Goal: Task Accomplishment & Management: Complete application form

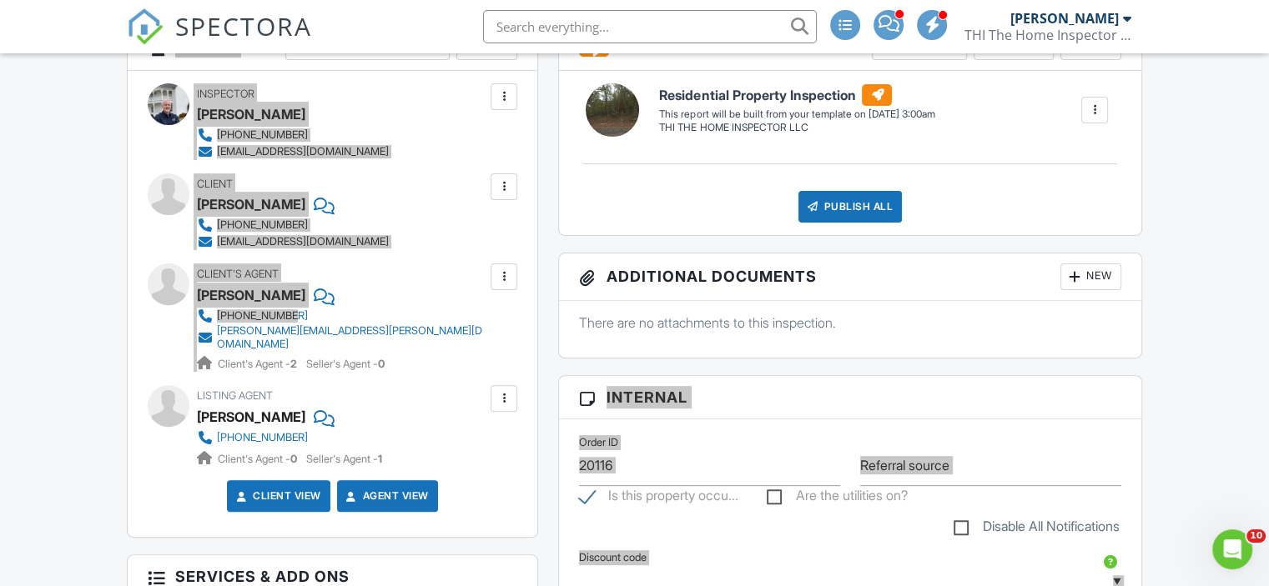
scroll to position [500, 0]
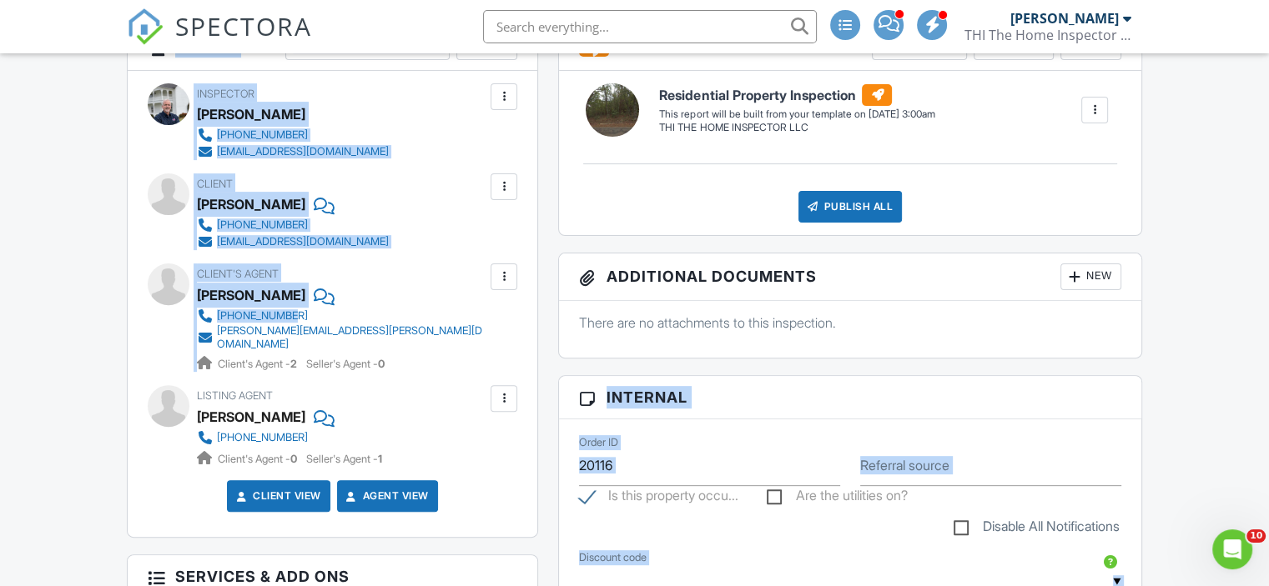
click at [441, 193] on div "Client William Morden 423-394-3422 wmorden50@gmail.com" at bounding box center [333, 212] width 370 height 77
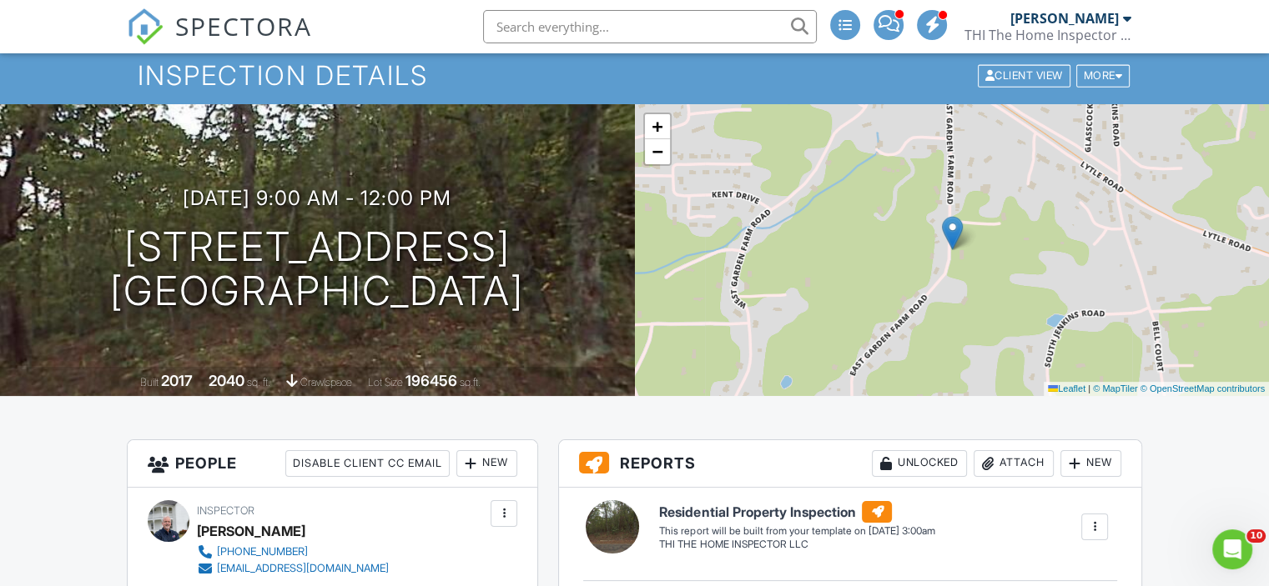
scroll to position [0, 0]
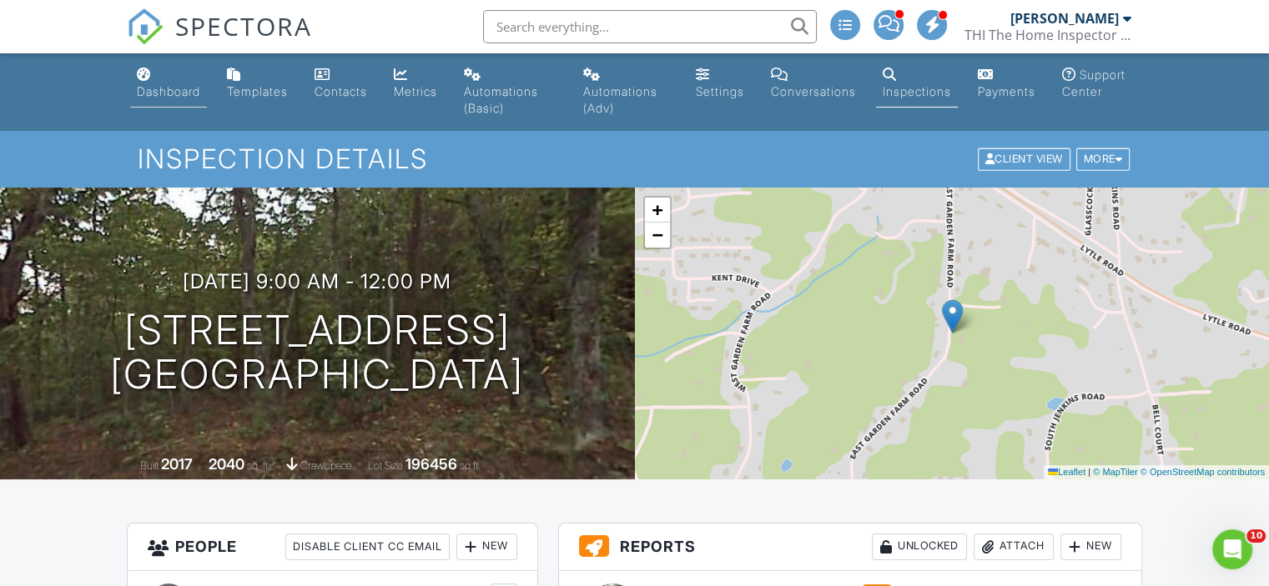
click at [138, 78] on div "Dashboard" at bounding box center [144, 74] width 14 height 13
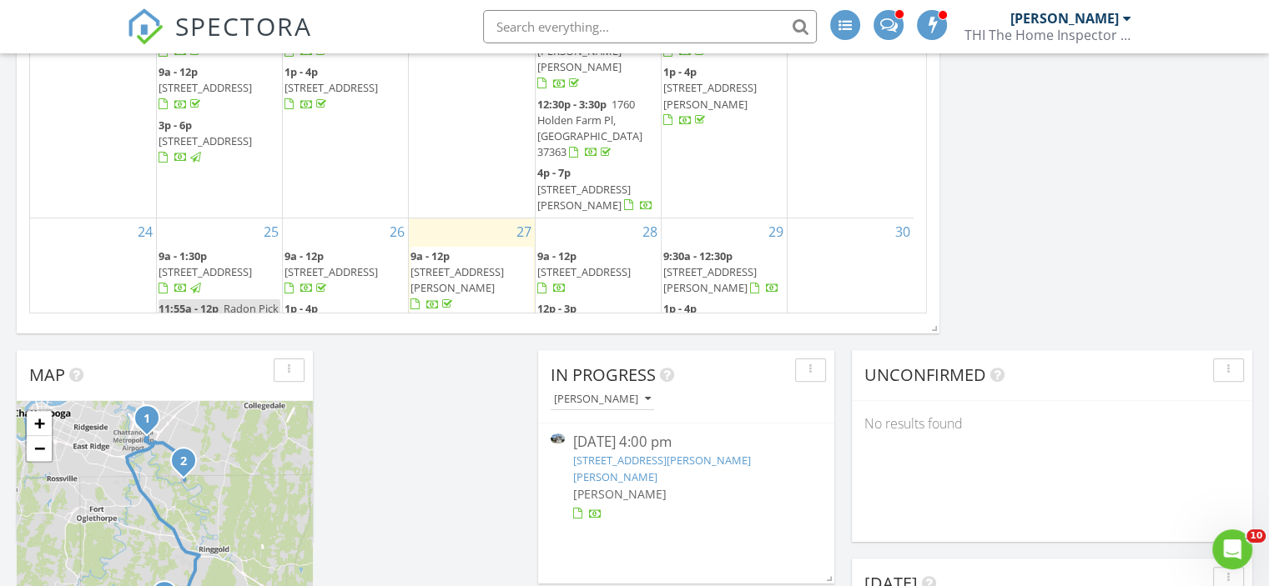
scroll to position [591, 0]
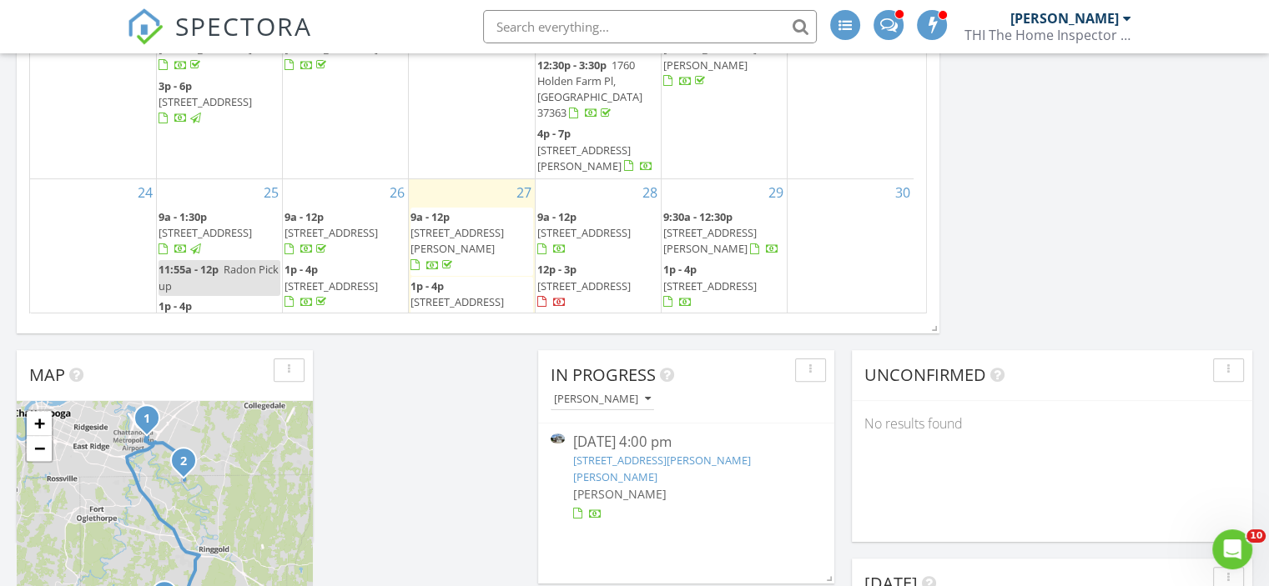
click at [727, 235] on div "29 9:30a - 12:30p 10442 Magnolia Farm Dr, Apison 37302 1p - 4p 1070 Valley Way,…" at bounding box center [723, 273] width 125 height 189
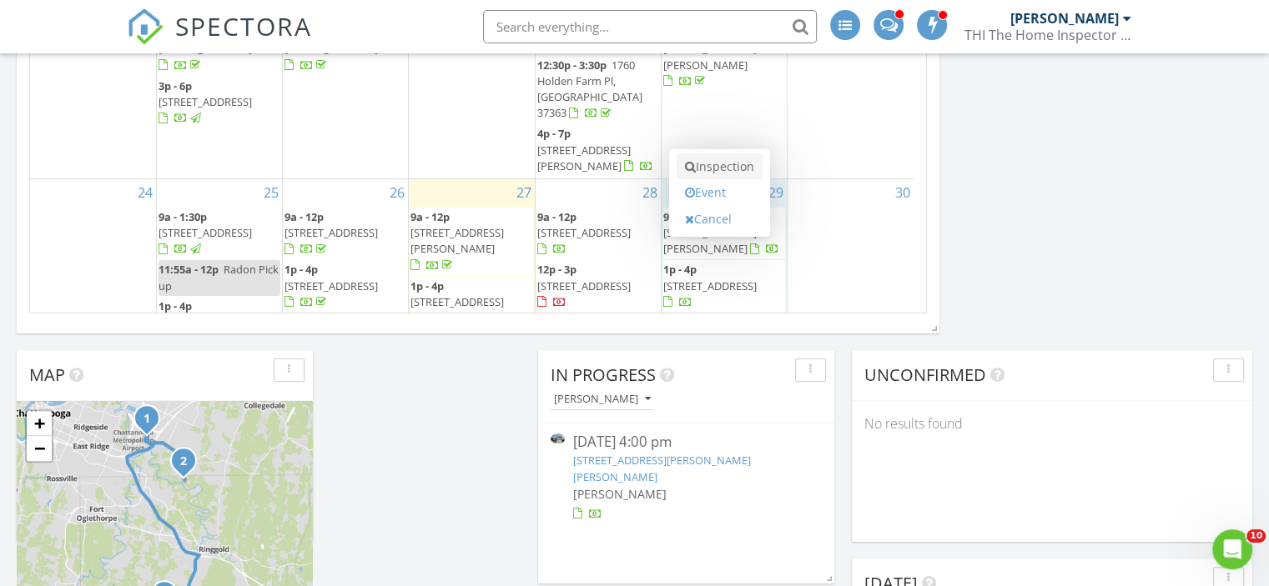
click at [724, 163] on link "Inspection" at bounding box center [719, 166] width 86 height 27
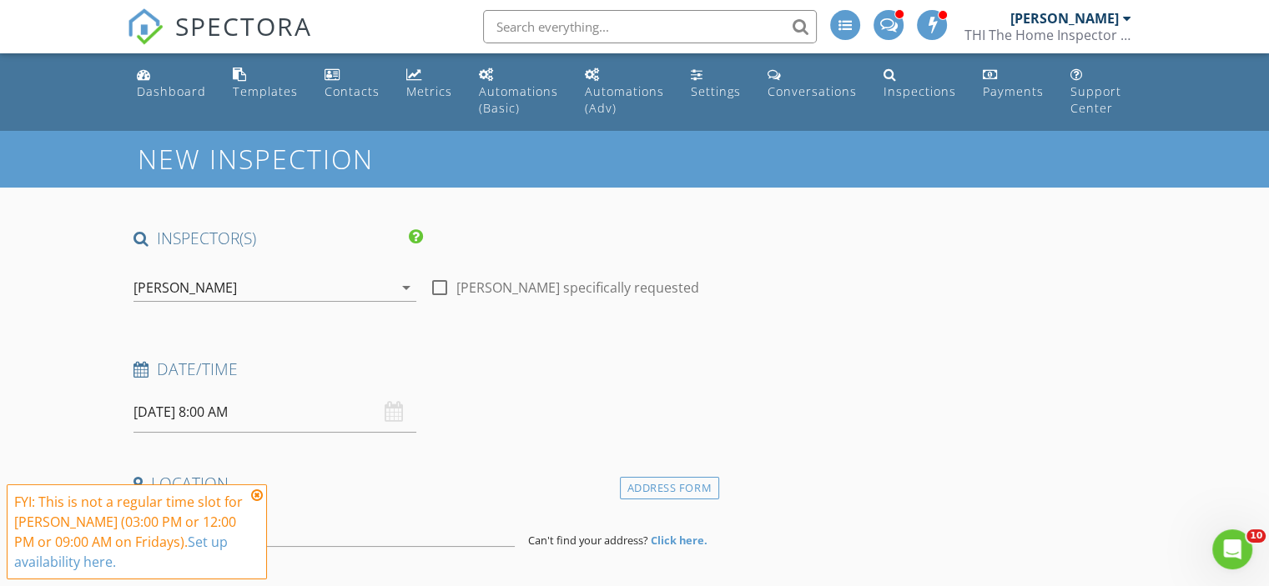
scroll to position [83, 0]
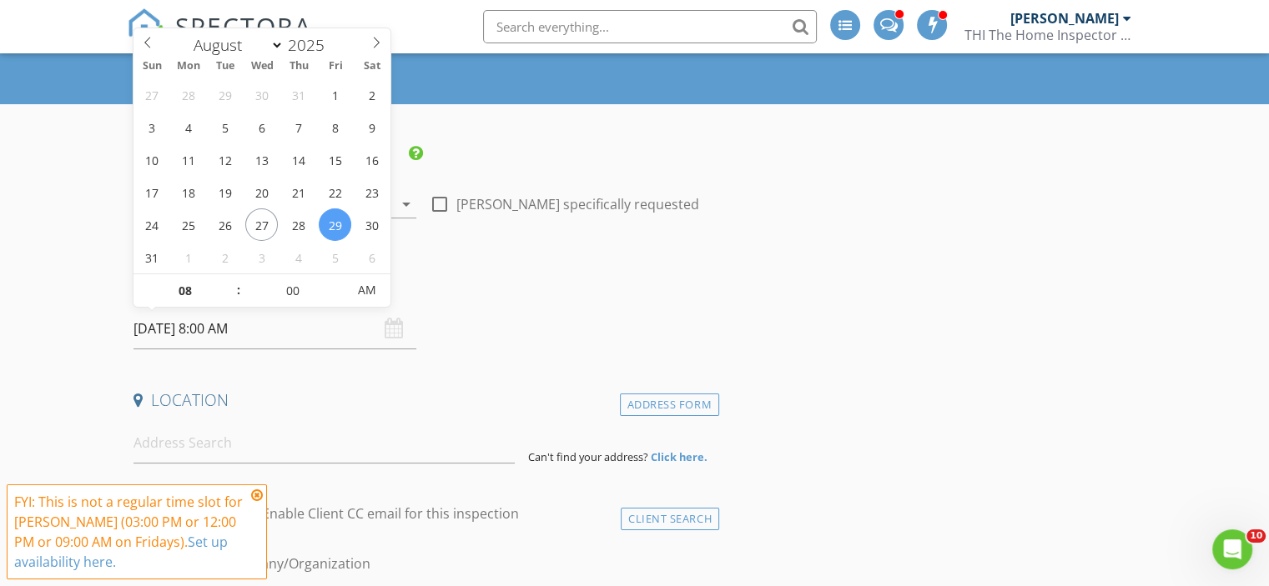
click at [168, 329] on input "08/29/2025 8:00 AM" at bounding box center [274, 329] width 283 height 41
type input "09"
type input "08/29/2025 9:00 AM"
click at [233, 279] on span at bounding box center [230, 282] width 12 height 17
type input "10"
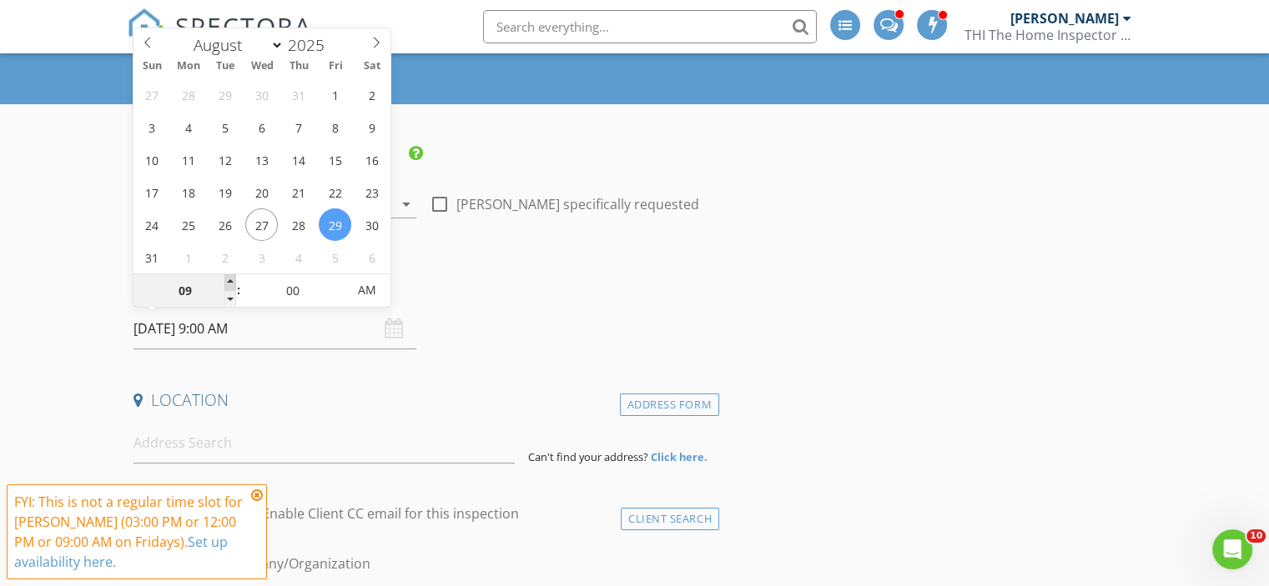
type input "08/29/2025 10:00 AM"
click at [233, 279] on span at bounding box center [230, 282] width 12 height 17
type input "11"
type input "08/29/2025 11:00 AM"
click at [233, 279] on span at bounding box center [230, 282] width 12 height 17
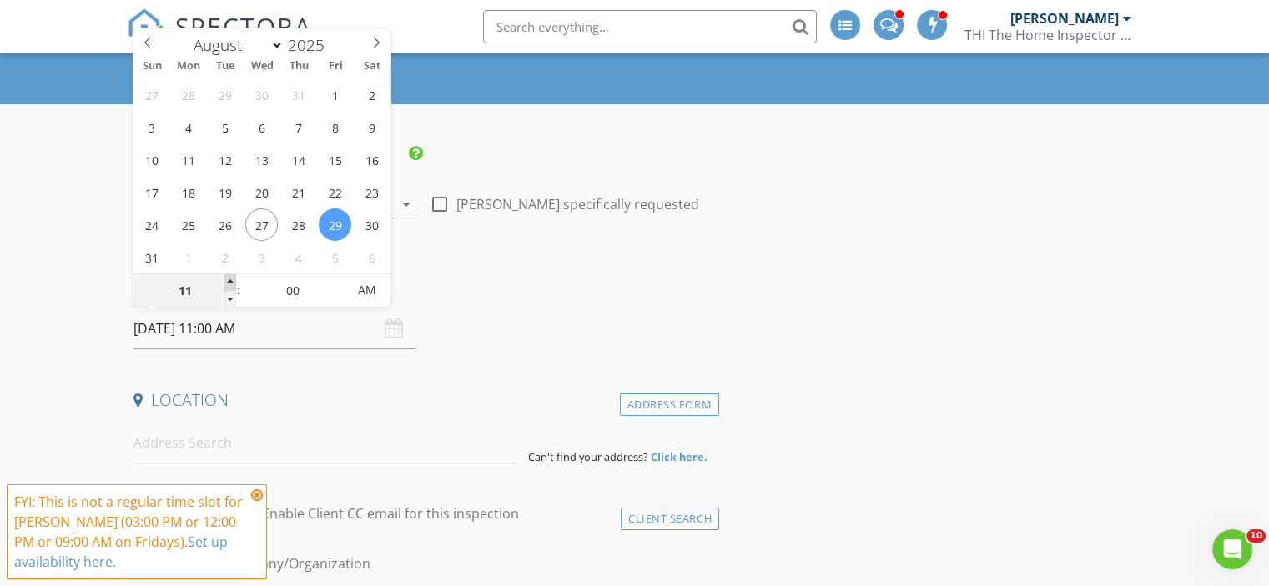
type input "12"
type input "08/29/2025 12:00 PM"
click at [233, 279] on span at bounding box center [230, 282] width 12 height 17
type input "01"
type input "08/29/2025 1:00 PM"
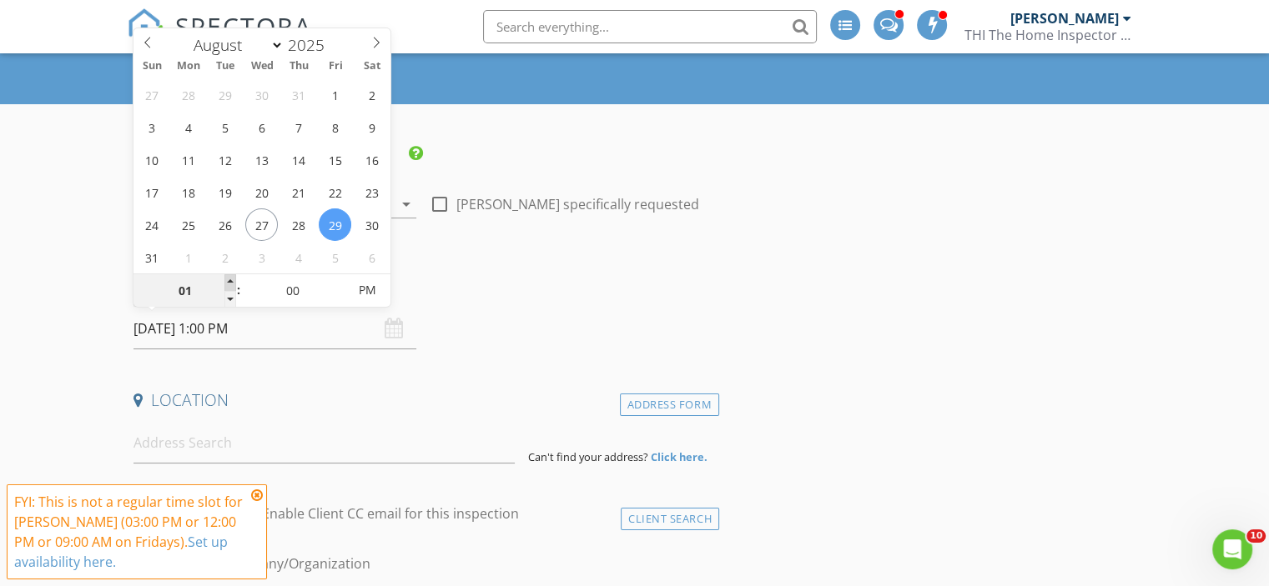
click at [233, 279] on span at bounding box center [230, 282] width 12 height 17
type input "02"
type input "08/29/2025 2:00 PM"
click at [233, 279] on span at bounding box center [230, 282] width 12 height 17
type input "03"
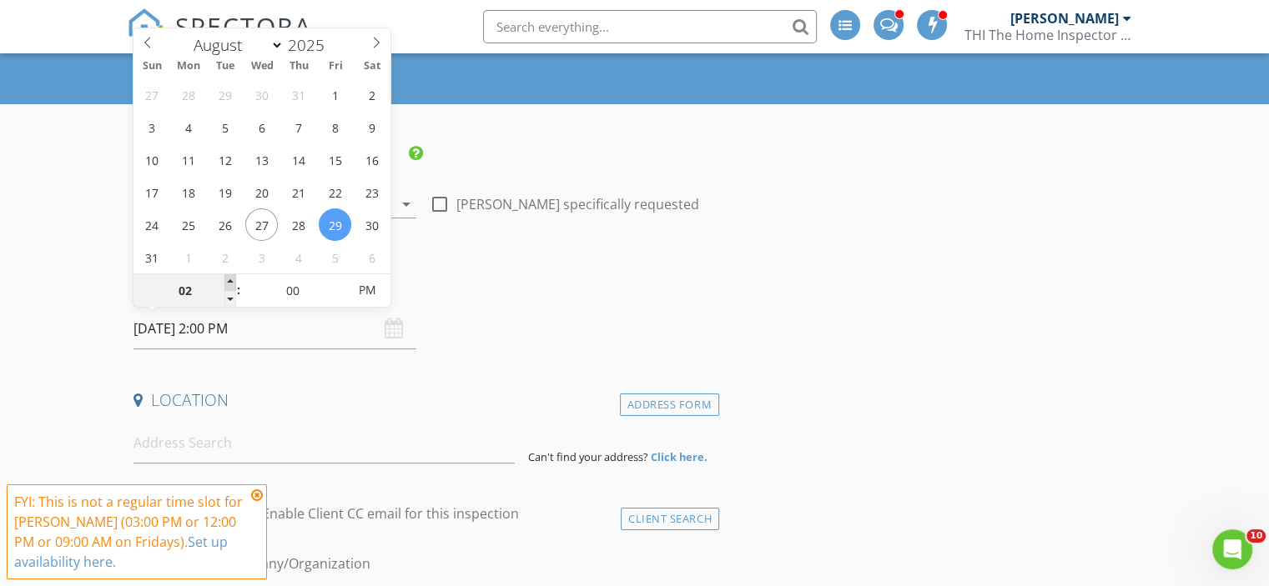
type input "08/29/2025 3:00 PM"
click at [233, 279] on span at bounding box center [230, 282] width 12 height 17
type input "04"
type input "08/29/2025 4:00 PM"
click at [233, 279] on span at bounding box center [230, 282] width 12 height 17
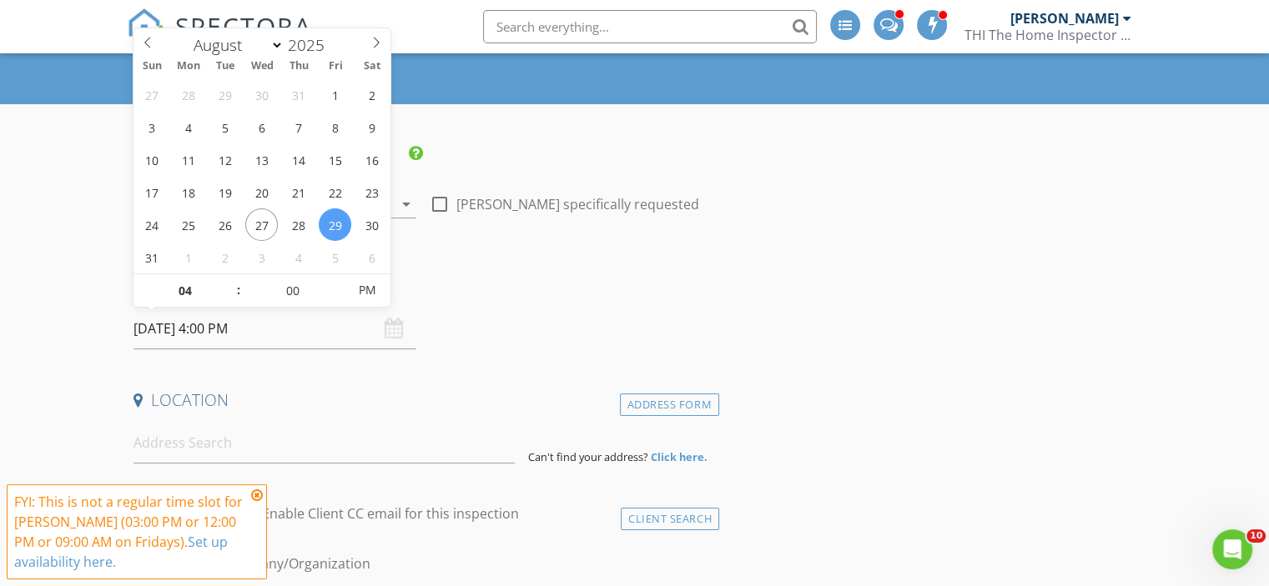
click at [596, 279] on h4 "Date/Time" at bounding box center [422, 286] width 579 height 22
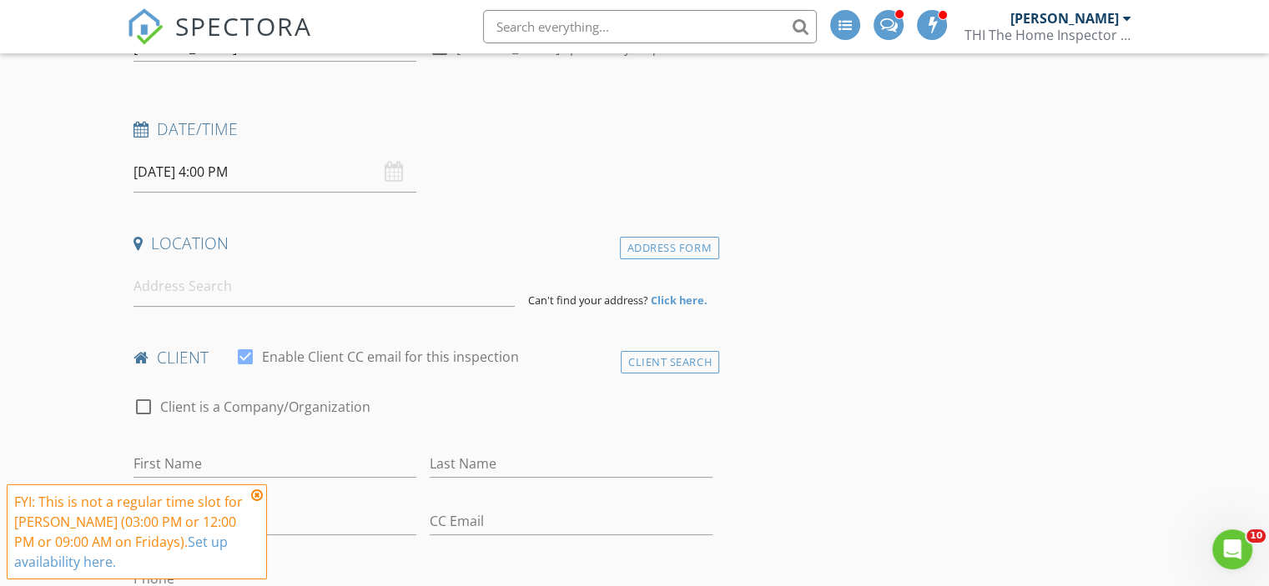
scroll to position [250, 0]
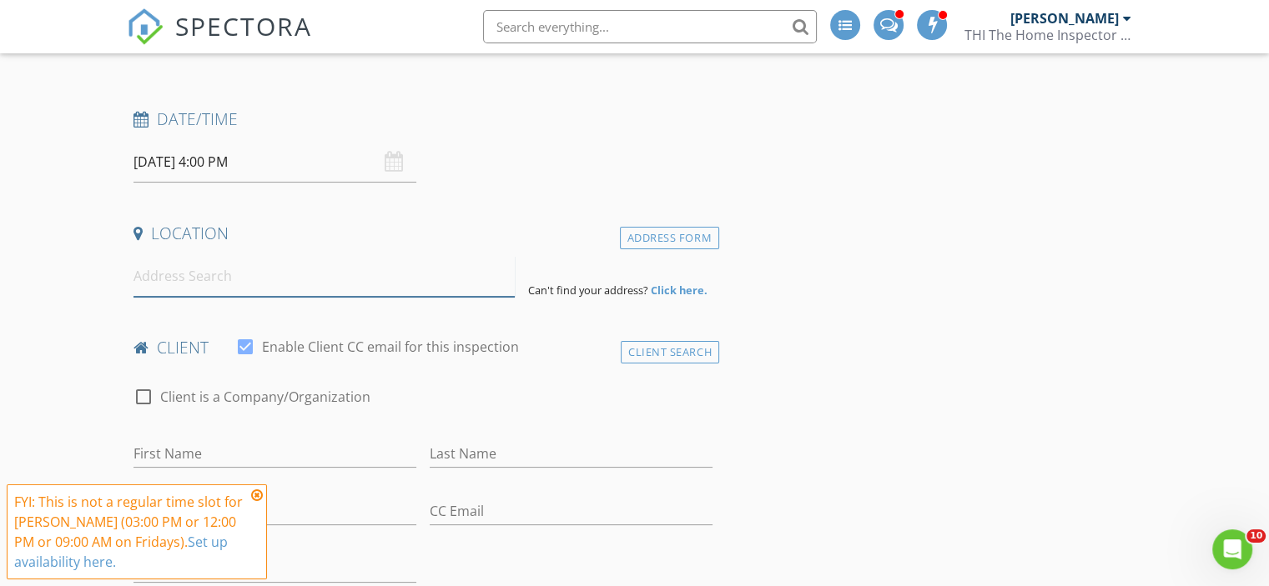
click at [181, 284] on input at bounding box center [323, 276] width 381 height 41
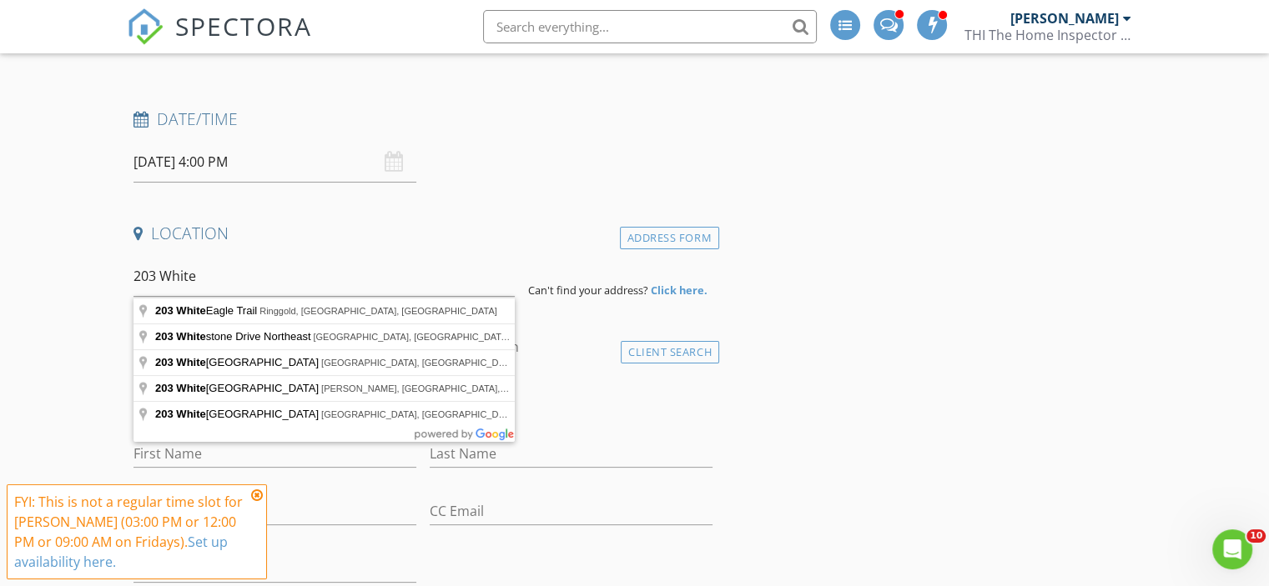
type input "[STREET_ADDRESS]"
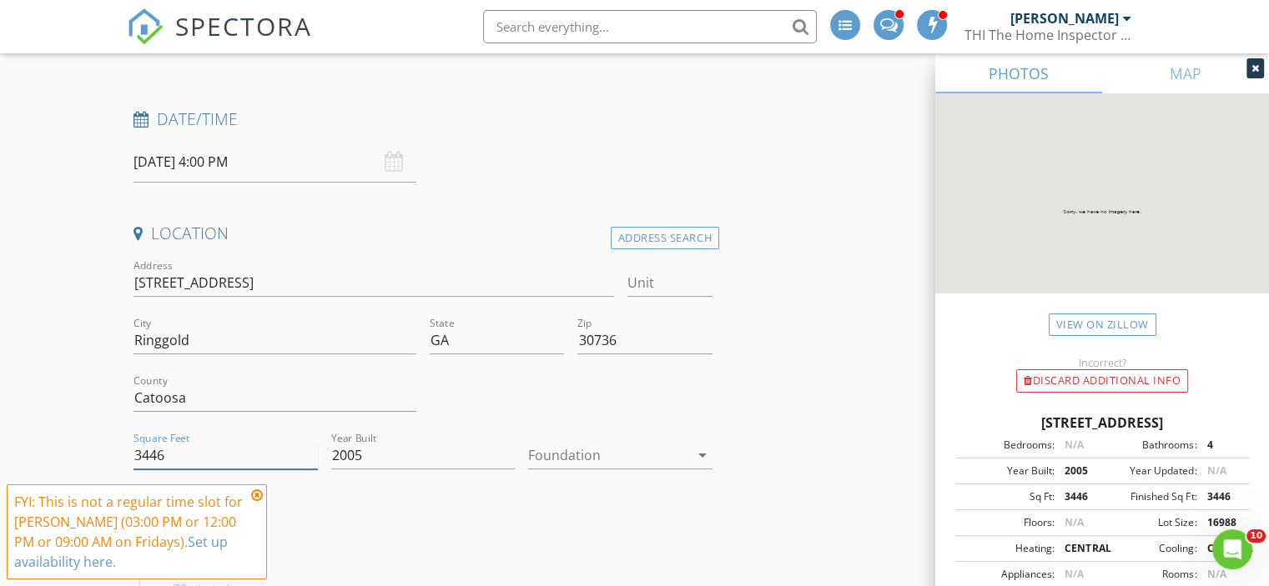
drag, startPoint x: 187, startPoint y: 449, endPoint x: 12, endPoint y: 422, distance: 177.2
type input "4500"
click at [682, 458] on div at bounding box center [608, 455] width 161 height 27
click at [674, 166] on div "Date/Time 08/29/2025 4:00 PM" at bounding box center [423, 145] width 592 height 74
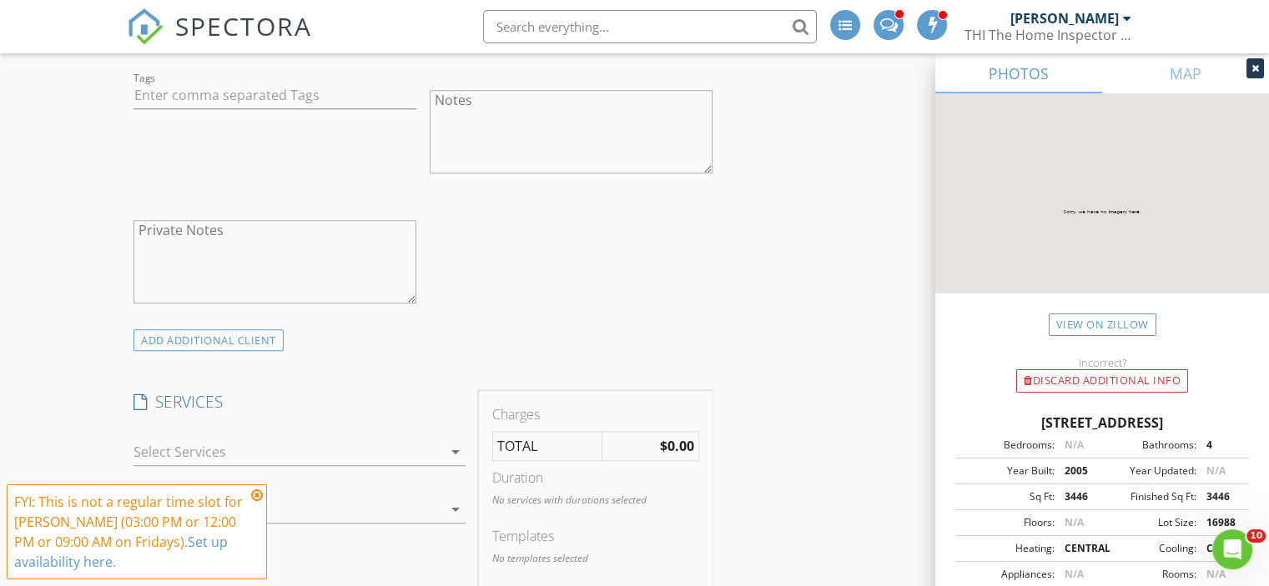
scroll to position [1335, 0]
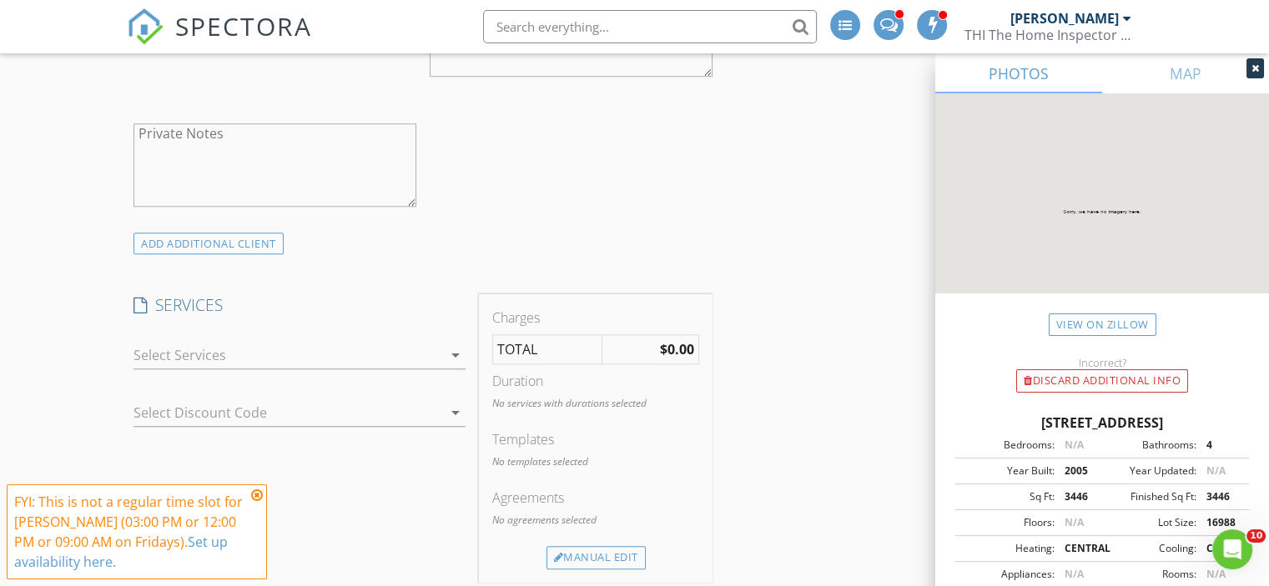
click at [445, 350] on icon "arrow_drop_down" at bounding box center [455, 355] width 20 height 20
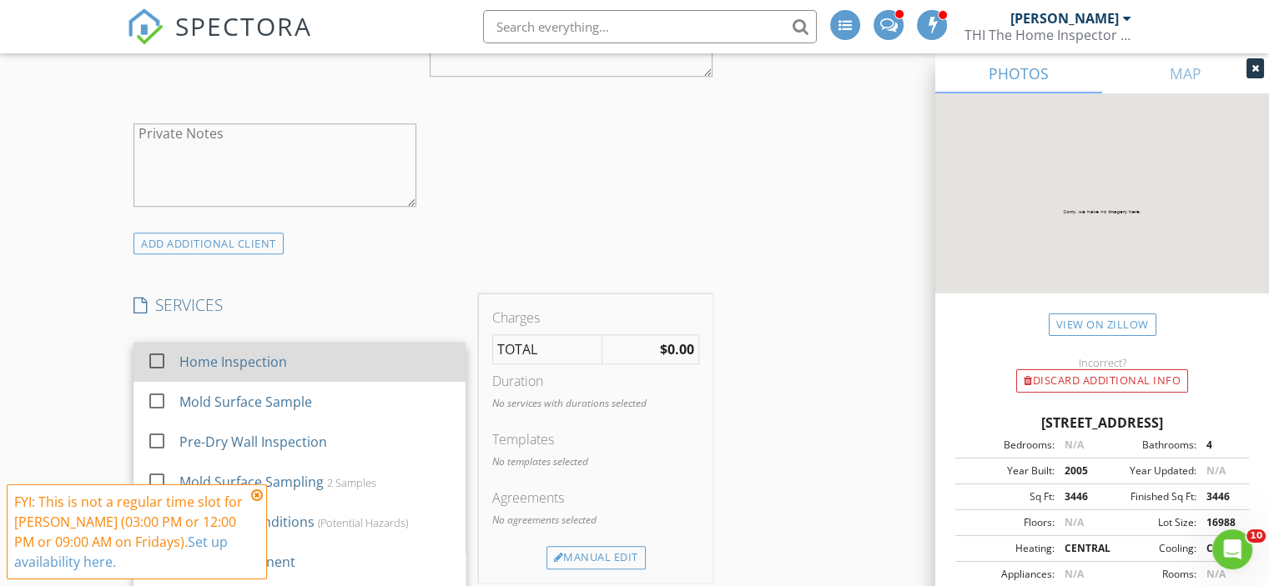
click at [163, 360] on div at bounding box center [157, 360] width 28 height 28
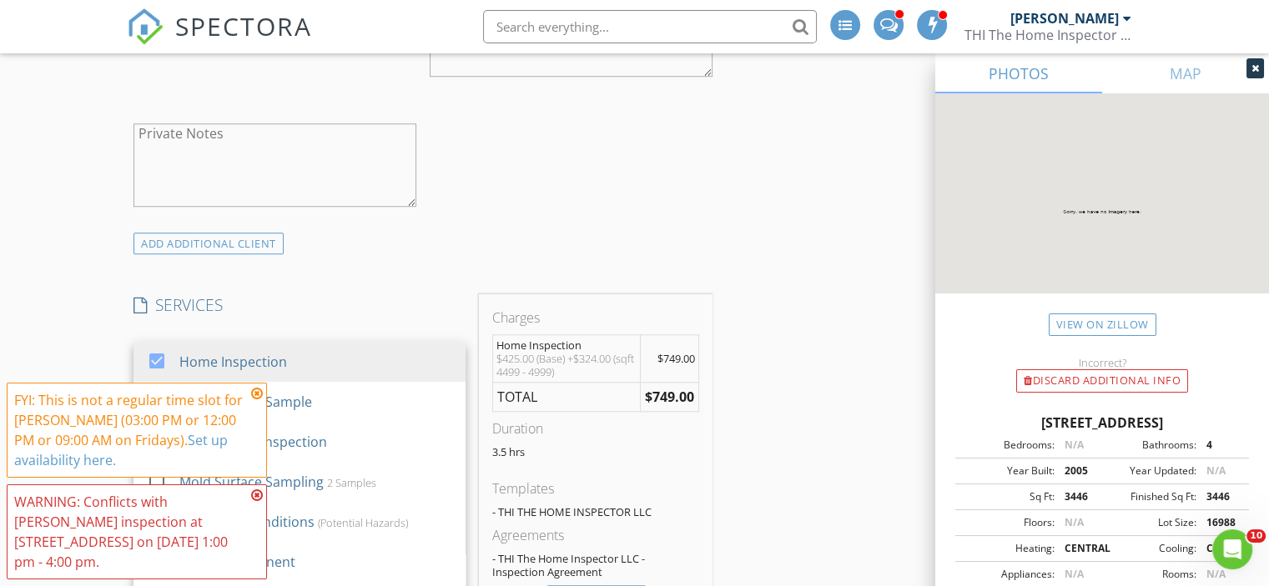
click at [360, 266] on div "INSPECTOR(S) check_box Mel Edwards PRIMARY Mel Edwards arrow_drop_down check_bo…" at bounding box center [423, 497] width 592 height 3208
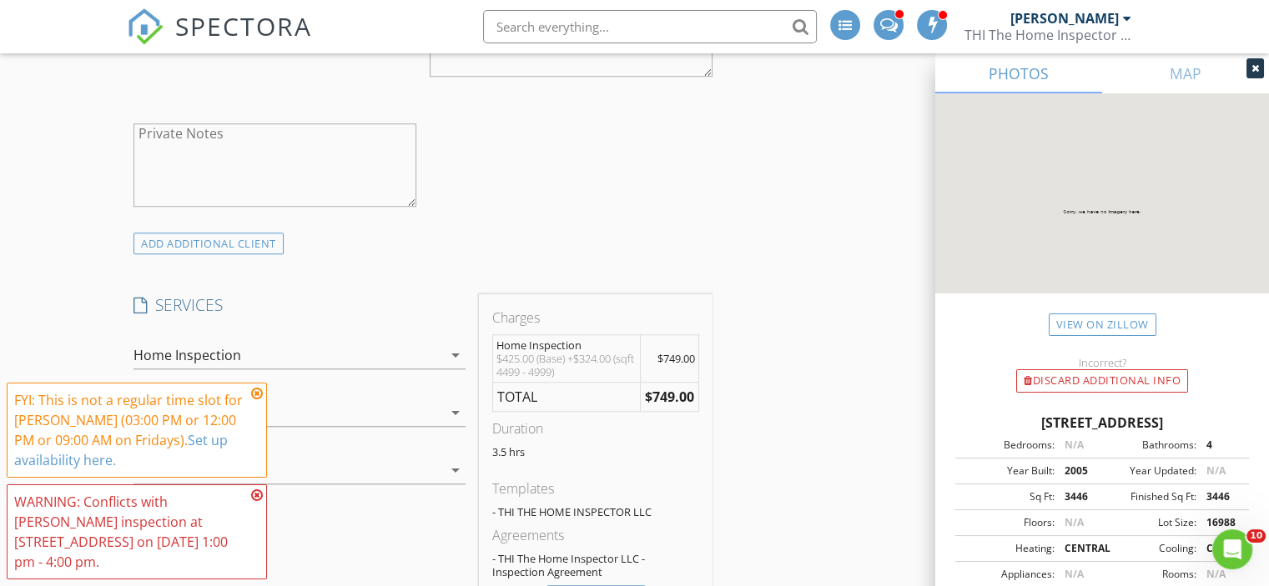
click at [259, 391] on icon at bounding box center [257, 393] width 12 height 13
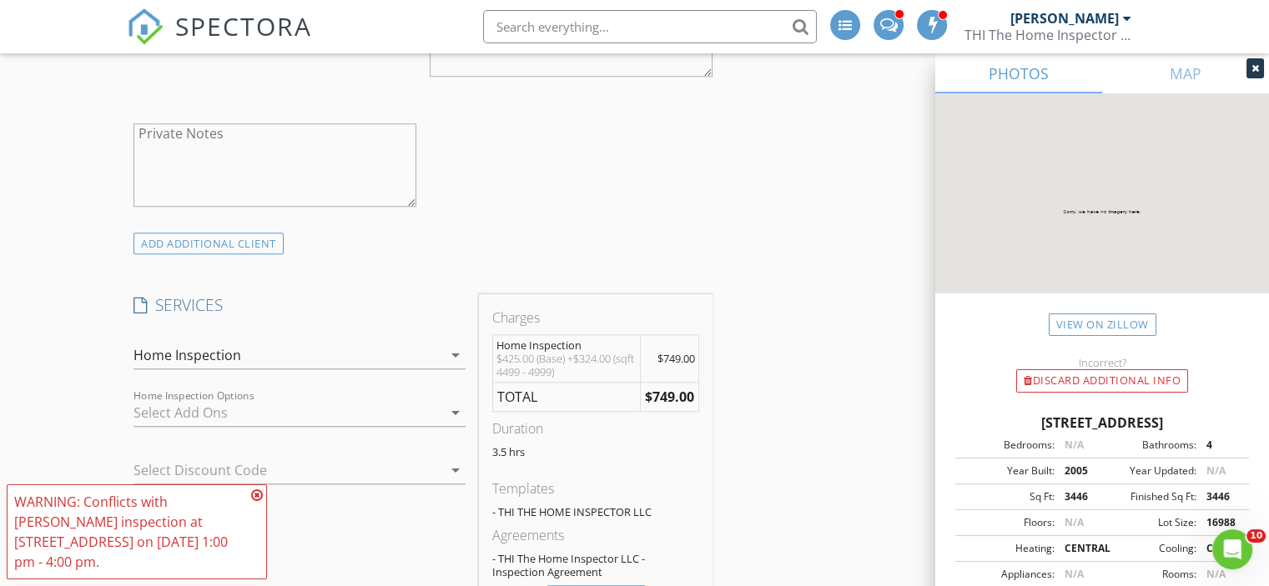
click at [258, 495] on icon at bounding box center [257, 495] width 12 height 13
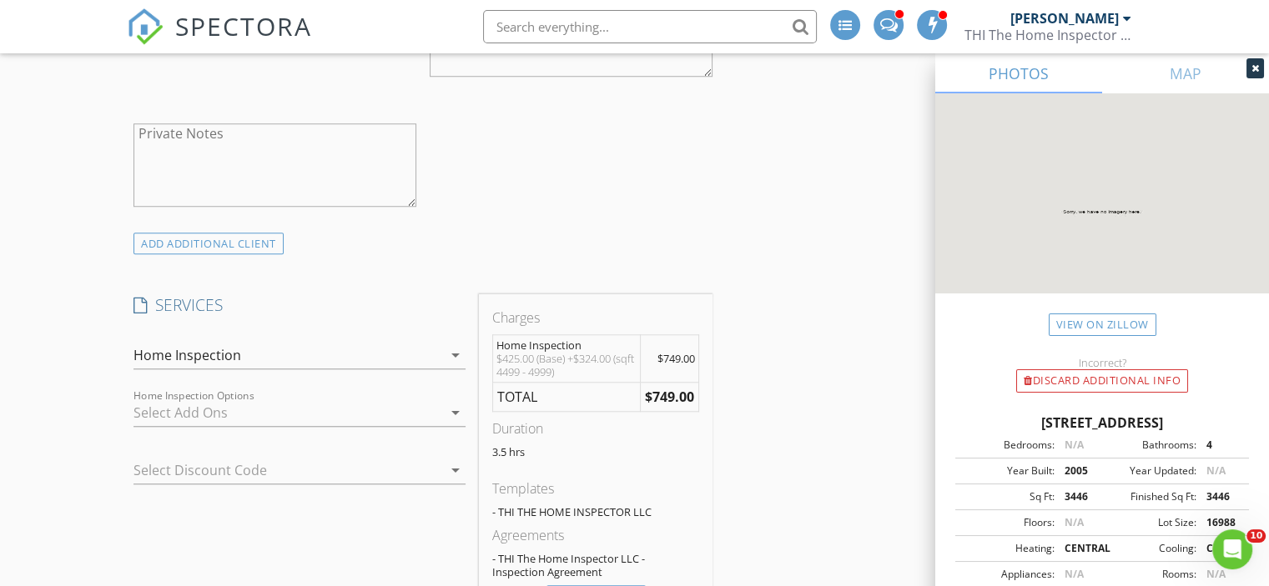
click at [455, 351] on icon "arrow_drop_down" at bounding box center [455, 355] width 20 height 20
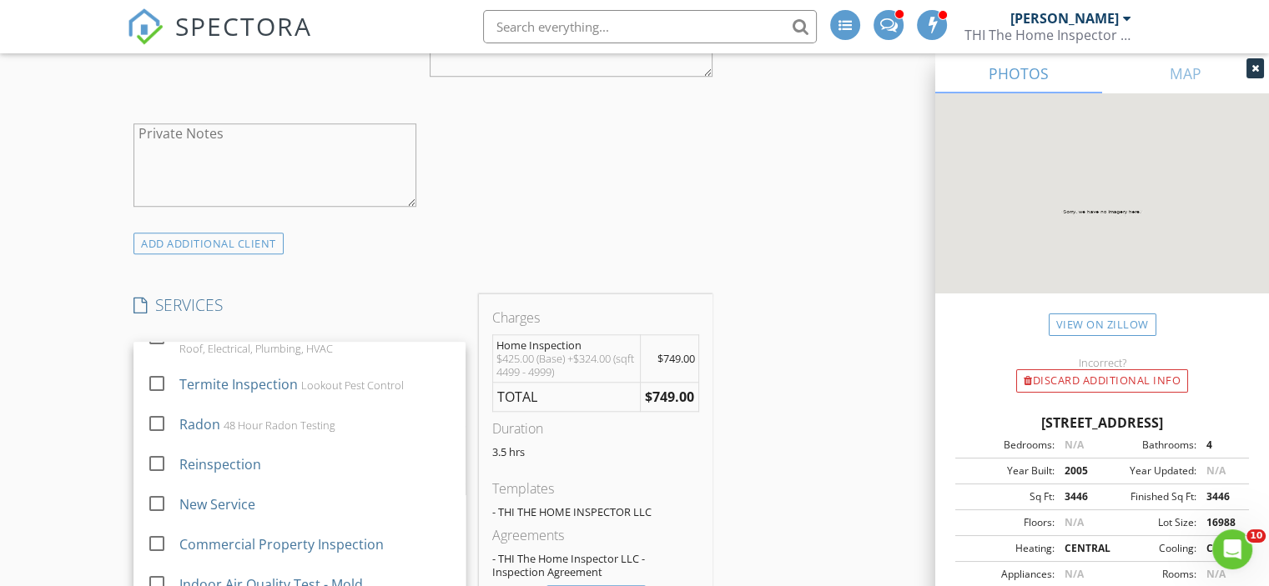
scroll to position [284, 0]
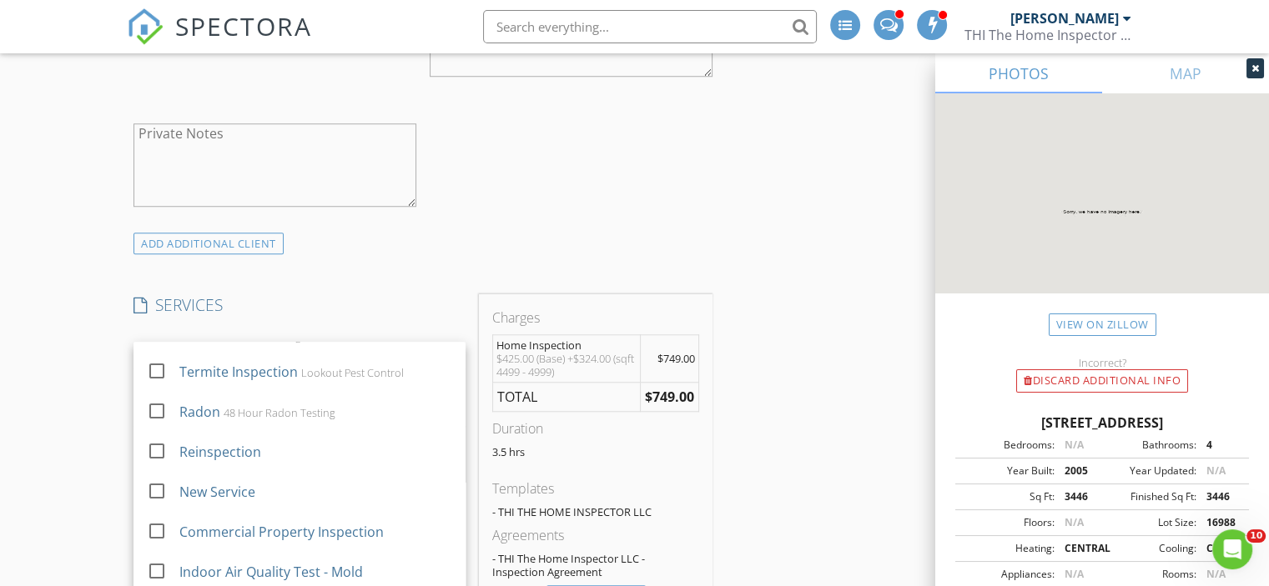
click at [370, 294] on h4 "SERVICES" at bounding box center [299, 305] width 332 height 22
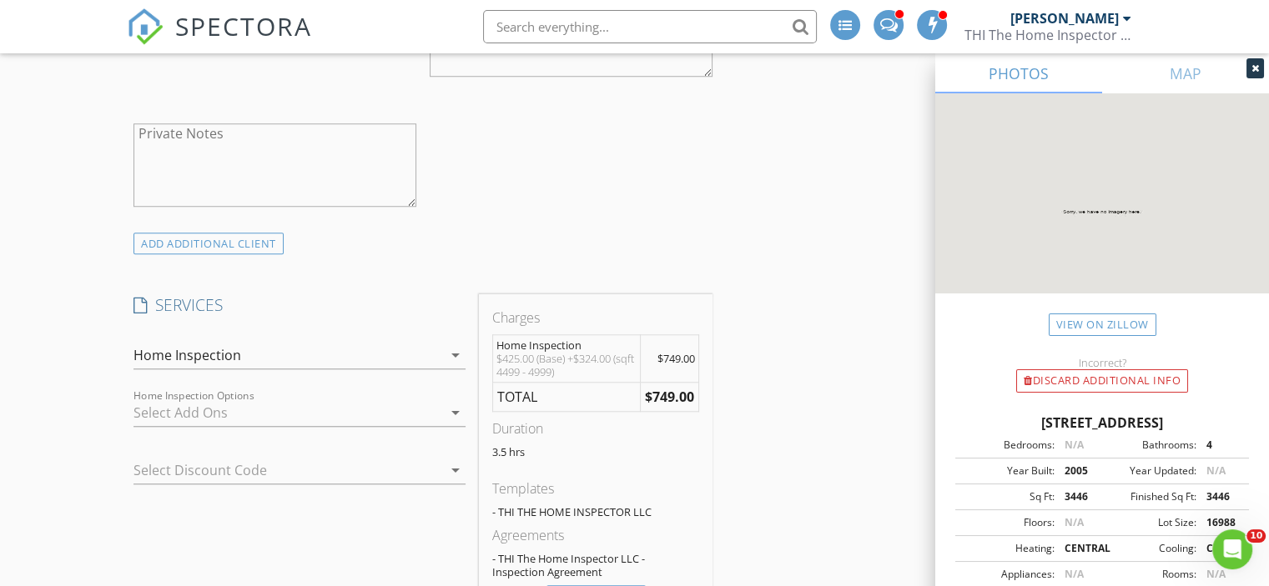
click at [457, 406] on icon "arrow_drop_down" at bounding box center [455, 413] width 20 height 20
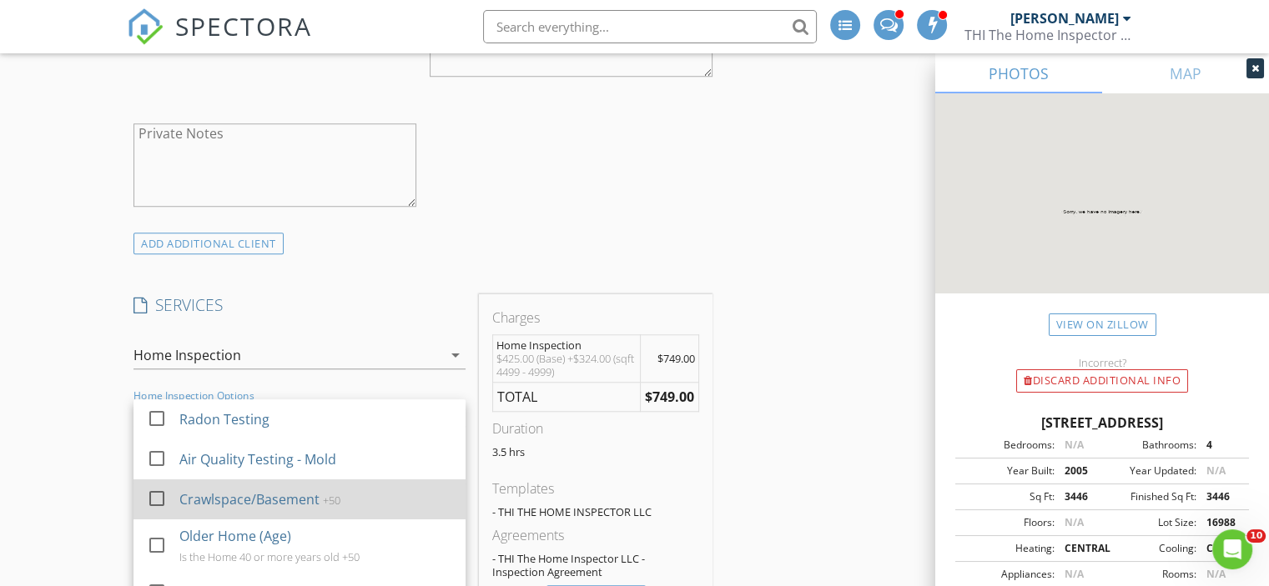
click at [242, 490] on div "Crawlspace/Basement" at bounding box center [249, 500] width 140 height 20
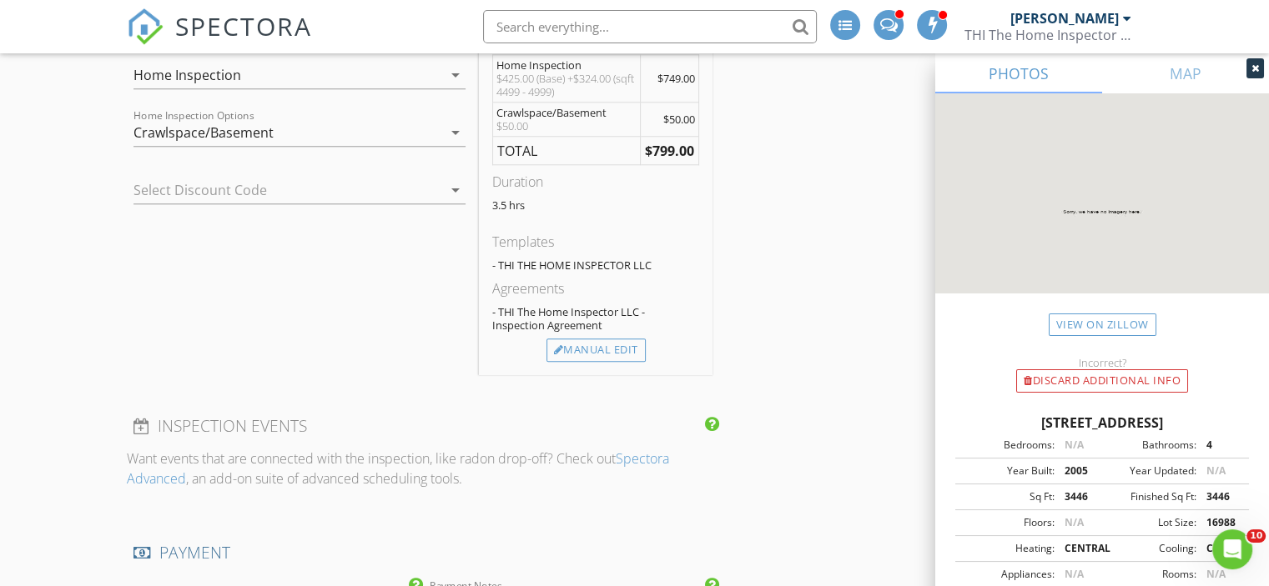
scroll to position [1668, 0]
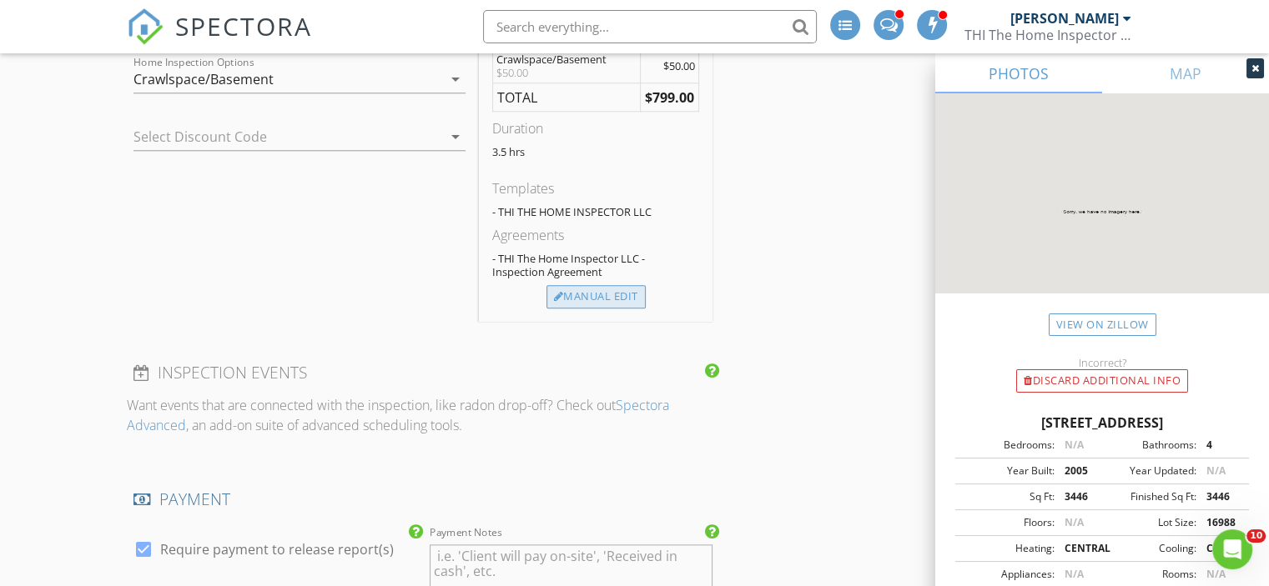
click at [616, 299] on div "Manual Edit" at bounding box center [595, 296] width 99 height 23
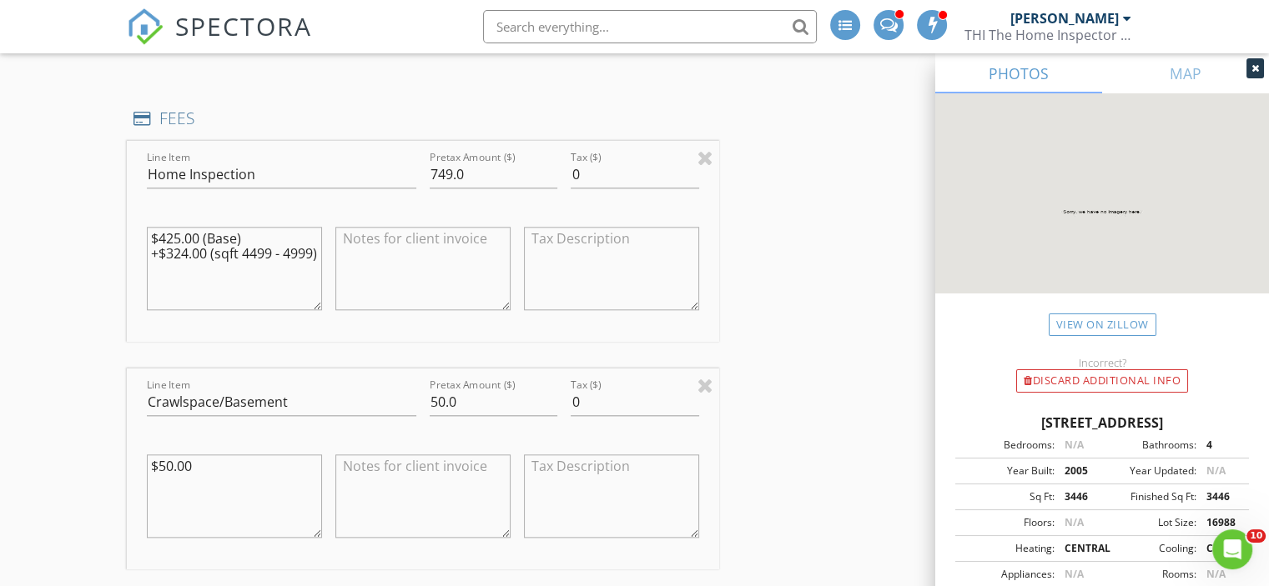
drag, startPoint x: 246, startPoint y: 269, endPoint x: 74, endPoint y: 217, distance: 179.4
click at [74, 217] on div "New Inspection INSPECTOR(S) check_box Mel Edwards PRIMARY Mel Edwards arrow_dro…" at bounding box center [634, 377] width 1269 height 3828
click at [430, 177] on input "749.0" at bounding box center [494, 175] width 128 height 28
click at [438, 170] on input "749.0" at bounding box center [494, 175] width 128 height 28
type input "849.0"
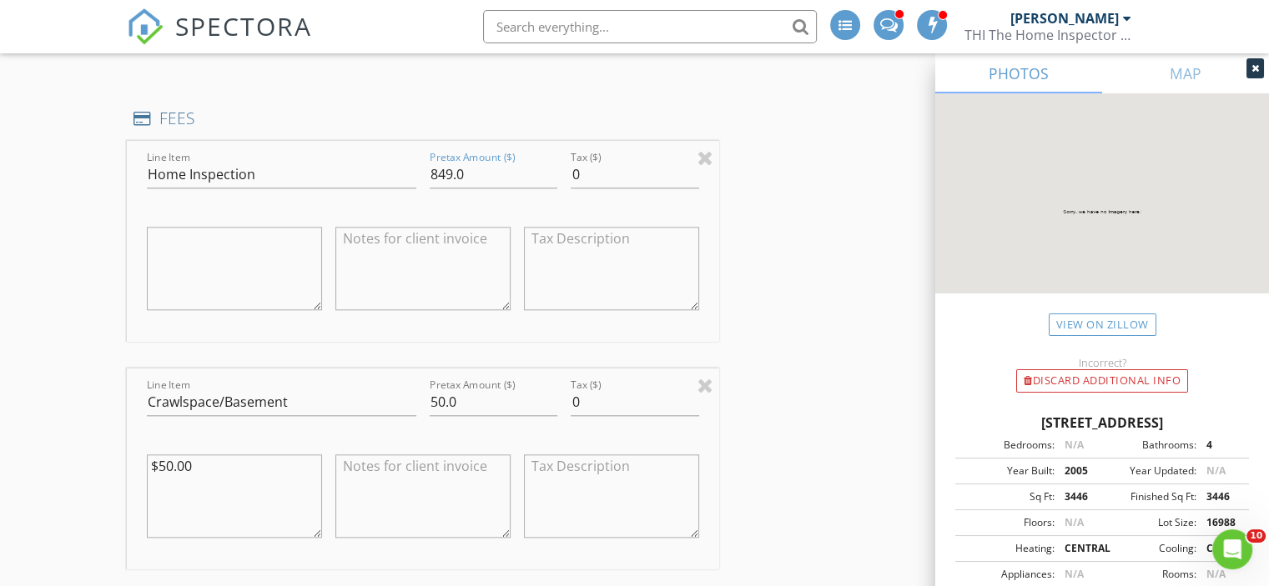
click at [768, 222] on div "INSPECTOR(S) check_box Mel Edwards PRIMARY Mel Edwards arrow_drop_down check_bo…" at bounding box center [634, 405] width 1015 height 3692
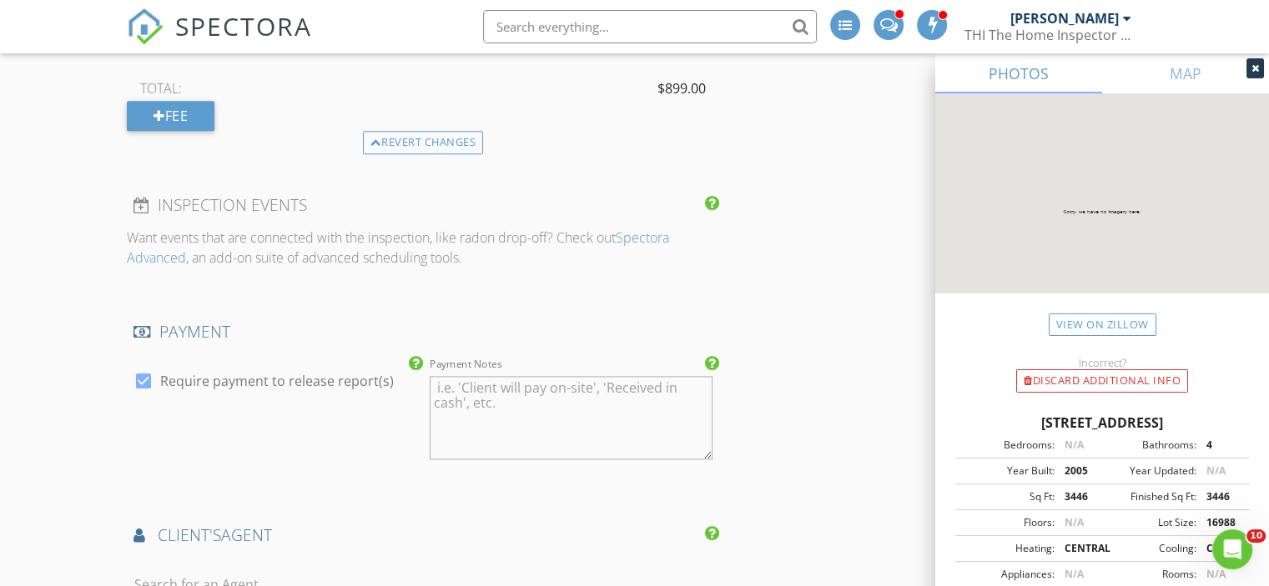
scroll to position [2419, 0]
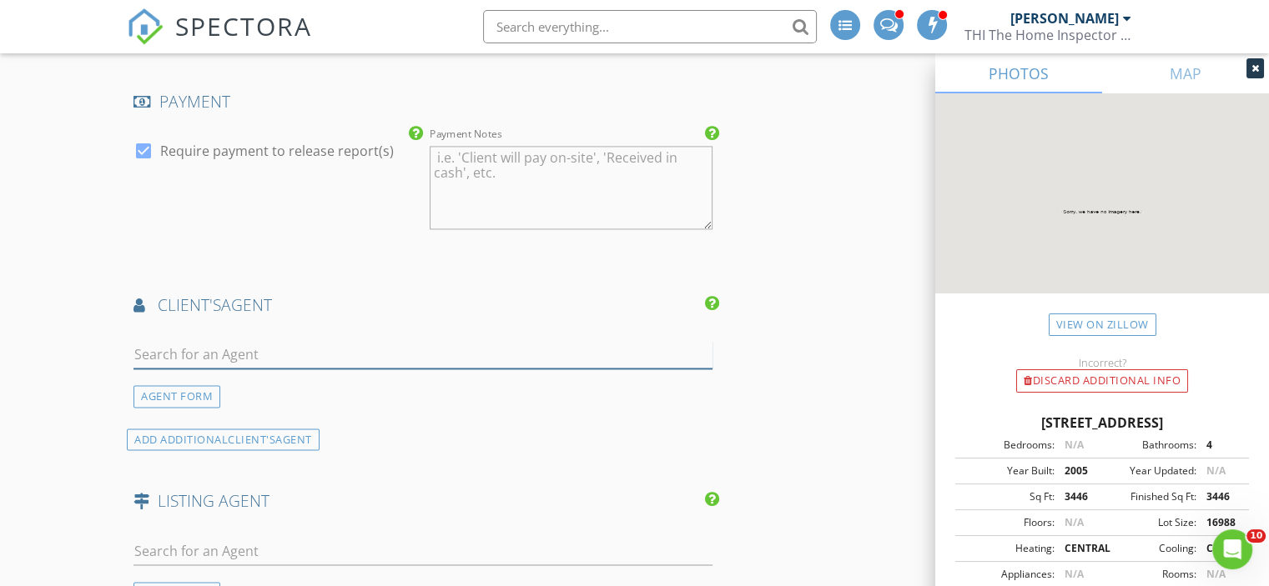
click at [201, 354] on input "text" at bounding box center [422, 355] width 579 height 28
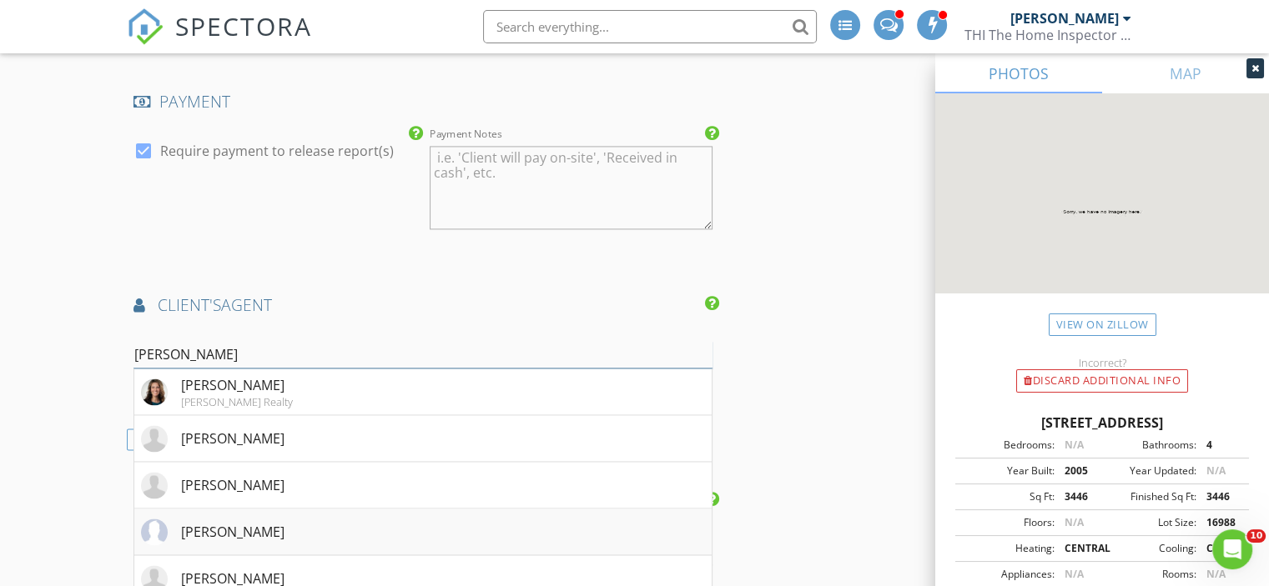
type input "Susan"
click at [214, 531] on div "Susan Patterson" at bounding box center [232, 532] width 103 height 20
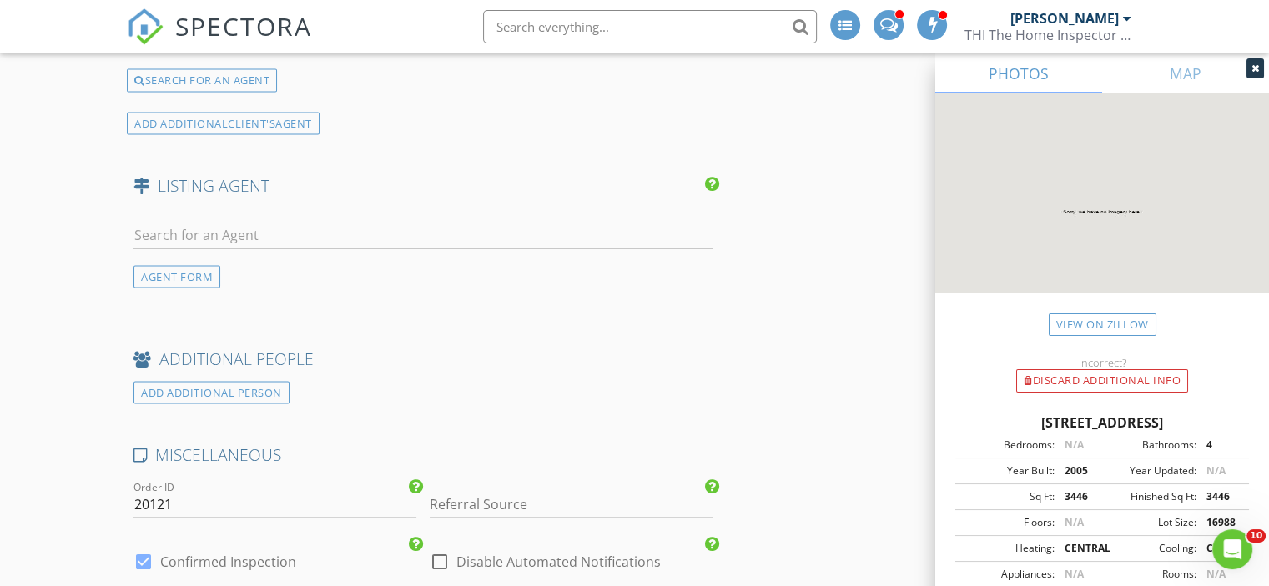
scroll to position [3170, 0]
click at [166, 219] on input "text" at bounding box center [422, 233] width 579 height 28
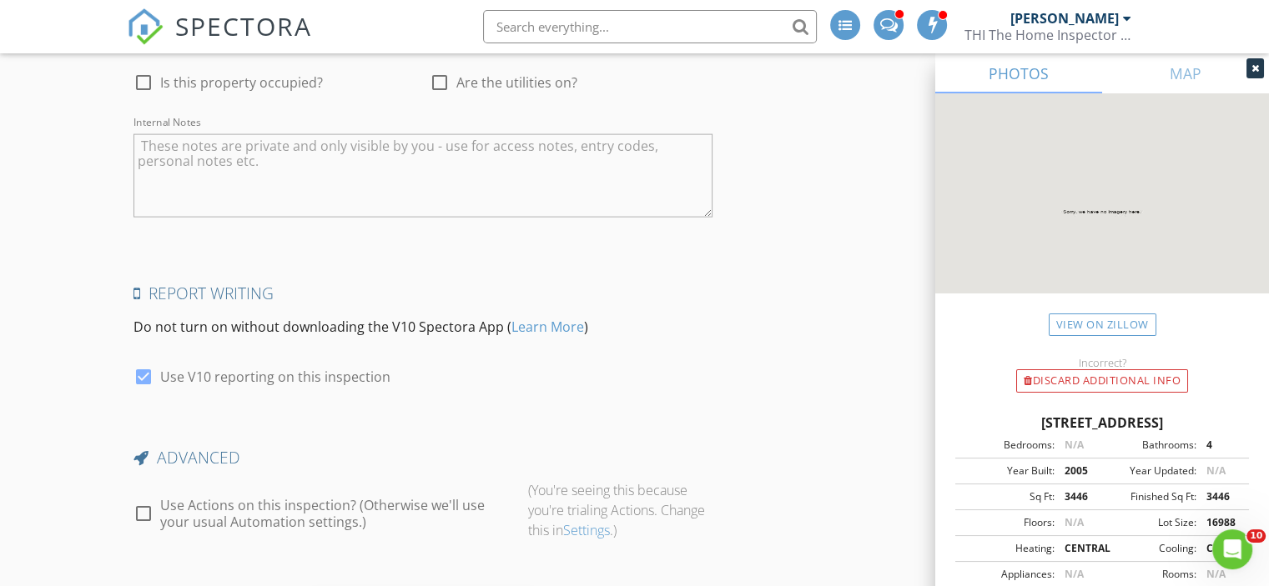
scroll to position [3797, 0]
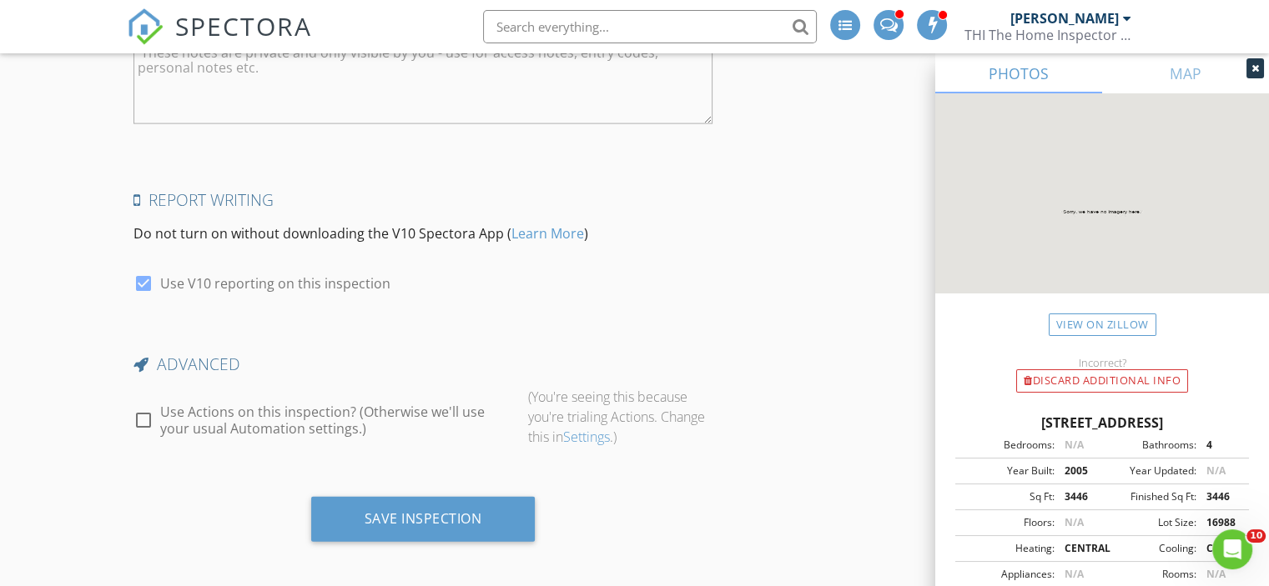
click at [134, 410] on div at bounding box center [143, 420] width 28 height 28
checkbox input "true"
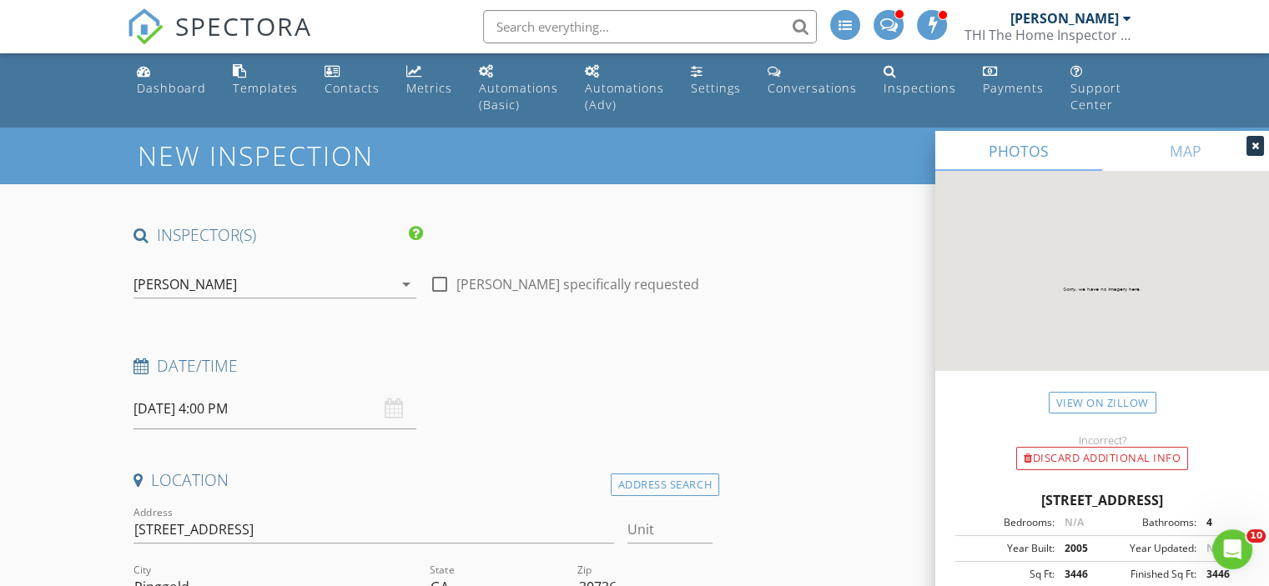
scroll to position [0, 0]
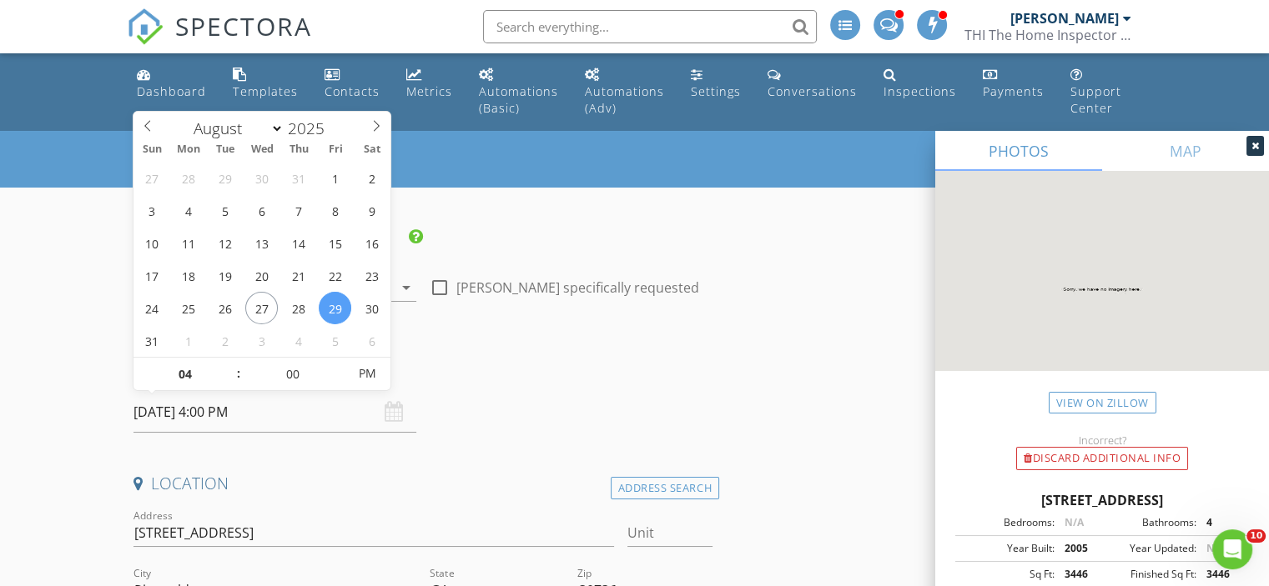
click at [190, 415] on input "08/29/2025 4:00 PM" at bounding box center [274, 412] width 283 height 41
click at [644, 380] on div "Date/Time" at bounding box center [423, 375] width 592 height 33
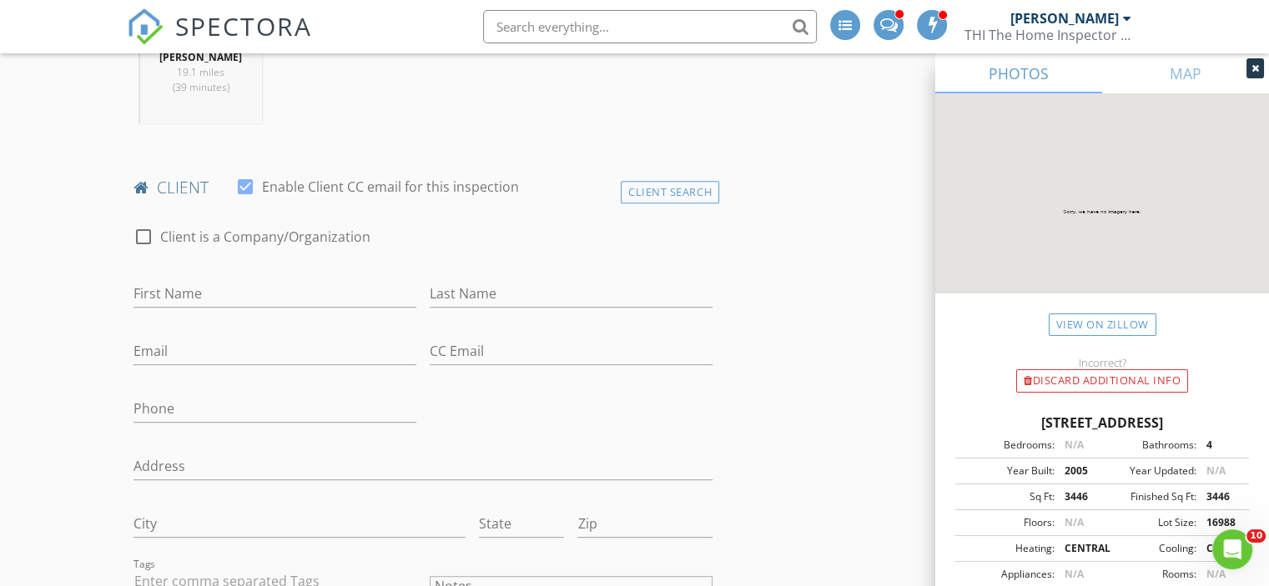
scroll to position [834, 0]
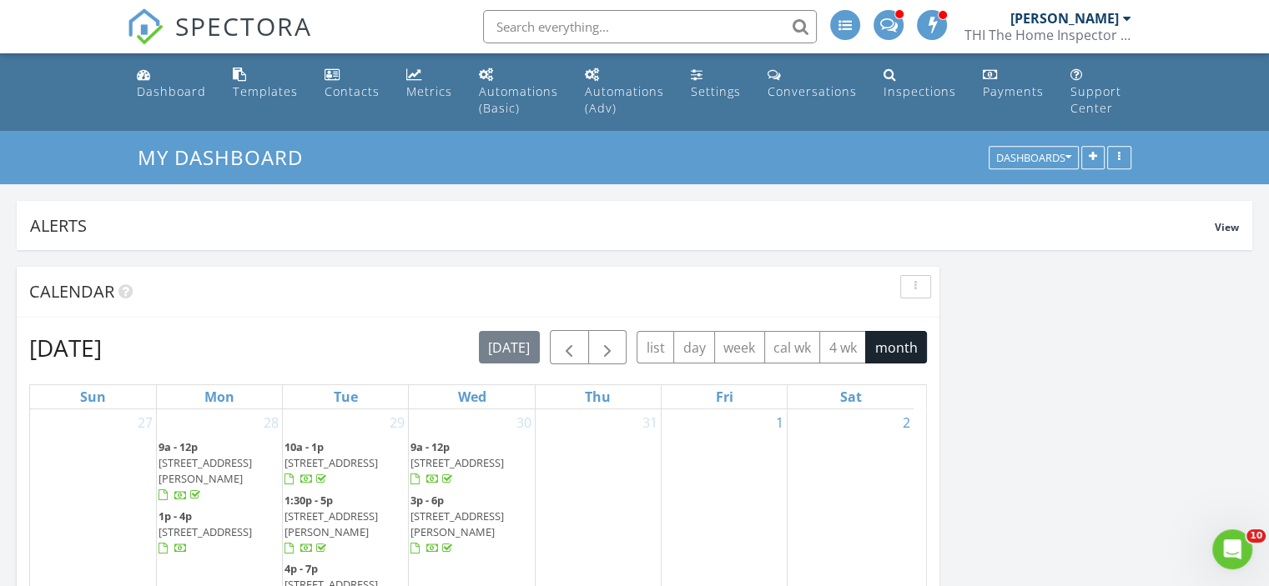
click at [518, 18] on input "text" at bounding box center [650, 26] width 334 height 33
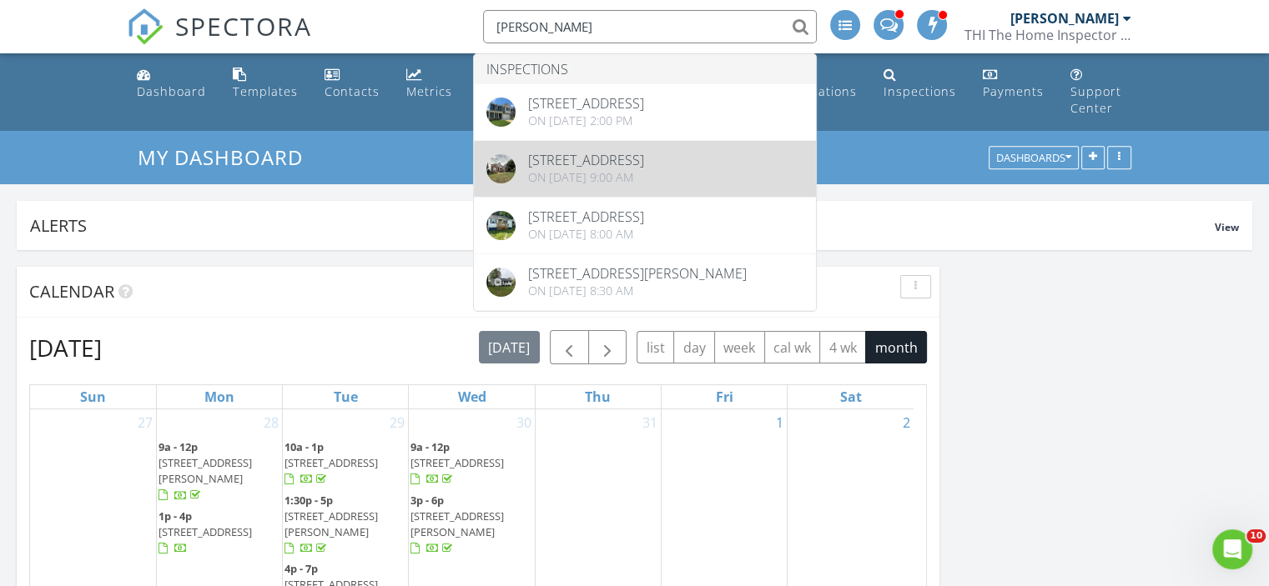
type input "perez"
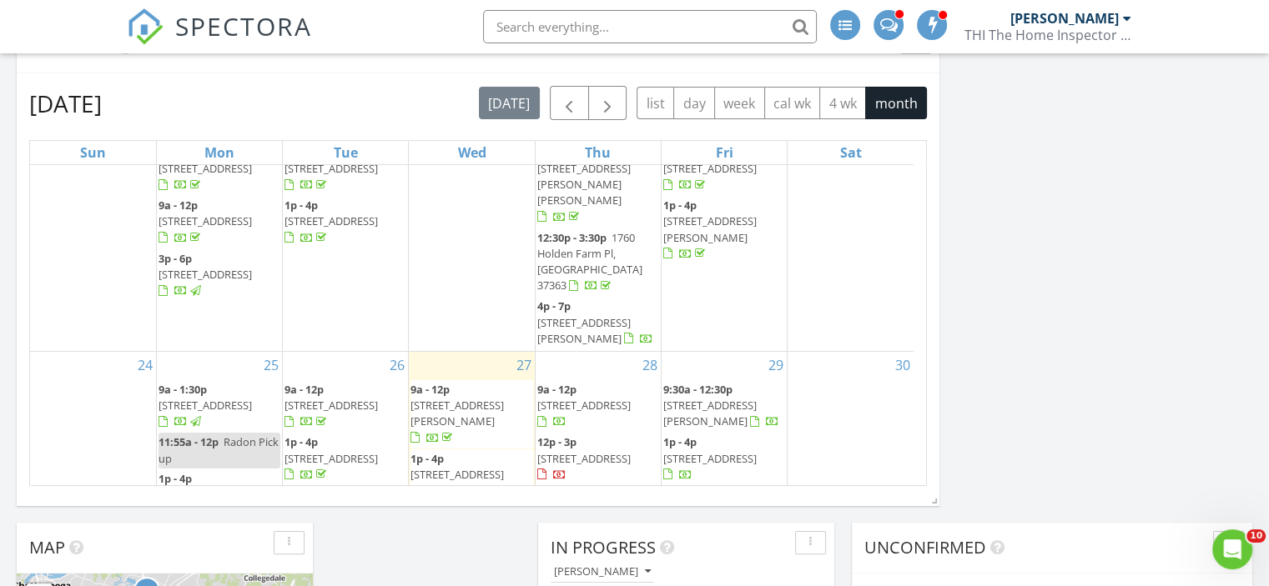
scroll to position [250, 0]
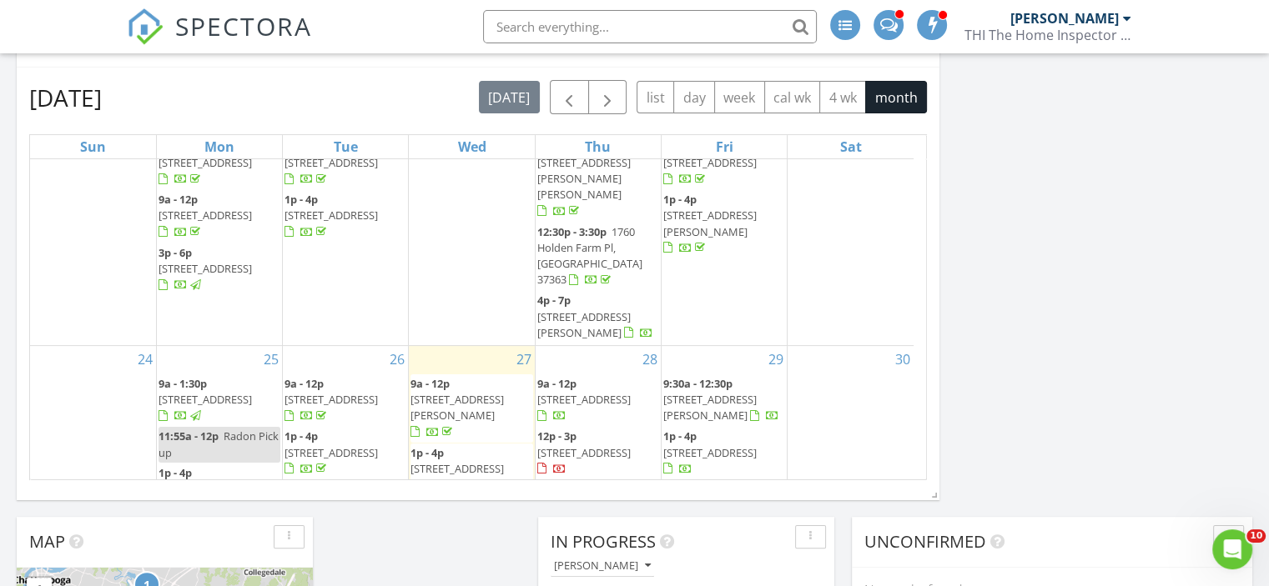
click at [722, 395] on div "29 9:30a - 12:30p 10442 Magnolia Farm Dr, Apison 37302 1p - 4p 1070 Valley Way,…" at bounding box center [723, 440] width 125 height 189
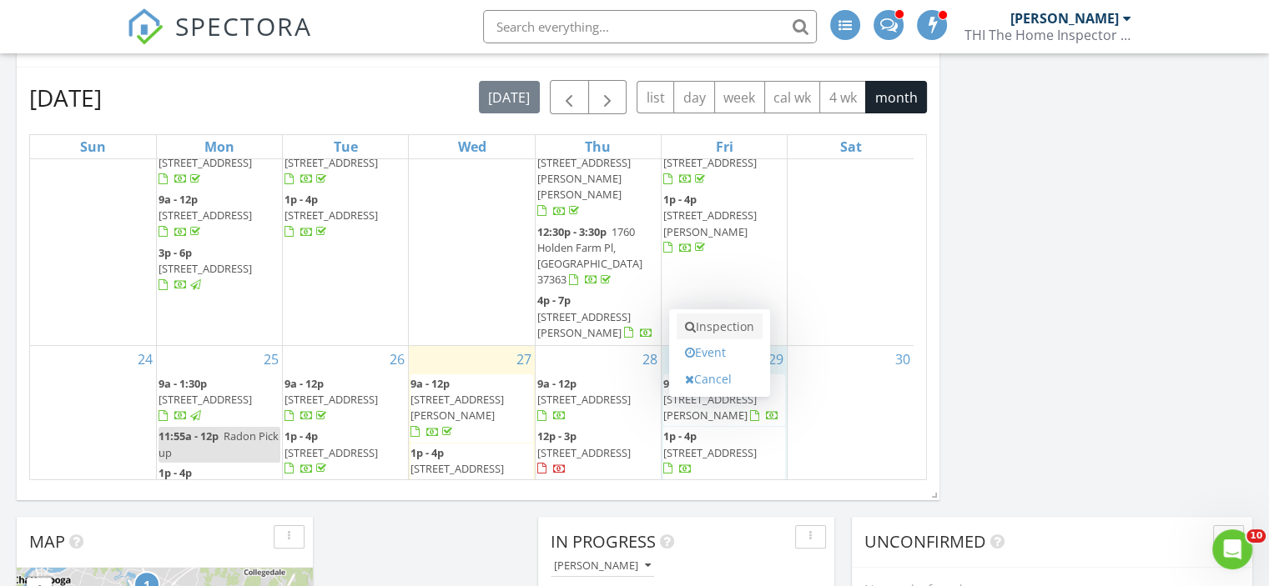
click at [727, 324] on link "Inspection" at bounding box center [719, 327] width 86 height 27
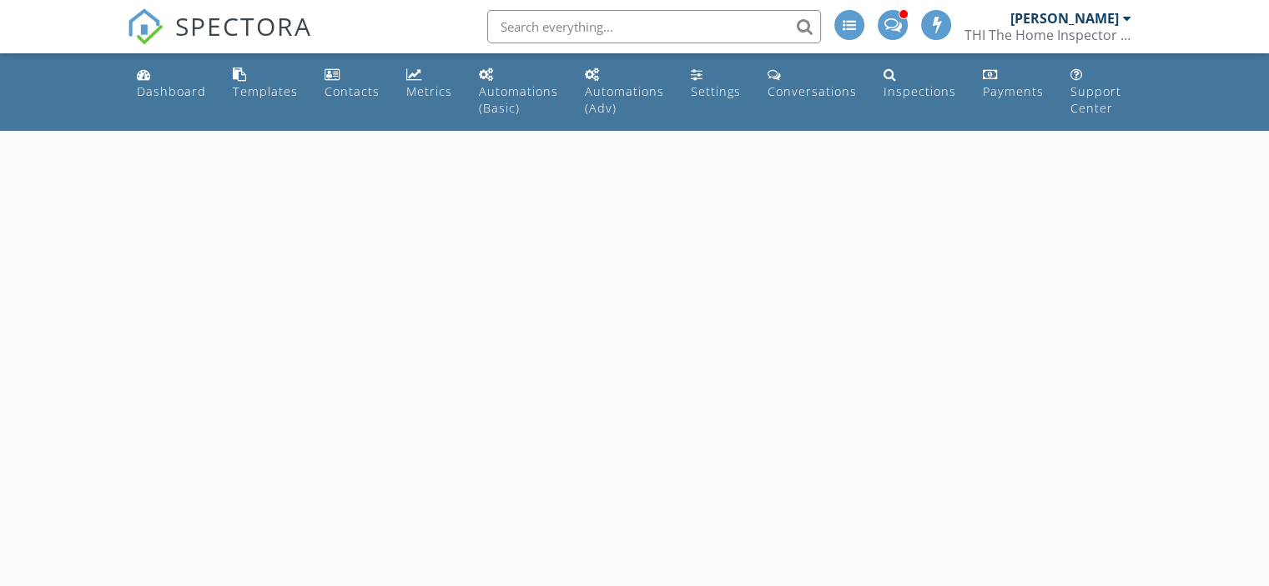
select select "7"
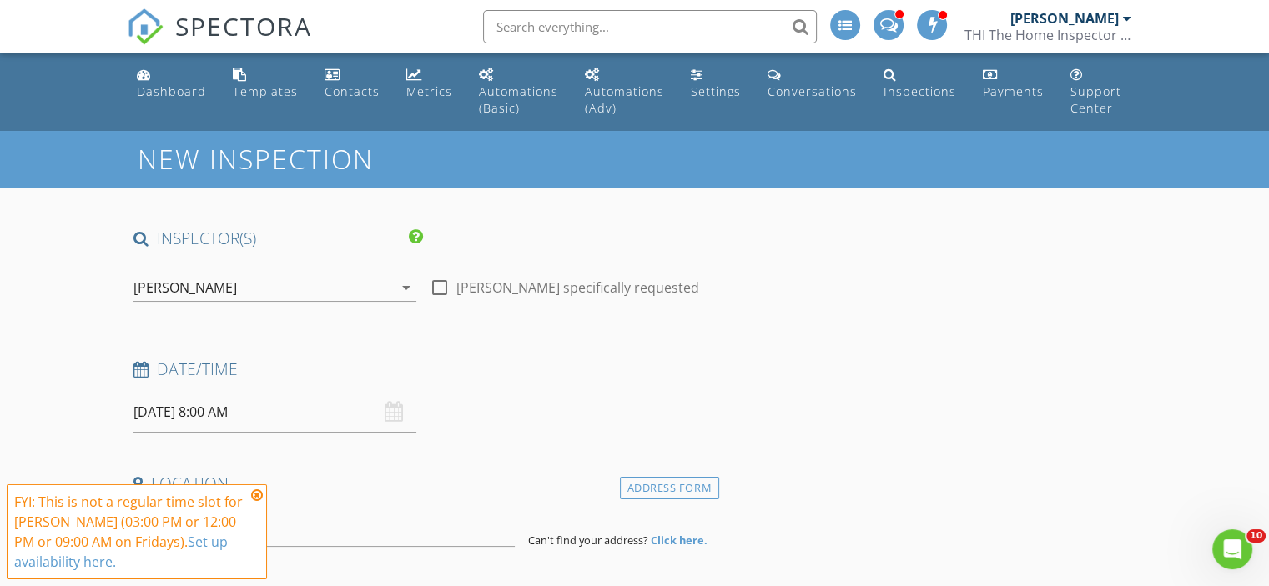
click at [178, 414] on input "[DATE] 8:00 AM" at bounding box center [274, 412] width 283 height 41
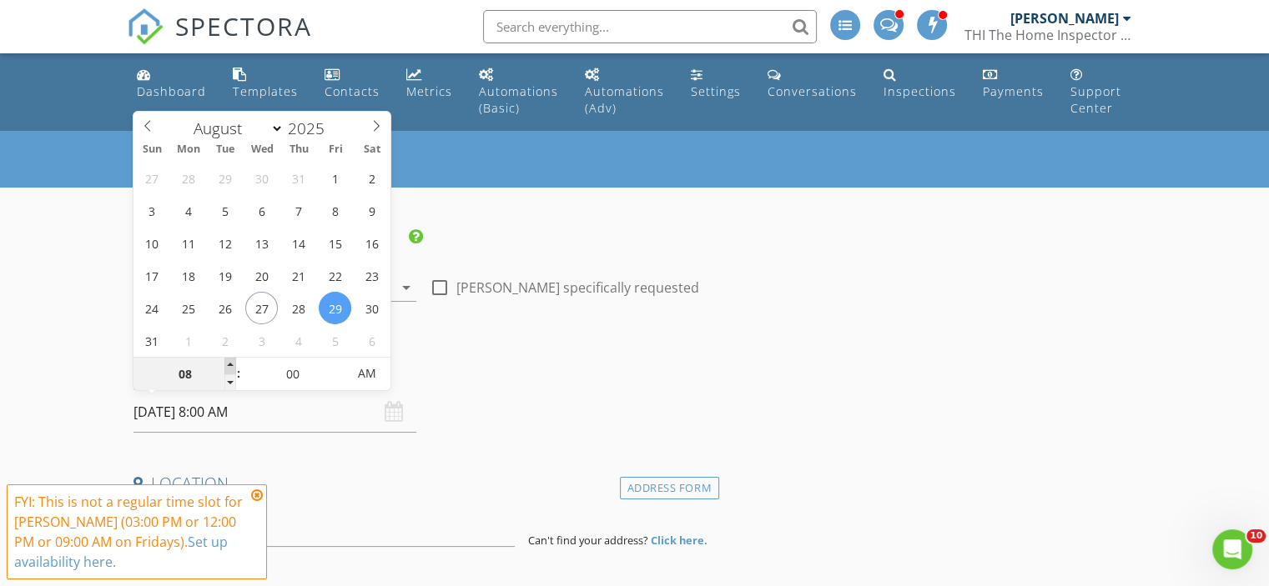
type input "09"
type input "[DATE] 9:00 AM"
click at [231, 366] on span at bounding box center [230, 366] width 12 height 17
type input "10"
type input "[DATE] 10:00 AM"
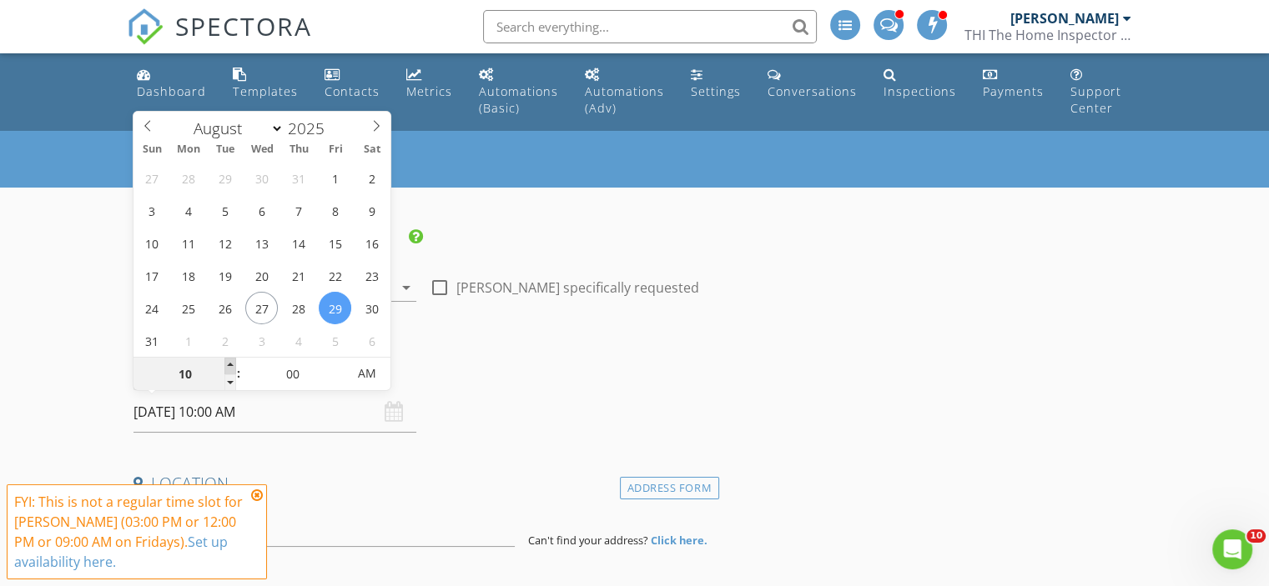
click at [231, 366] on span at bounding box center [230, 366] width 12 height 17
type input "11"
type input "[DATE] 11:00 AM"
click at [231, 366] on span at bounding box center [230, 366] width 12 height 17
type input "12"
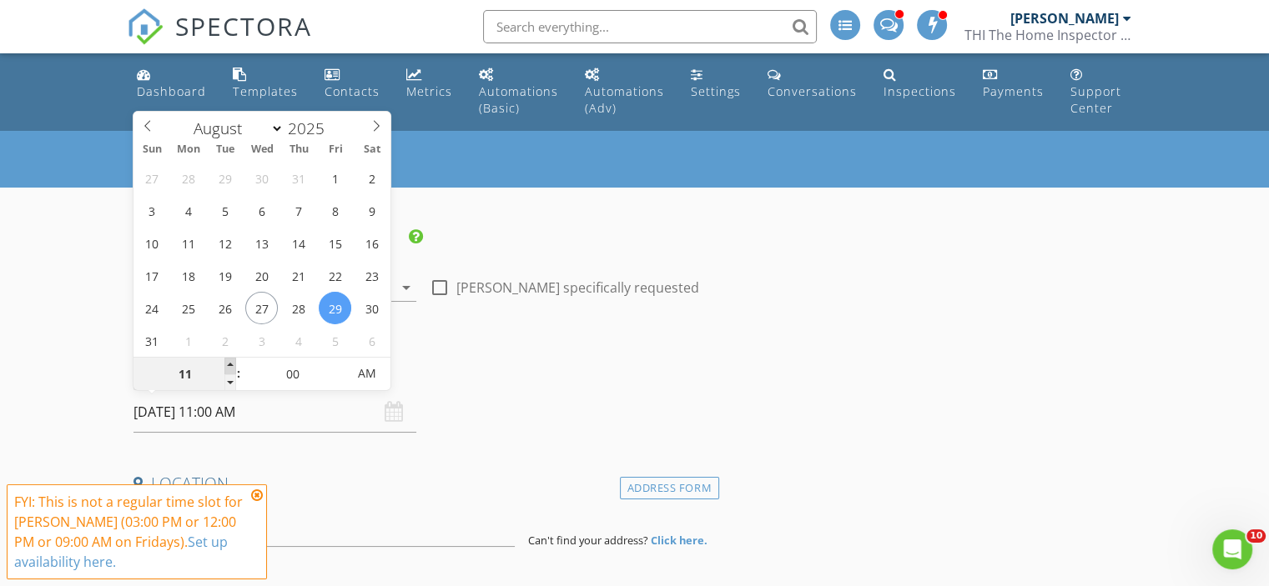
type input "[DATE] 12:00 PM"
click at [231, 366] on span at bounding box center [230, 366] width 12 height 17
type input "01"
type input "[DATE] 1:00 PM"
click at [231, 366] on span at bounding box center [230, 366] width 12 height 17
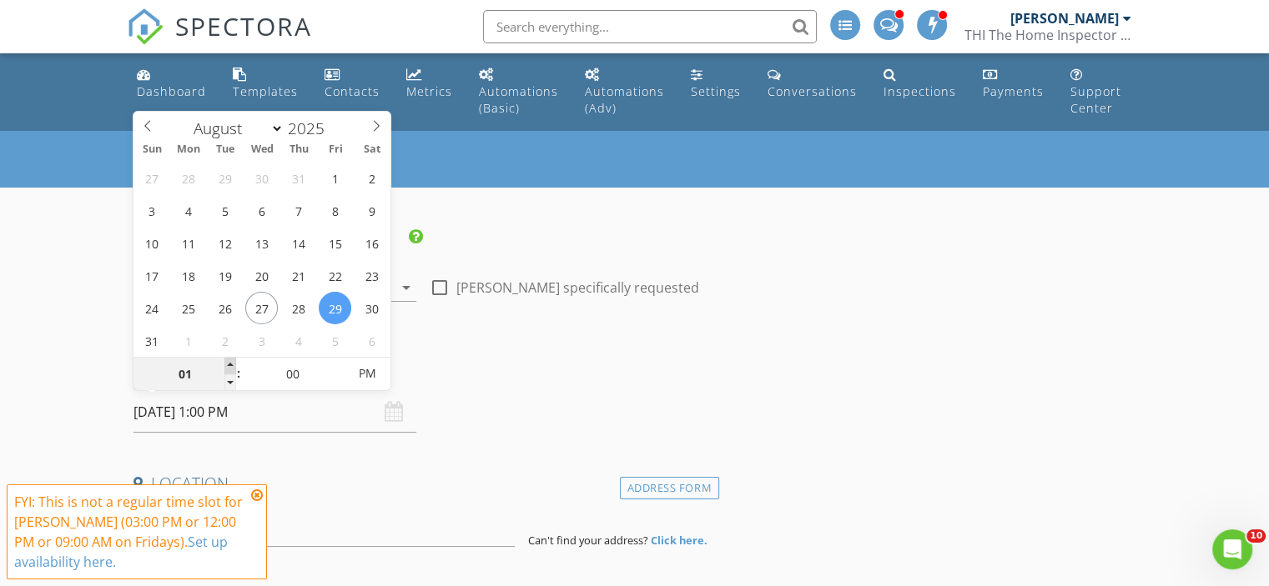
type input "02"
type input "[DATE] 2:00 PM"
click at [231, 366] on span at bounding box center [230, 366] width 12 height 17
type input "03"
type input "[DATE] 3:00 PM"
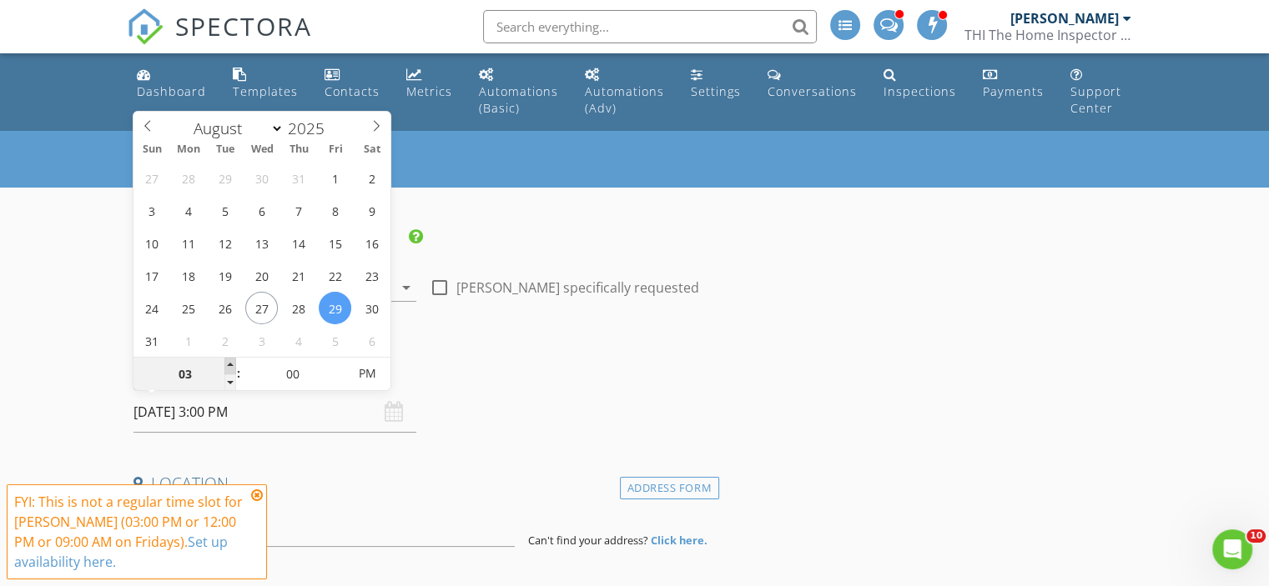
click at [231, 366] on span at bounding box center [230, 366] width 12 height 17
type input "04"
type input "[DATE] 4:00 PM"
click at [231, 366] on span at bounding box center [230, 366] width 12 height 17
click at [569, 390] on div "Date/Time" at bounding box center [423, 375] width 592 height 33
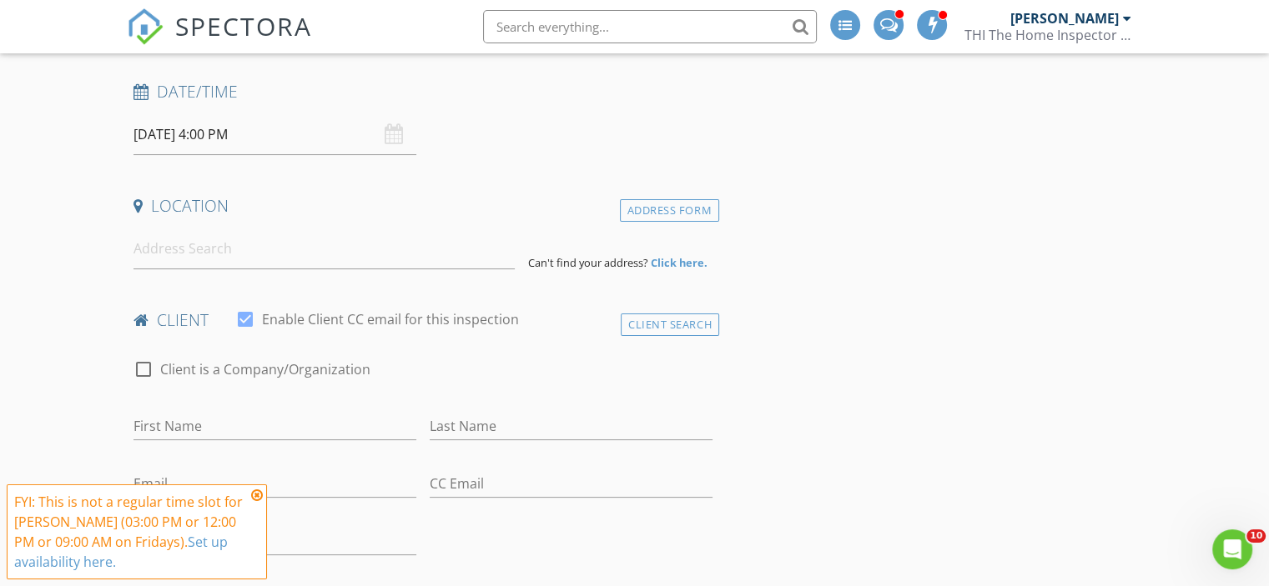
scroll to position [334, 0]
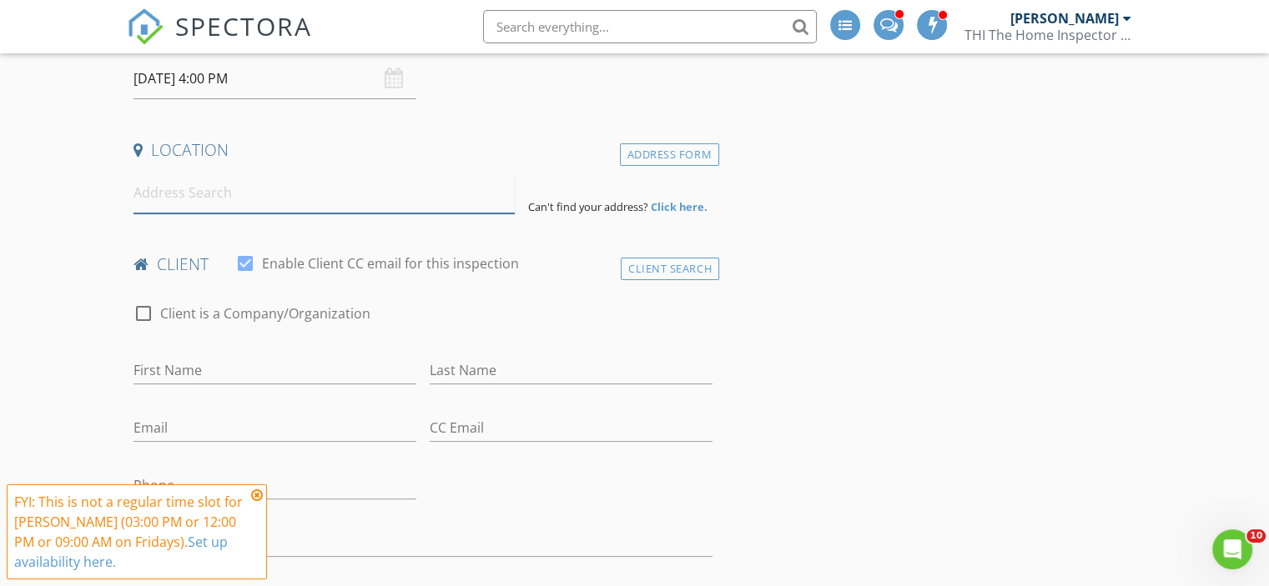
click at [274, 203] on input at bounding box center [323, 193] width 381 height 41
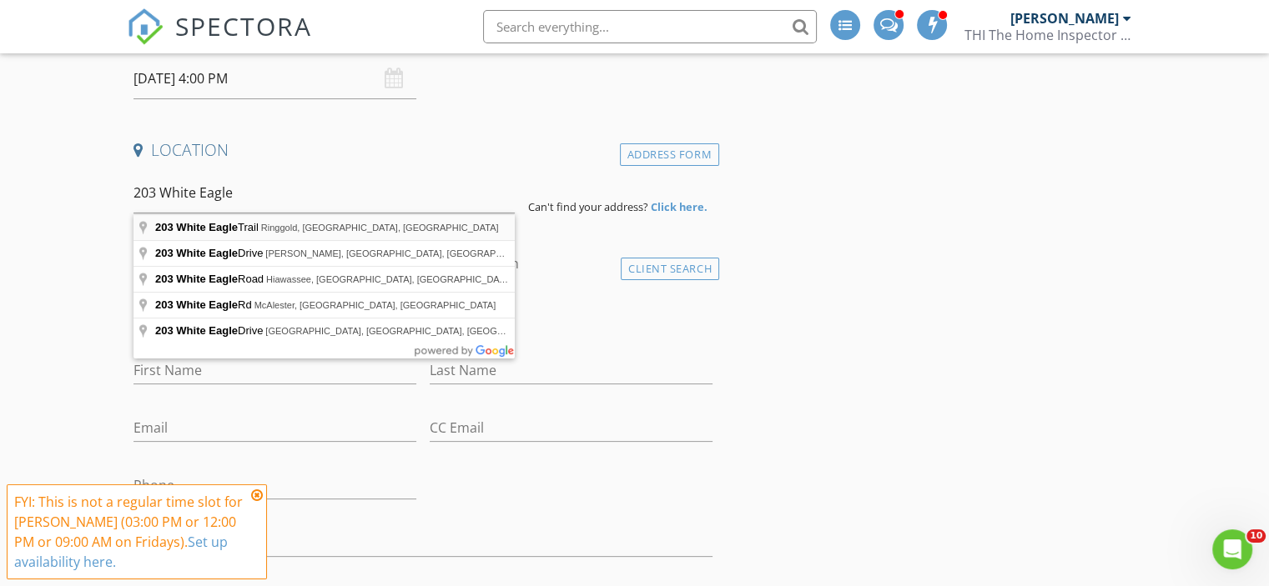
type input "203 White Eagle Trail, Ringgold, GA, USA"
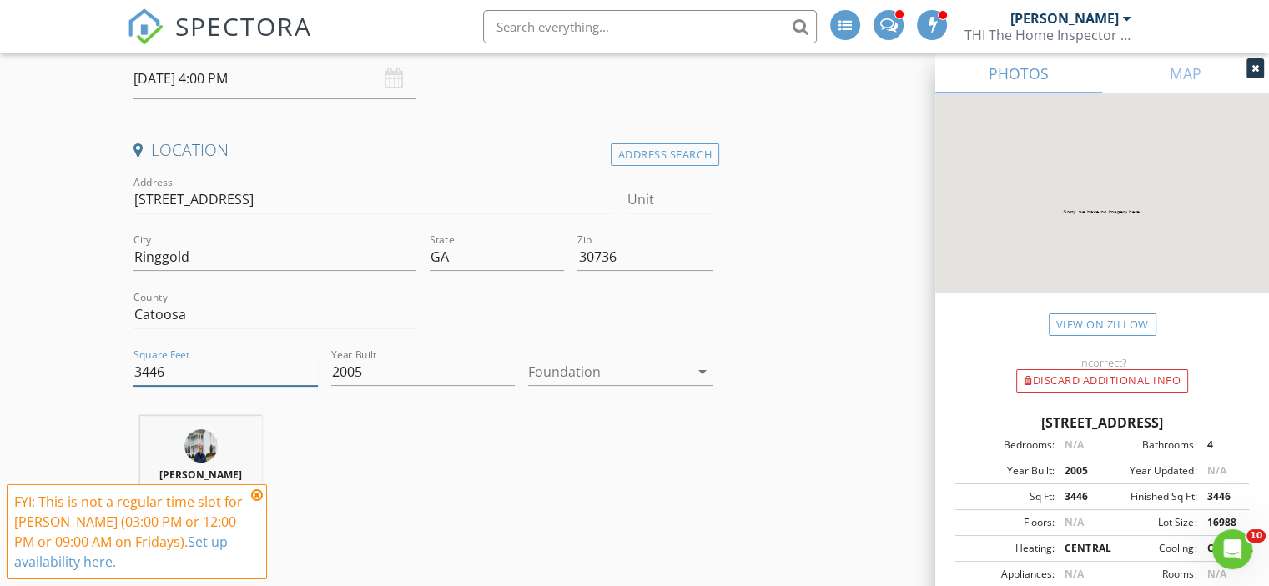
drag, startPoint x: 167, startPoint y: 370, endPoint x: 101, endPoint y: 367, distance: 66.0
type input "4500"
click at [473, 462] on div "Mel Edwards 19.1 miles (39 minutes)" at bounding box center [423, 485] width 592 height 138
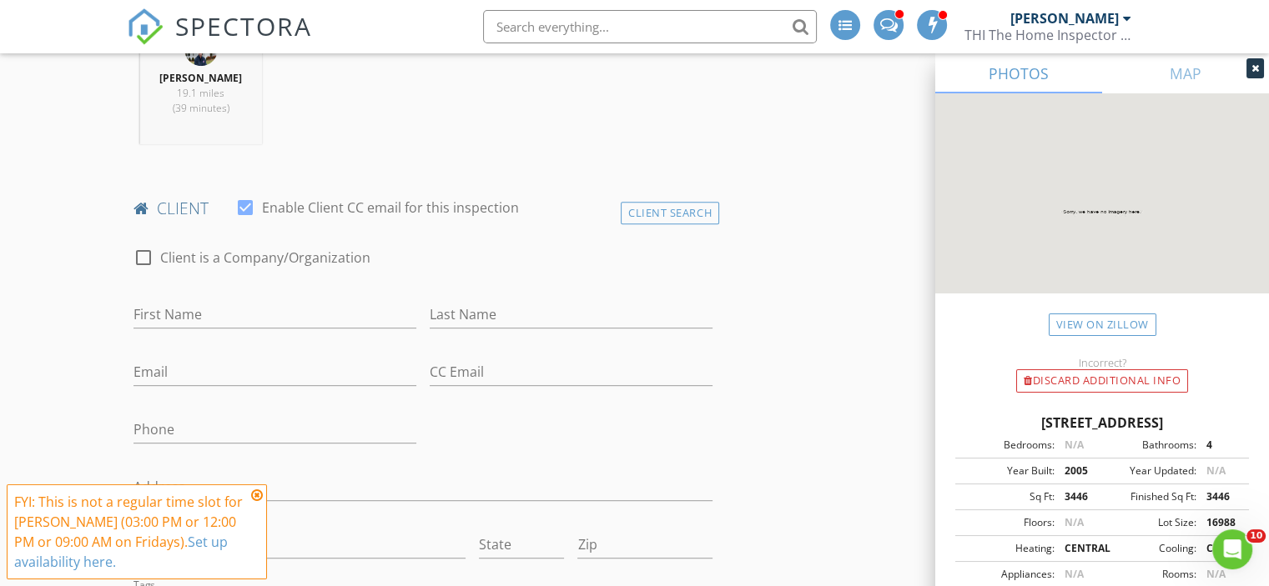
scroll to position [834, 0]
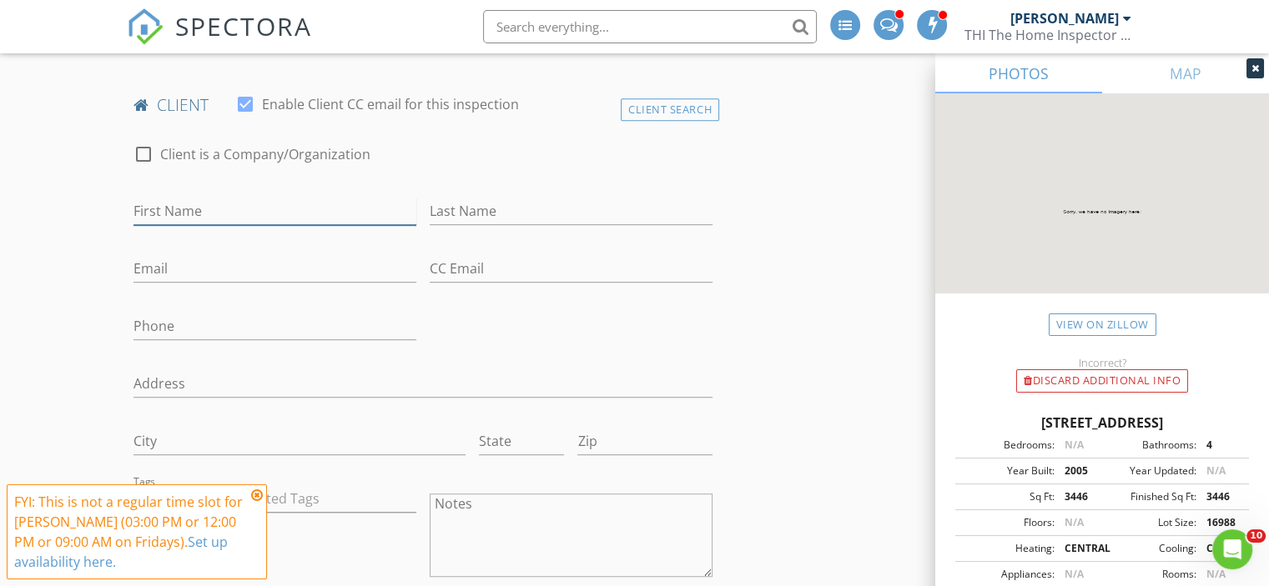
click at [286, 206] on input "First Name" at bounding box center [274, 212] width 283 height 28
click at [521, 213] on input "Last Name" at bounding box center [571, 212] width 283 height 28
click at [664, 105] on div "Client Search" at bounding box center [670, 109] width 98 height 23
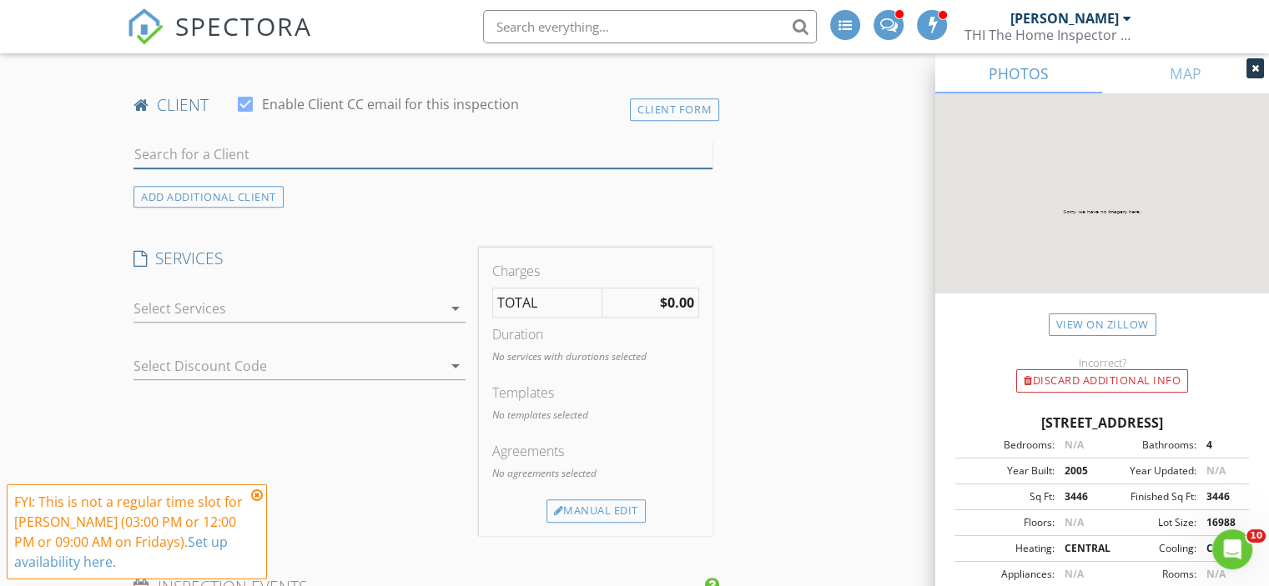
click at [297, 153] on input "text" at bounding box center [422, 155] width 579 height 28
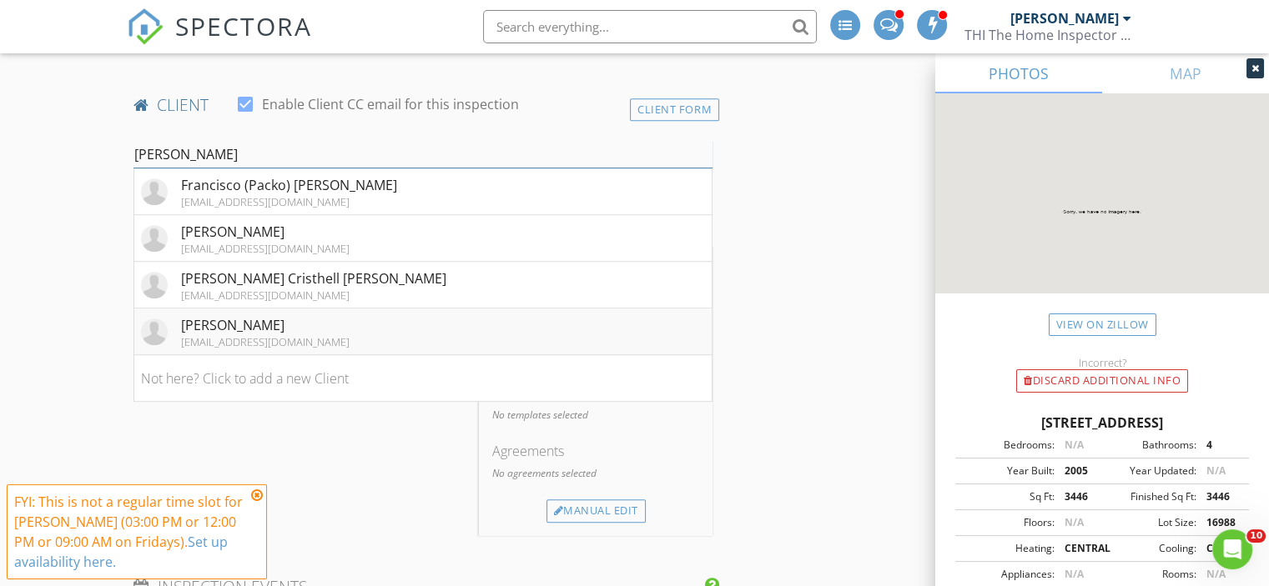
type input "[PERSON_NAME]"
click at [198, 330] on div "[PERSON_NAME]" at bounding box center [265, 325] width 168 height 20
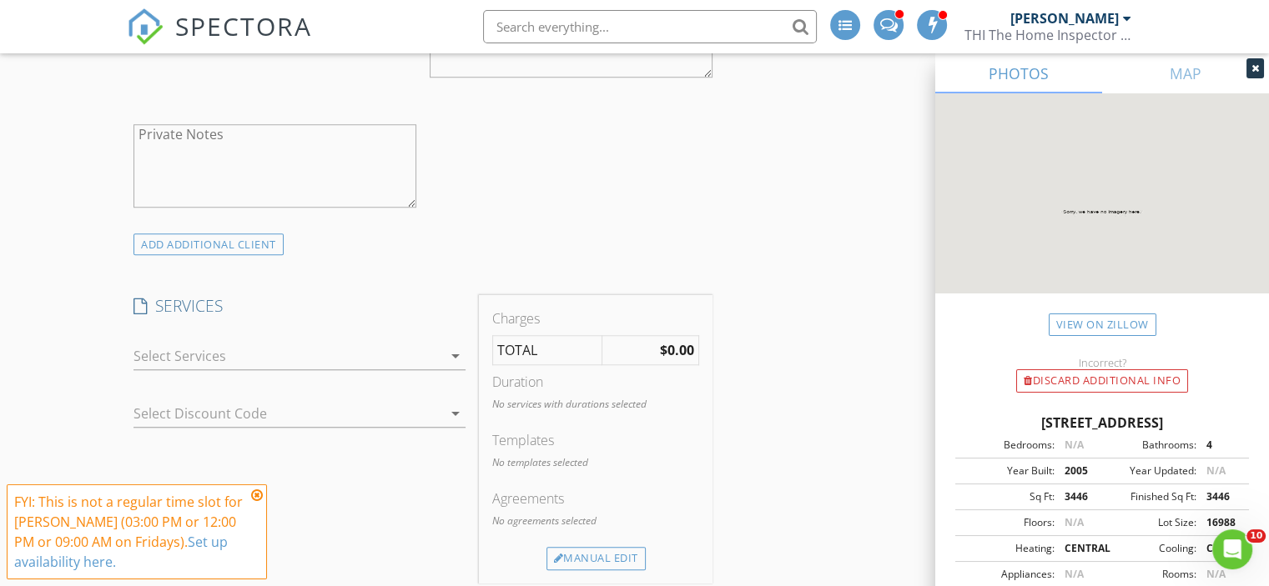
scroll to position [1335, 0]
click at [300, 351] on div at bounding box center [287, 355] width 309 height 27
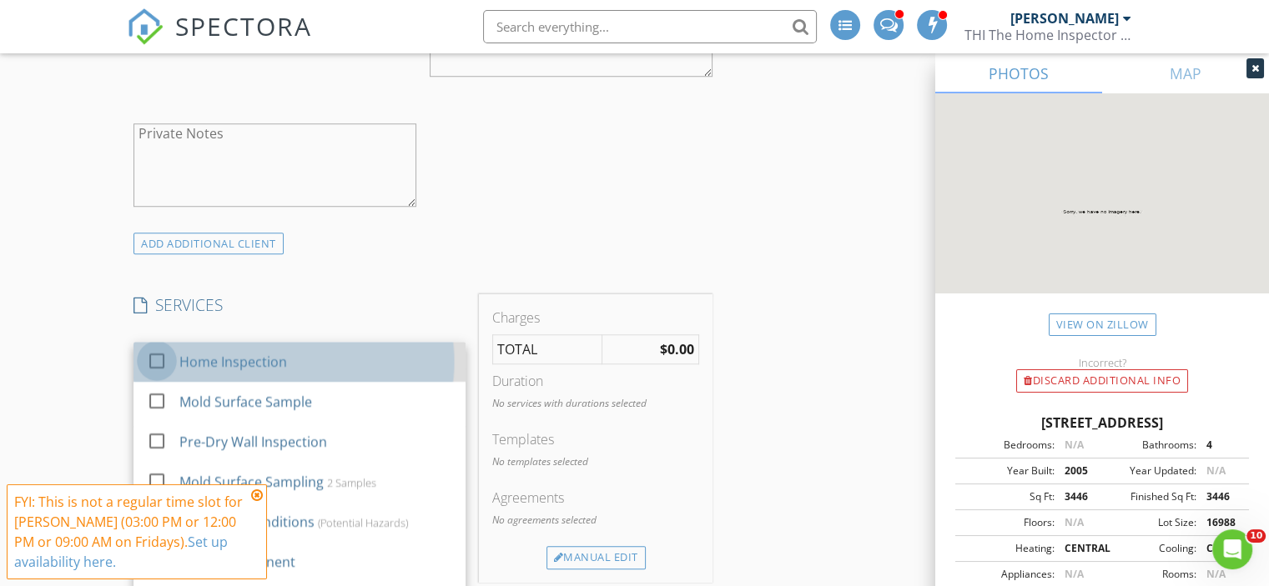
click at [157, 356] on div at bounding box center [157, 360] width 28 height 28
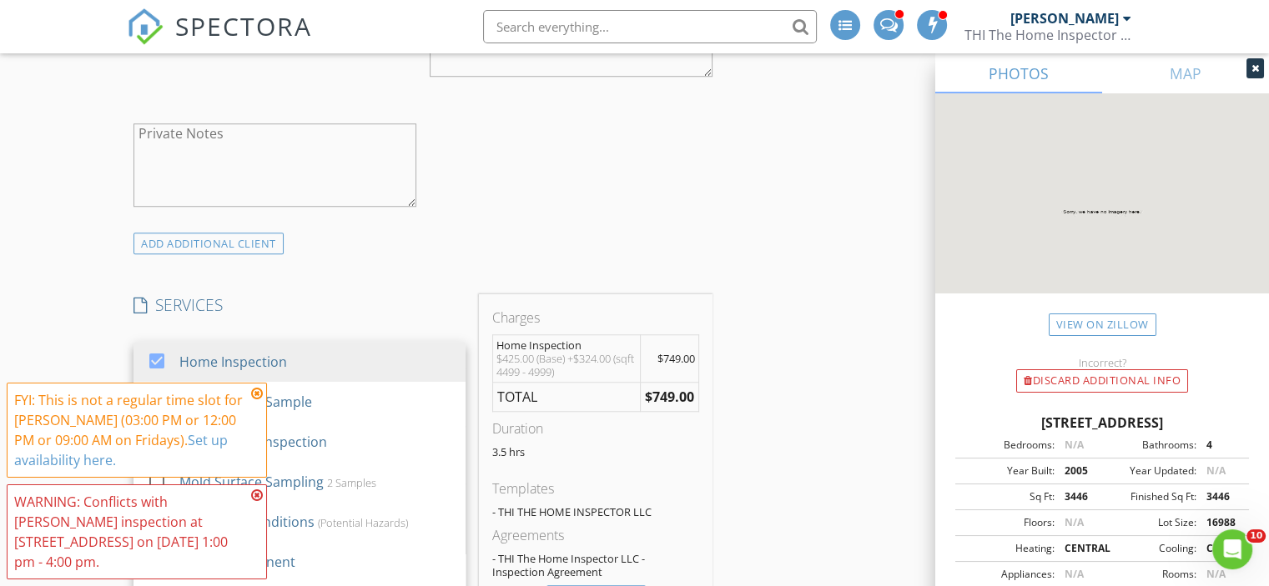
click at [258, 390] on icon at bounding box center [257, 393] width 12 height 13
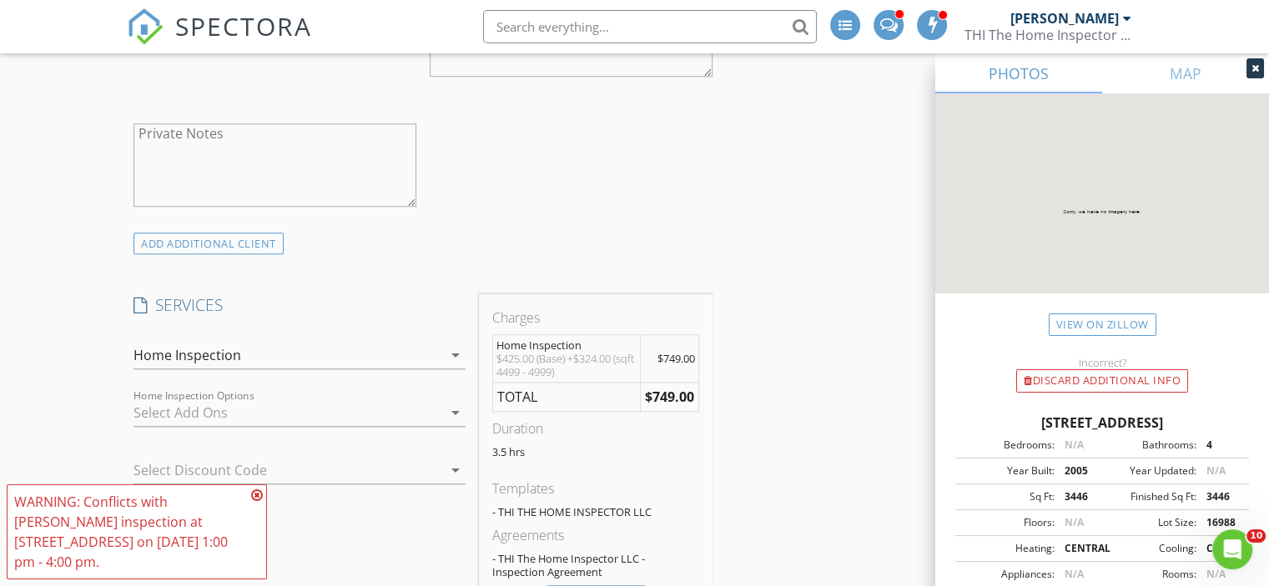
click at [257, 494] on icon at bounding box center [257, 495] width 12 height 13
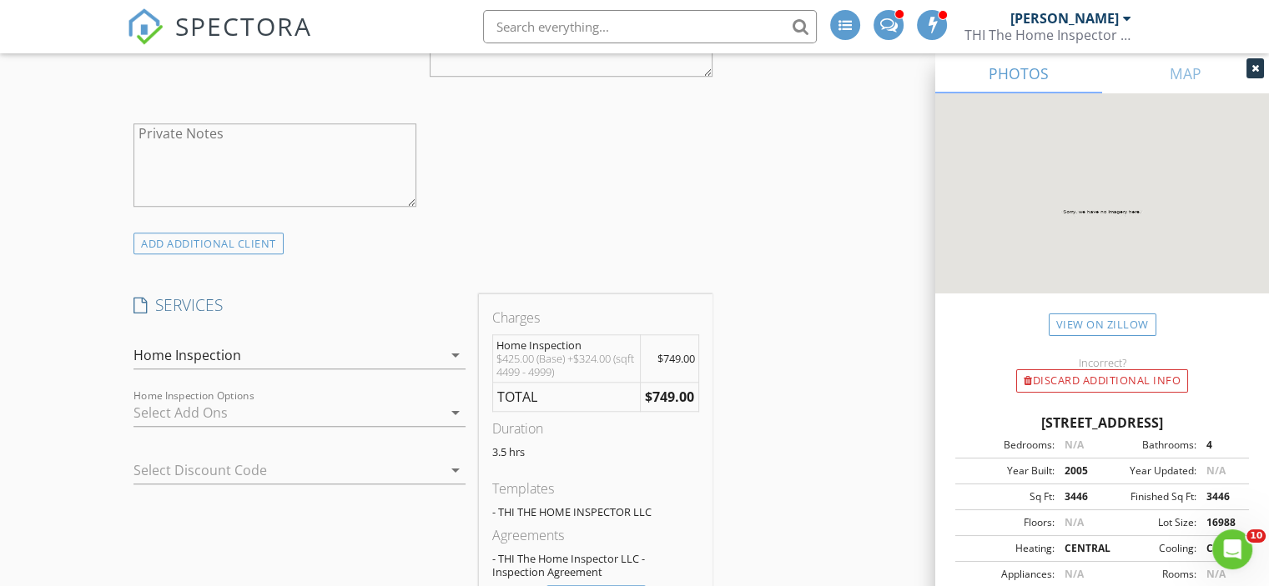
click at [365, 400] on div at bounding box center [287, 413] width 309 height 27
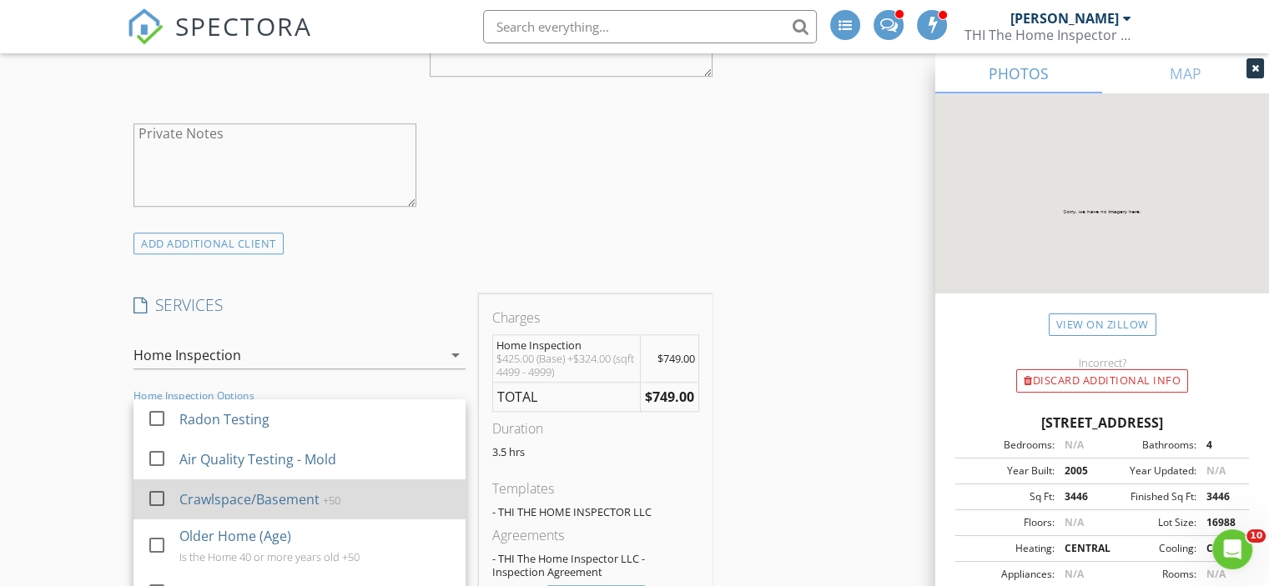
click at [158, 497] on div at bounding box center [157, 498] width 28 height 28
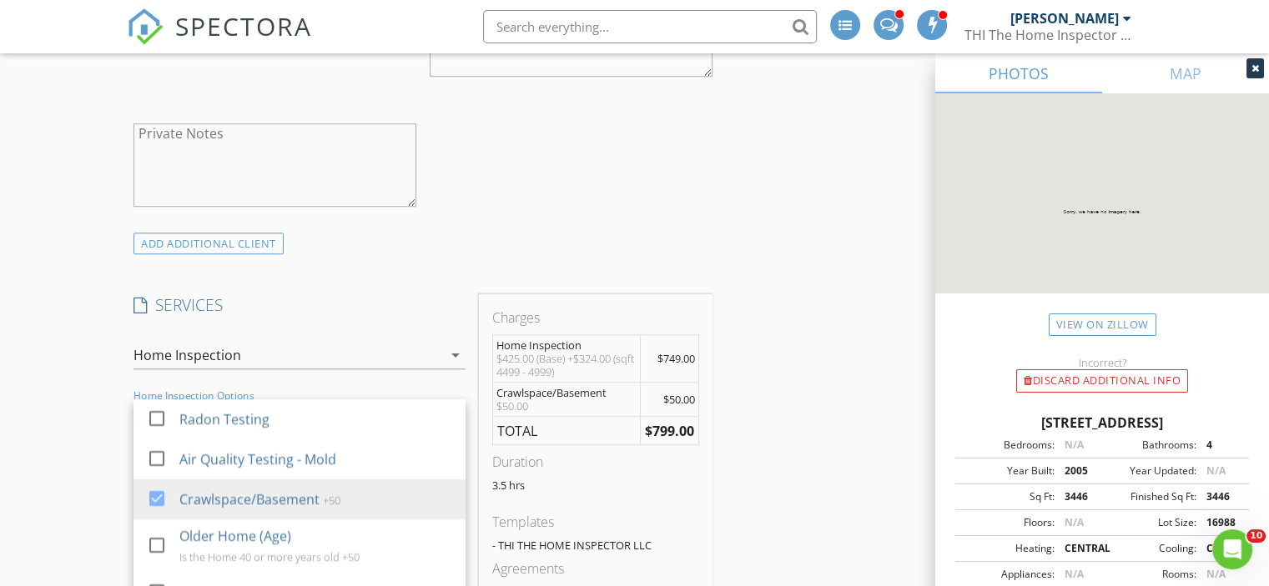
click at [113, 446] on div "New Inspection INSPECTOR(S) check_box Mel Edwards PRIMARY Mel Edwards arrow_dro…" at bounding box center [634, 534] width 1269 height 3476
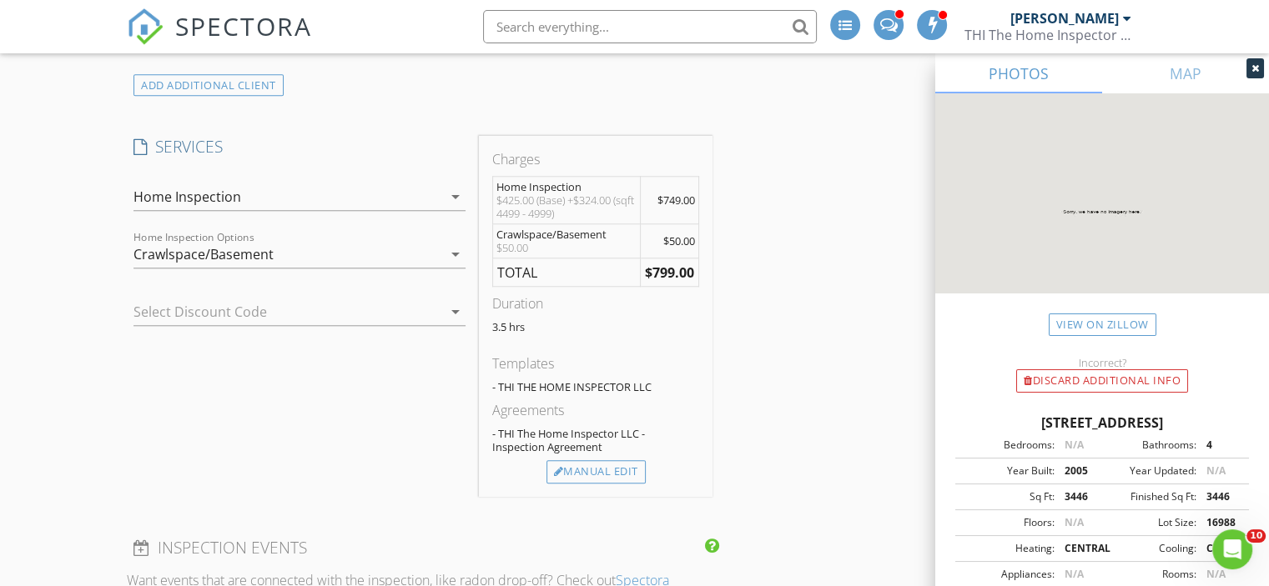
scroll to position [1501, 0]
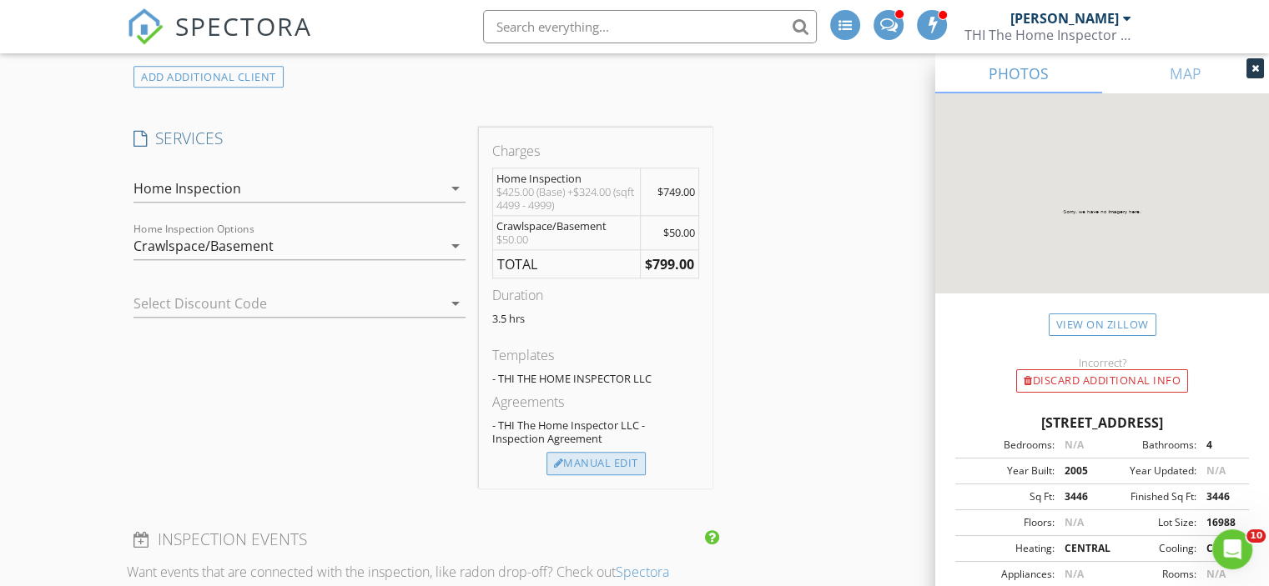
click at [615, 459] on div "Manual Edit" at bounding box center [595, 463] width 99 height 23
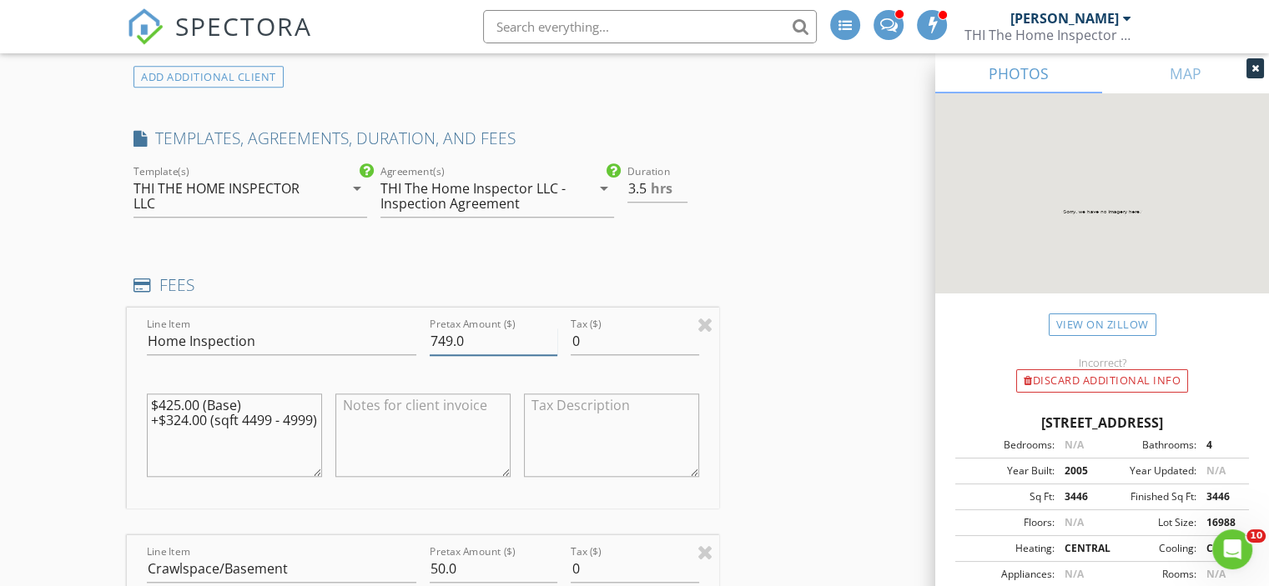
click at [437, 336] on input "749.0" at bounding box center [494, 342] width 128 height 28
type input "849.0"
drag, startPoint x: 213, startPoint y: 430, endPoint x: 0, endPoint y: 366, distance: 222.2
click at [0, 371] on div "New Inspection INSPECTOR(S) check_box Mel Edwards PRIMARY Mel Edwards arrow_dro…" at bounding box center [634, 543] width 1269 height 3828
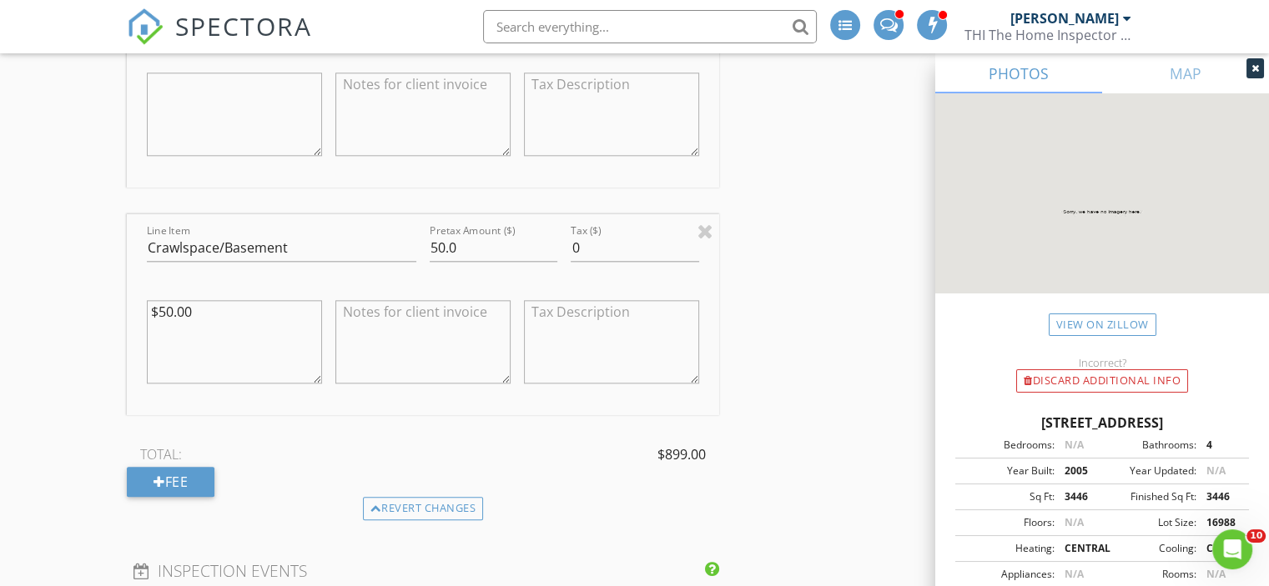
scroll to position [1835, 0]
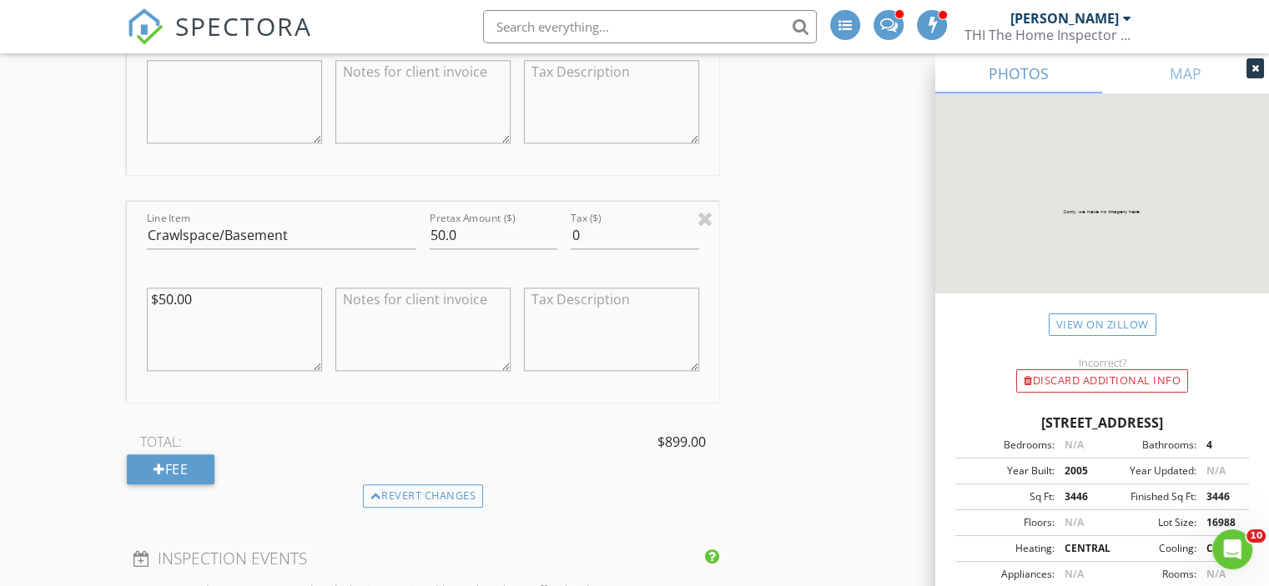
click at [790, 316] on div "INSPECTOR(S) check_box Mel Edwards PRIMARY Mel Edwards arrow_drop_down check_bo…" at bounding box center [634, 239] width 1015 height 3692
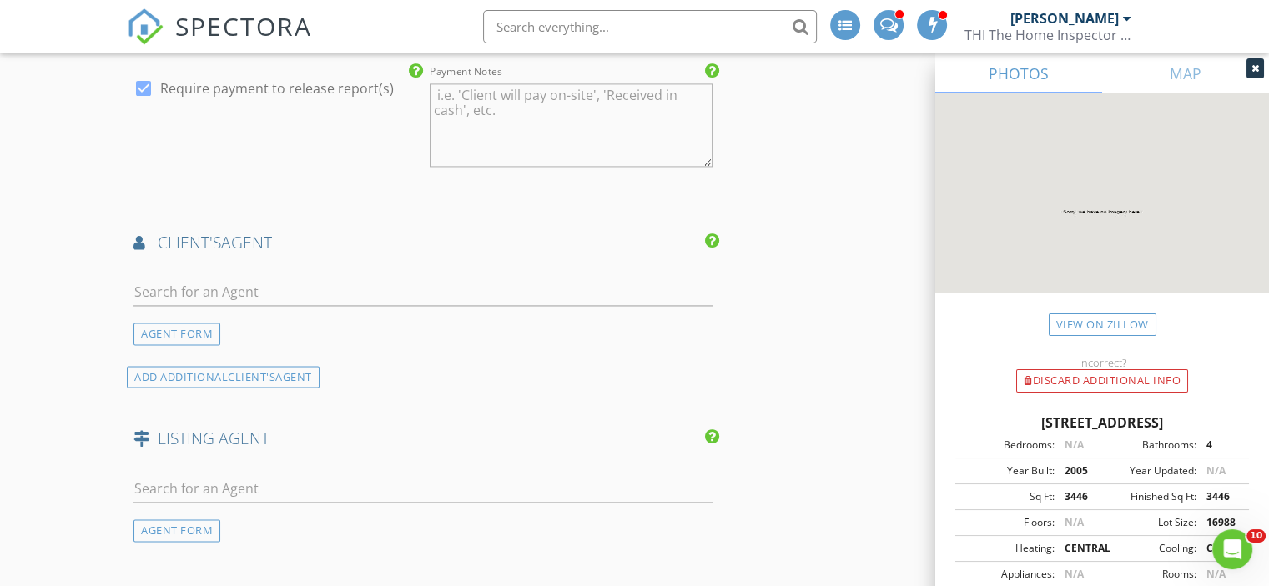
scroll to position [2502, 0]
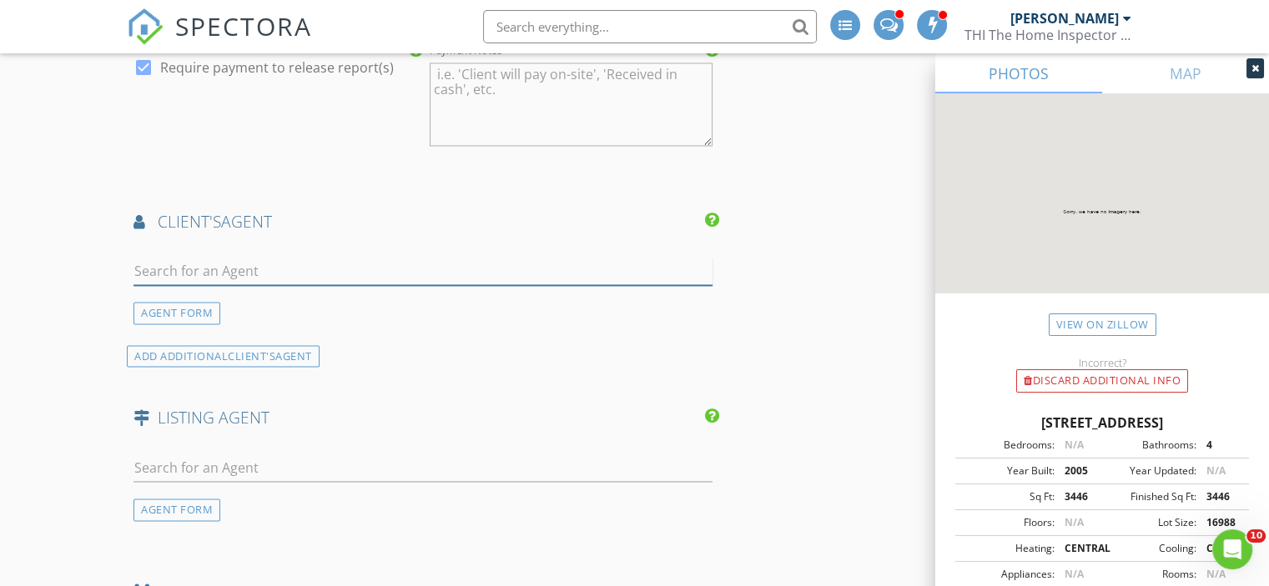
click at [244, 266] on input "text" at bounding box center [422, 272] width 579 height 28
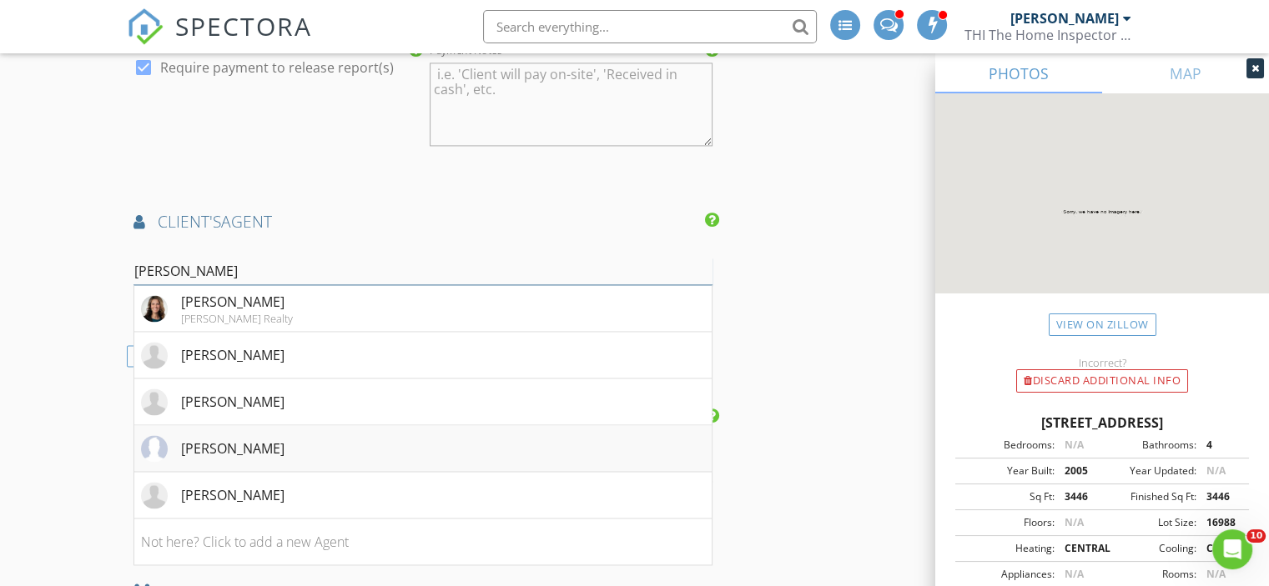
type input "Susan"
click at [234, 451] on div "Susan Patterson" at bounding box center [232, 449] width 103 height 20
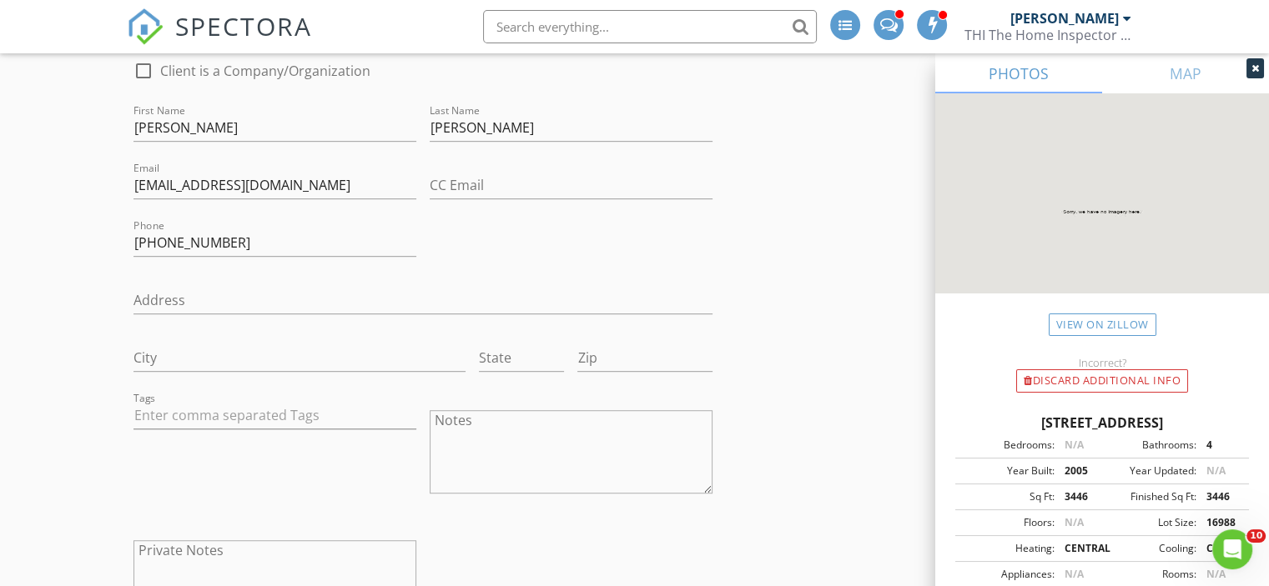
scroll to position [83, 0]
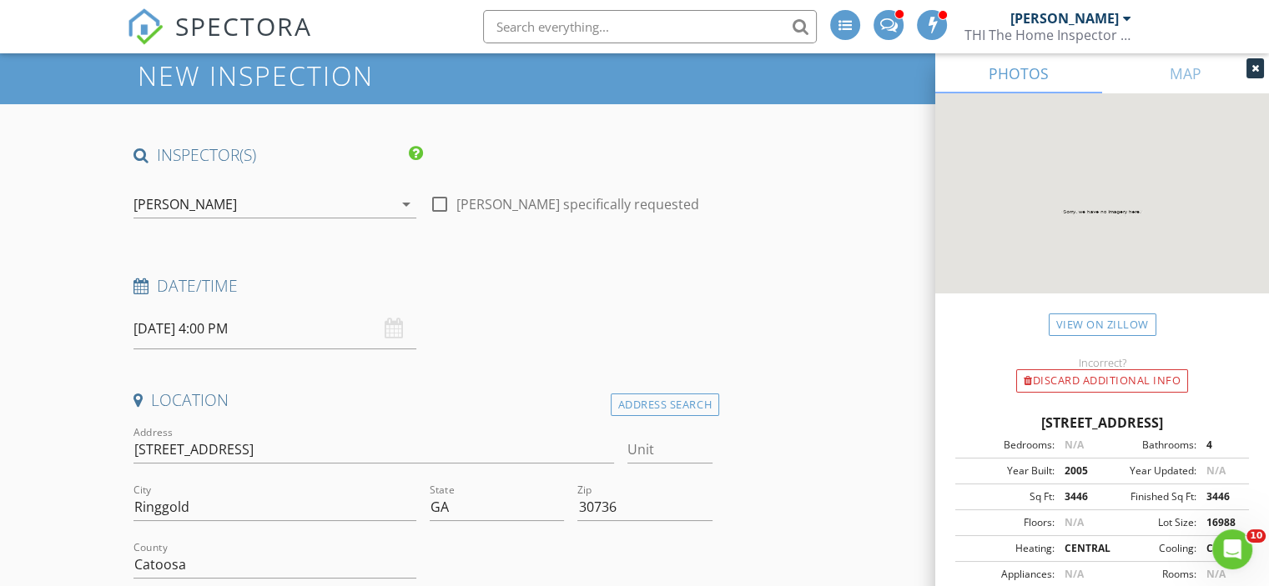
click at [155, 329] on input "08/29/2025 4:00 PM" at bounding box center [274, 329] width 283 height 41
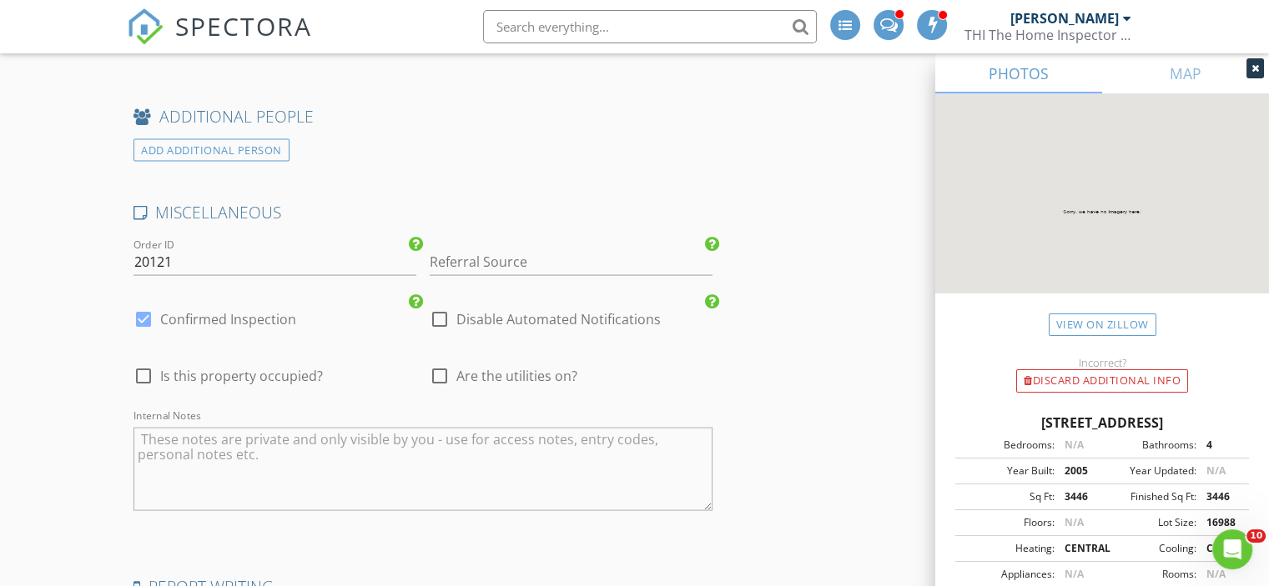
scroll to position [3587, 0]
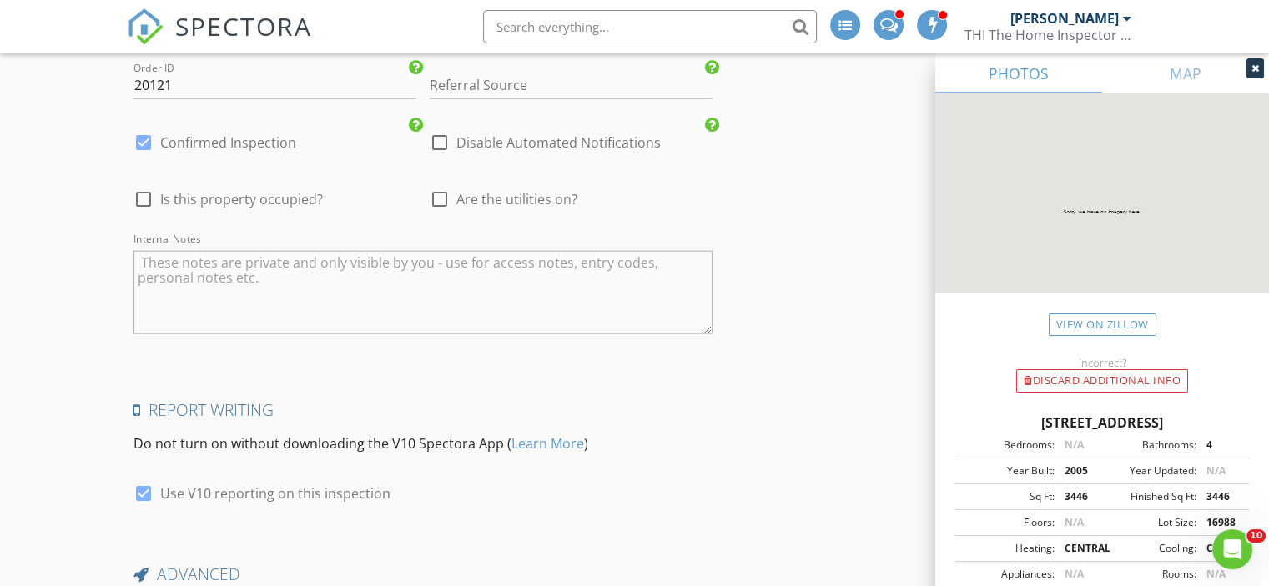
click at [143, 186] on div at bounding box center [143, 199] width 28 height 28
checkbox input "true"
type input "3.5"
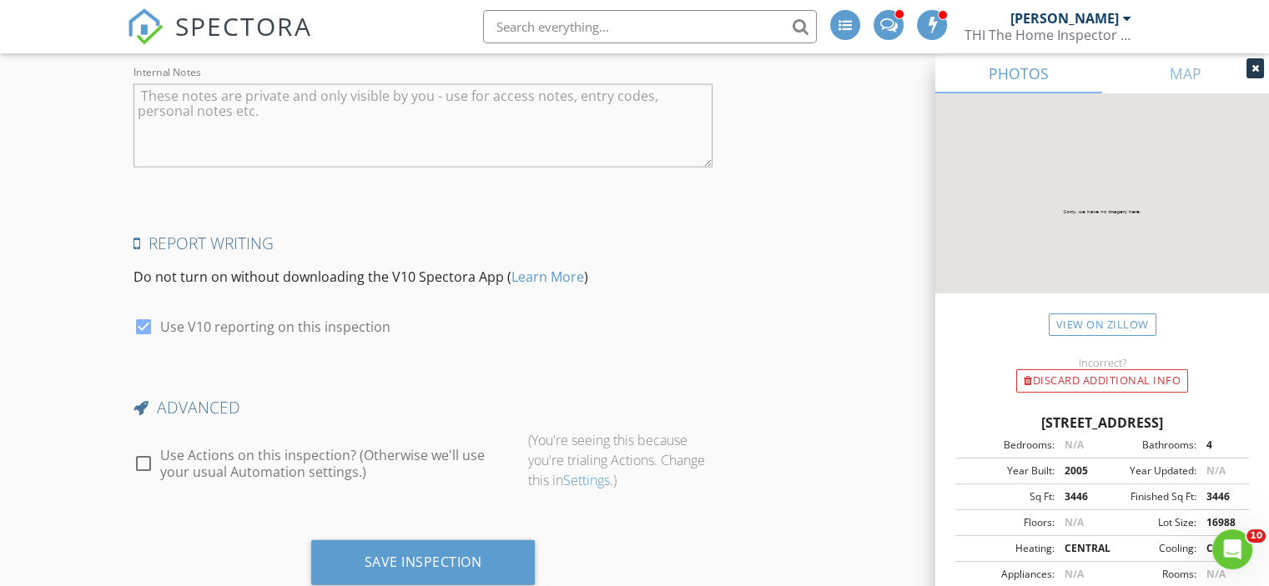
scroll to position [3797, 0]
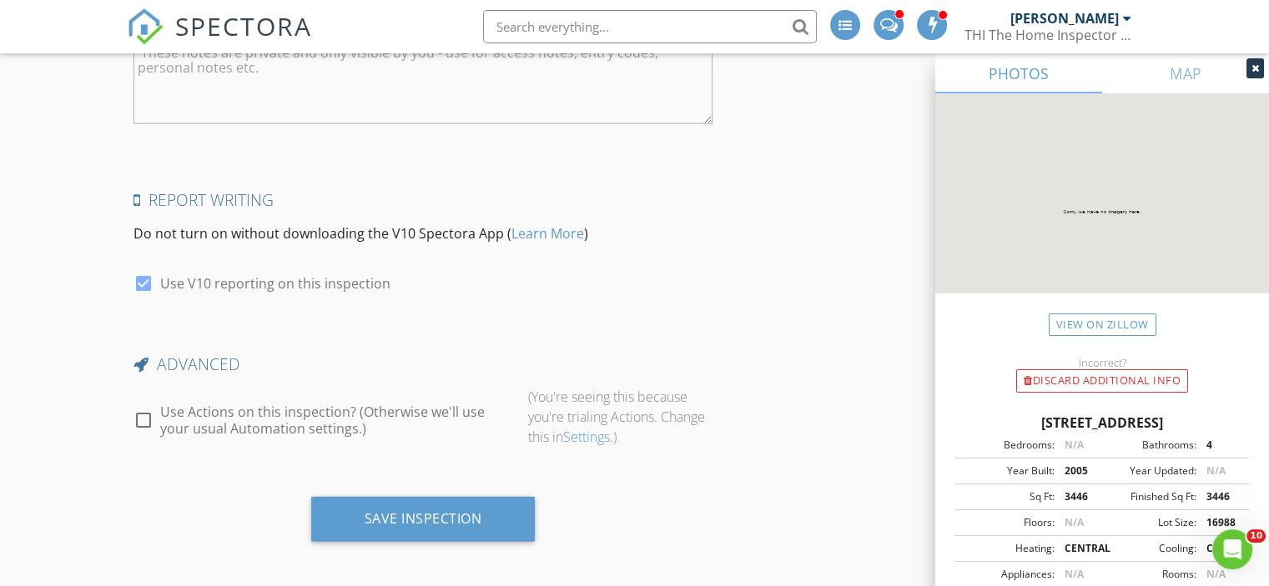
click at [147, 410] on div at bounding box center [143, 420] width 28 height 28
checkbox input "true"
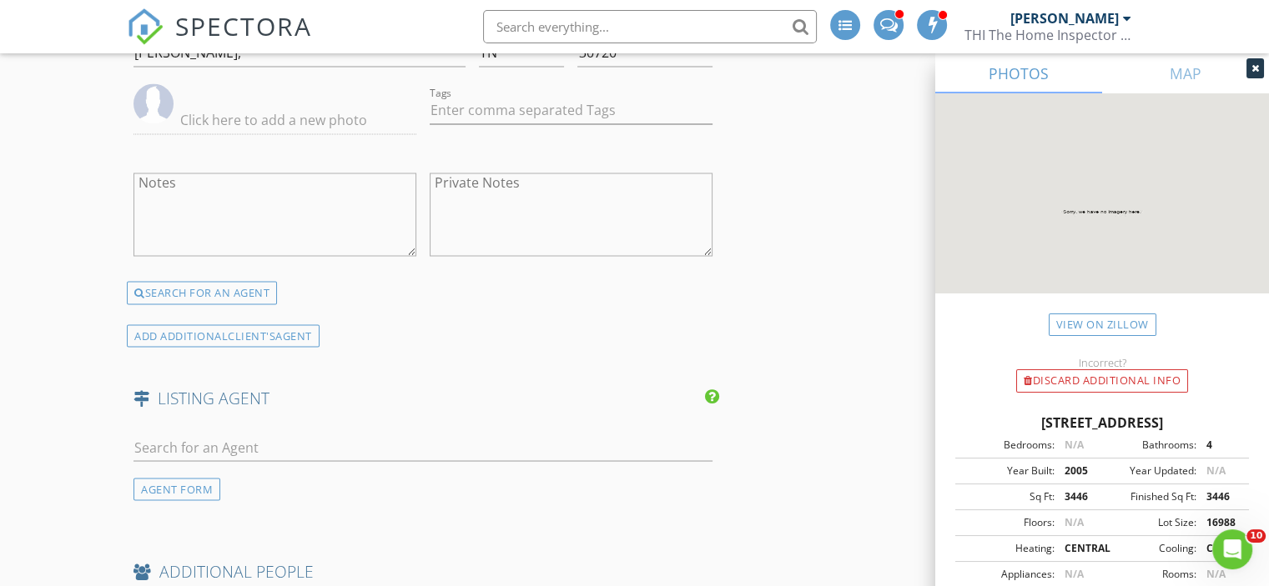
scroll to position [3046, 0]
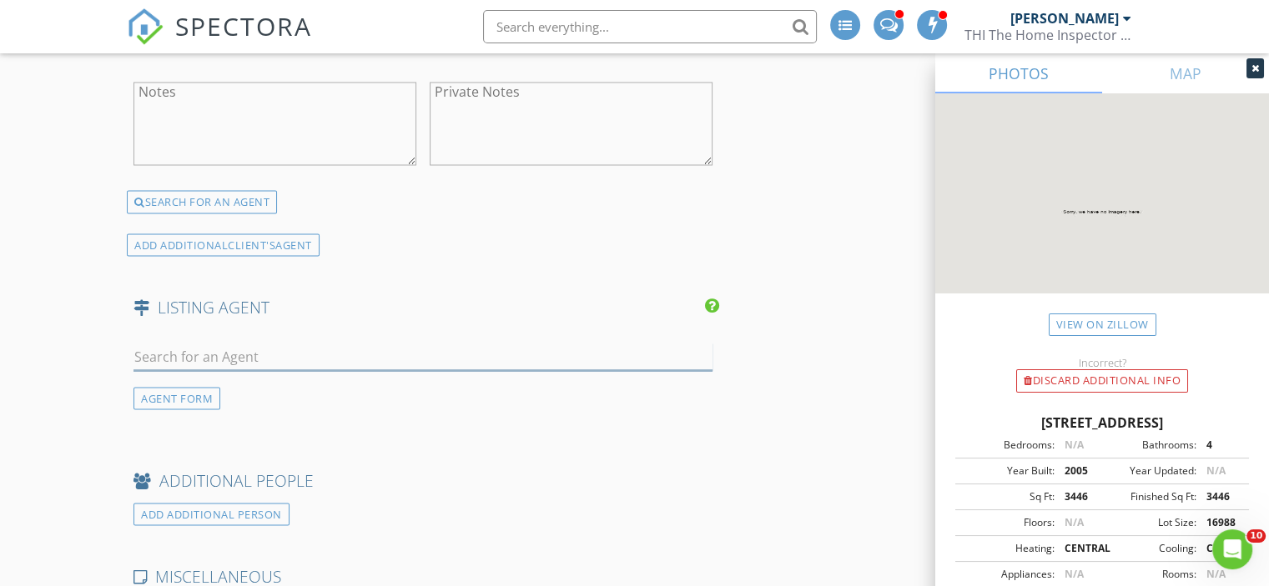
click at [182, 352] on input "text" at bounding box center [422, 357] width 579 height 28
type input "B"
click at [194, 395] on div "AGENT FORM" at bounding box center [176, 398] width 87 height 23
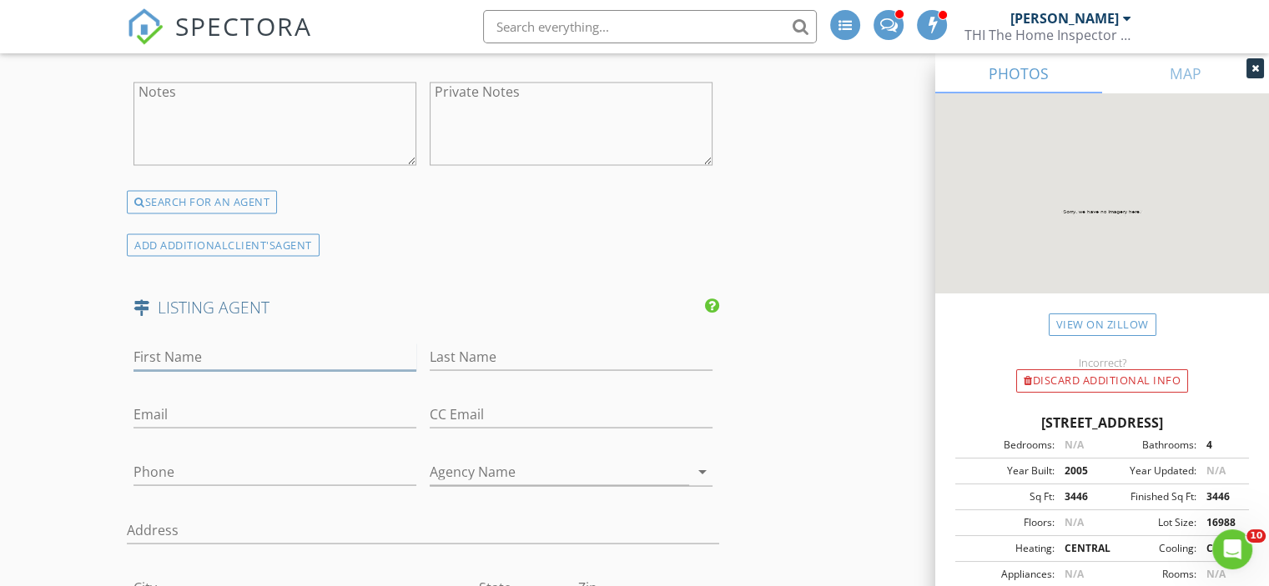
click at [209, 350] on input "First Name" at bounding box center [274, 357] width 283 height 28
type input "Bryce"
type input "Ledford"
click at [145, 458] on input "Phone" at bounding box center [274, 472] width 283 height 28
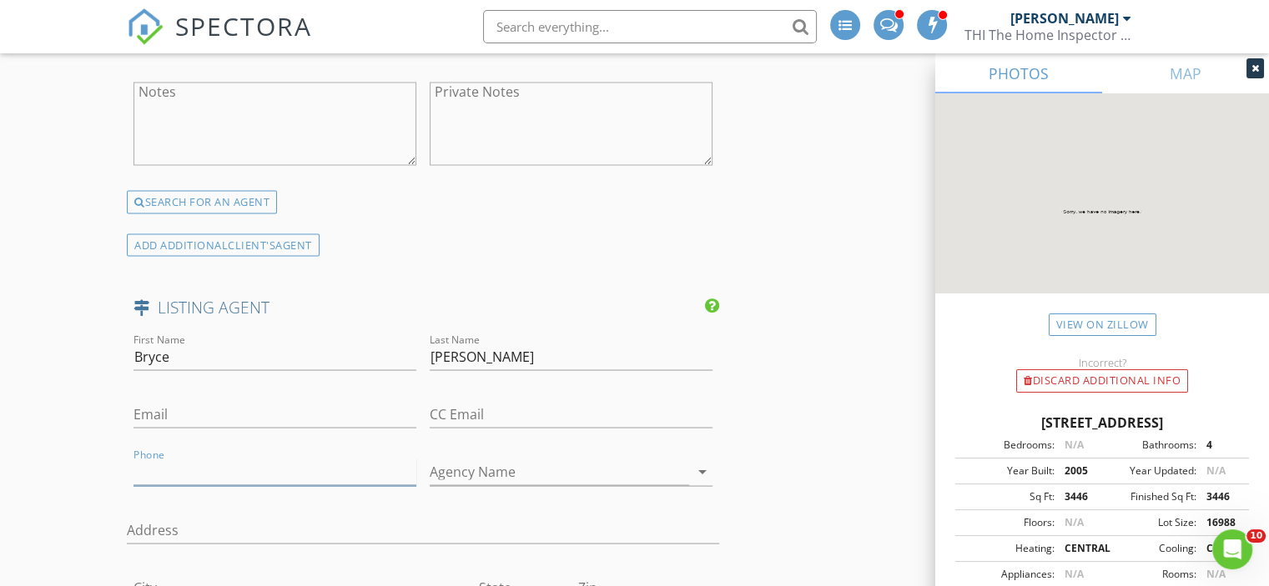
paste input "423-903-7004"
type input "423-903-7004"
paste input "bledford@homesrep.com"
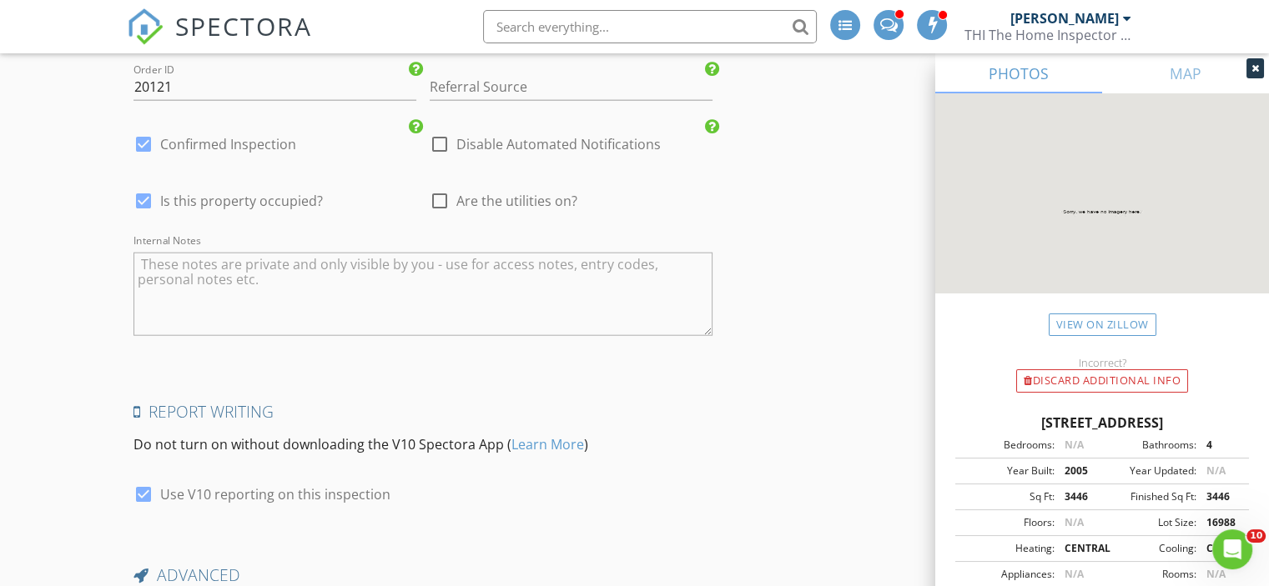
scroll to position [3820, 0]
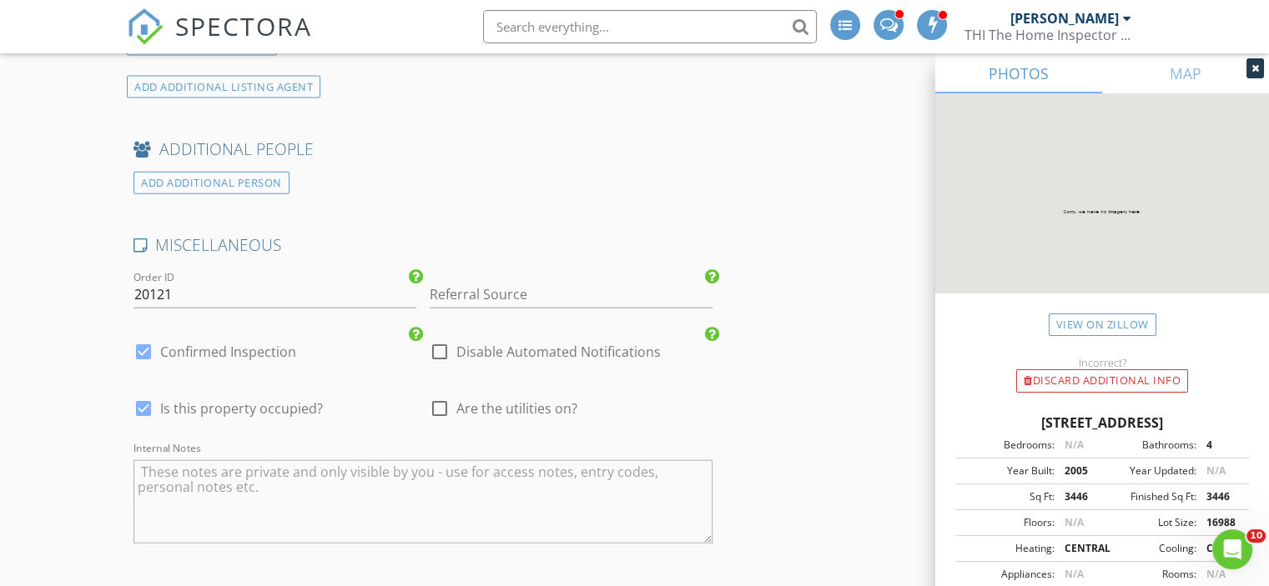
type input "bledford@homesrep.com"
click at [142, 338] on div at bounding box center [143, 352] width 28 height 28
checkbox input "false"
checkbox input "true"
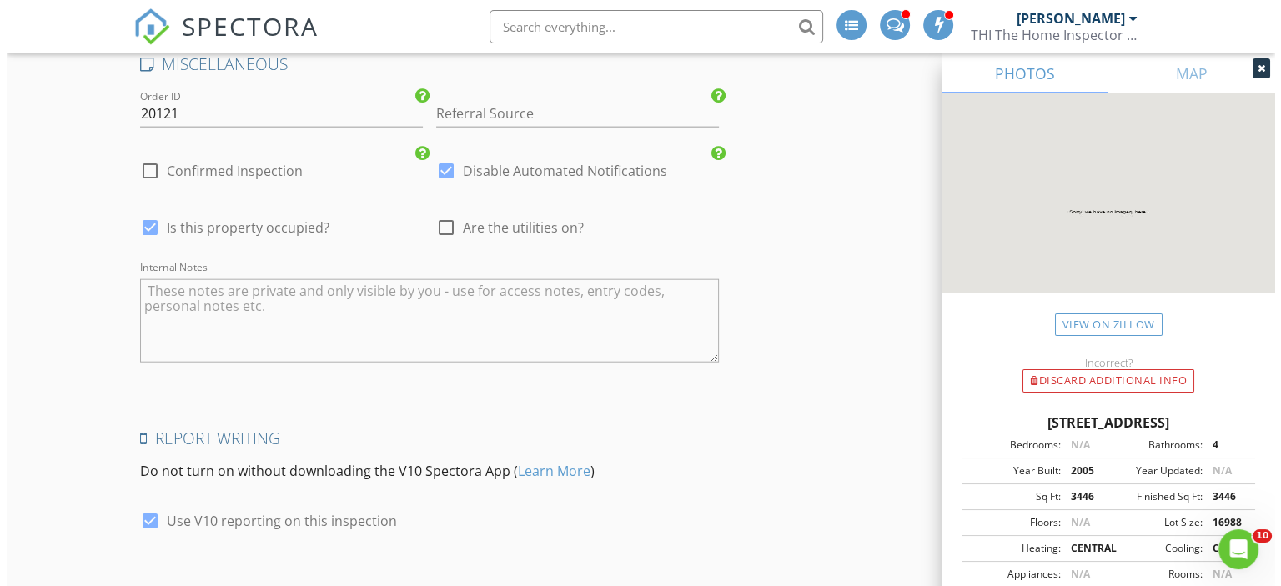
scroll to position [4237, 0]
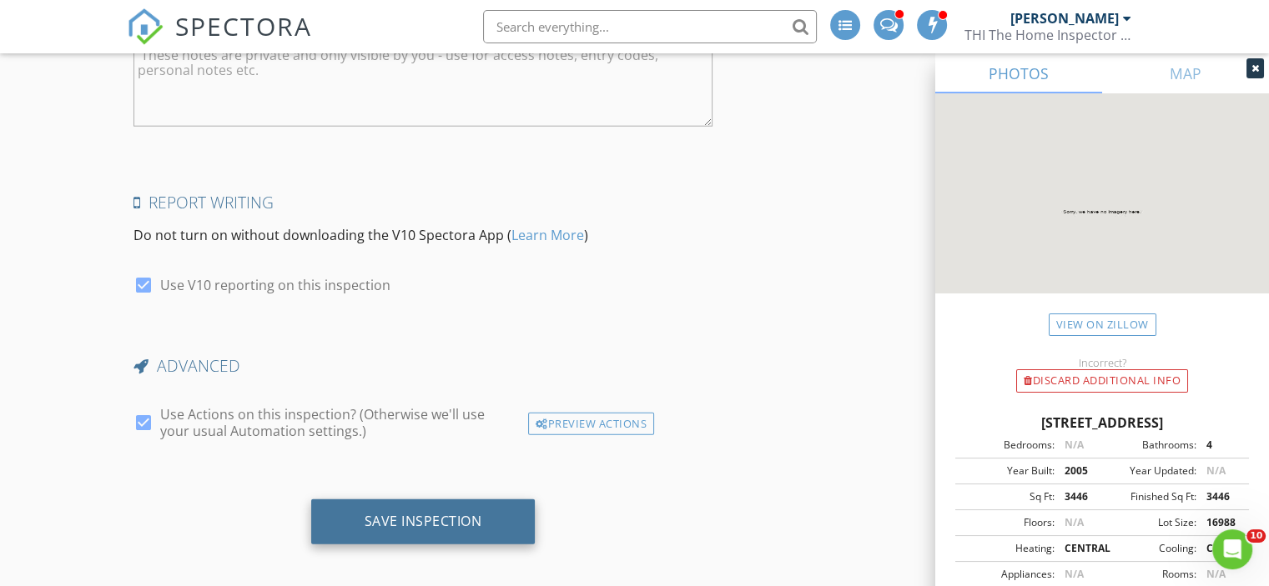
click at [417, 513] on div "Save Inspection" at bounding box center [424, 521] width 118 height 17
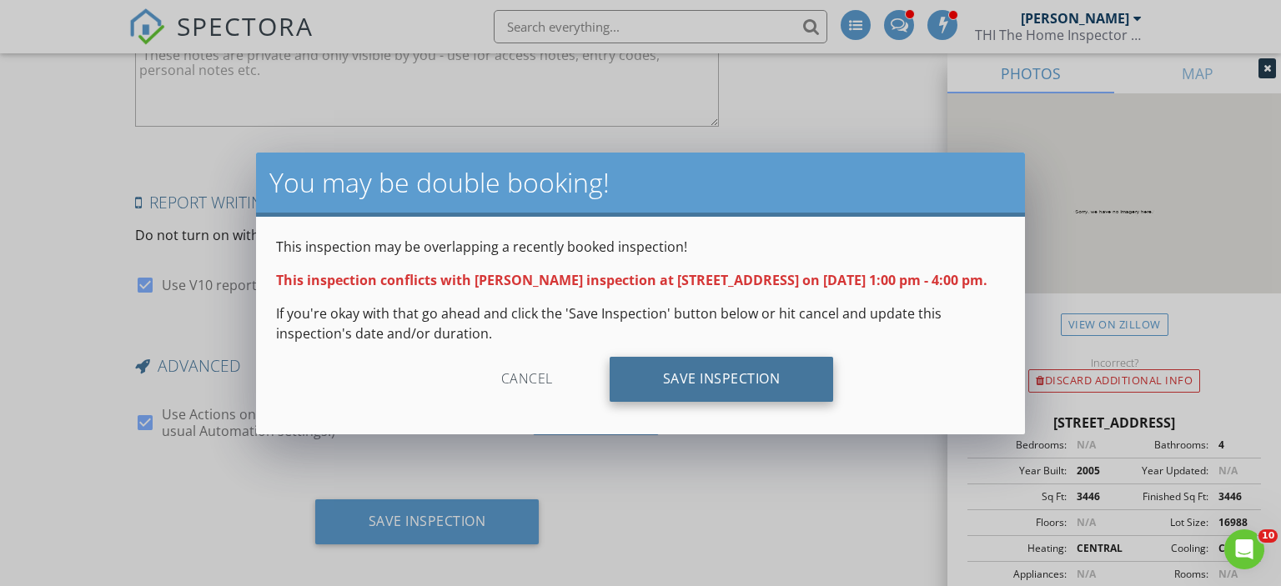
click at [747, 381] on div "Save Inspection" at bounding box center [722, 379] width 224 height 45
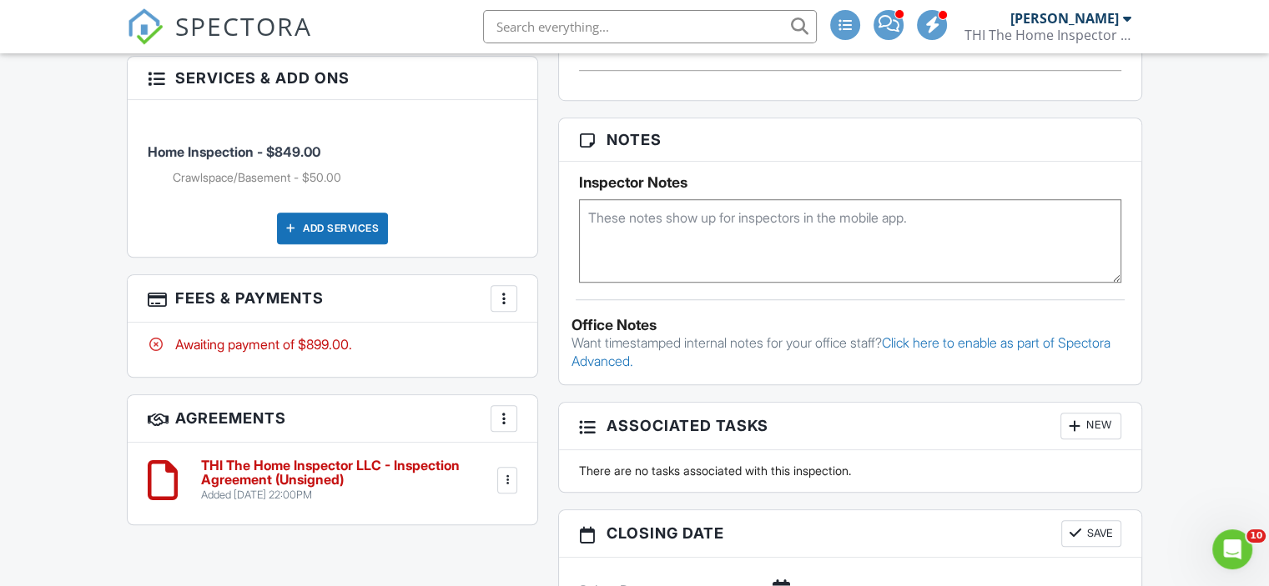
scroll to position [1501, 0]
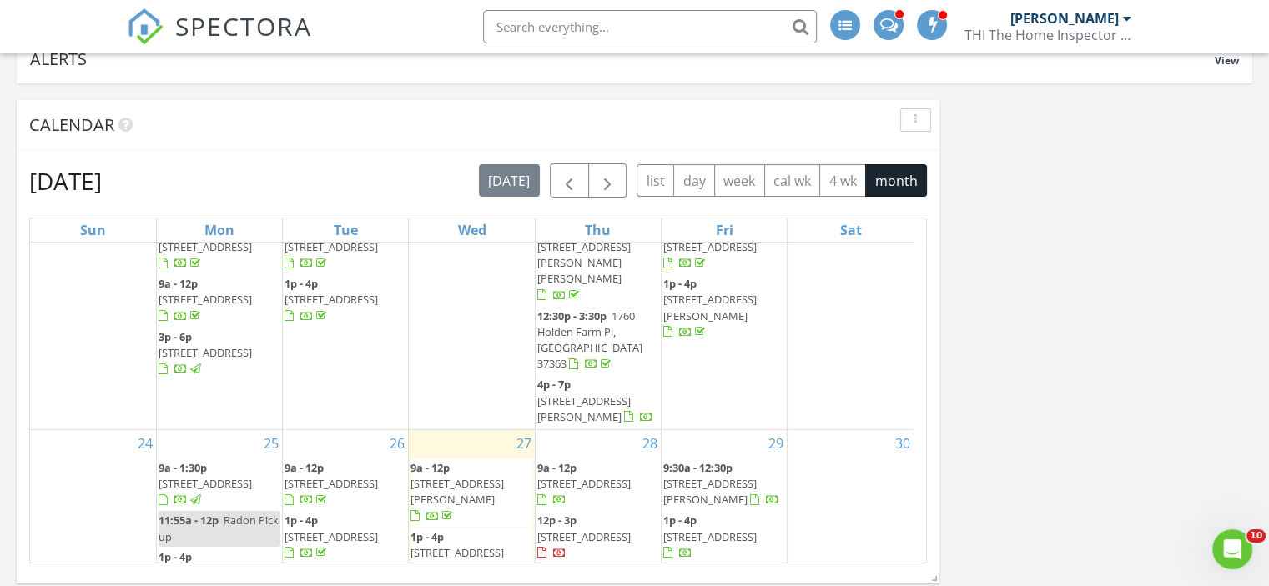
scroll to position [591, 0]
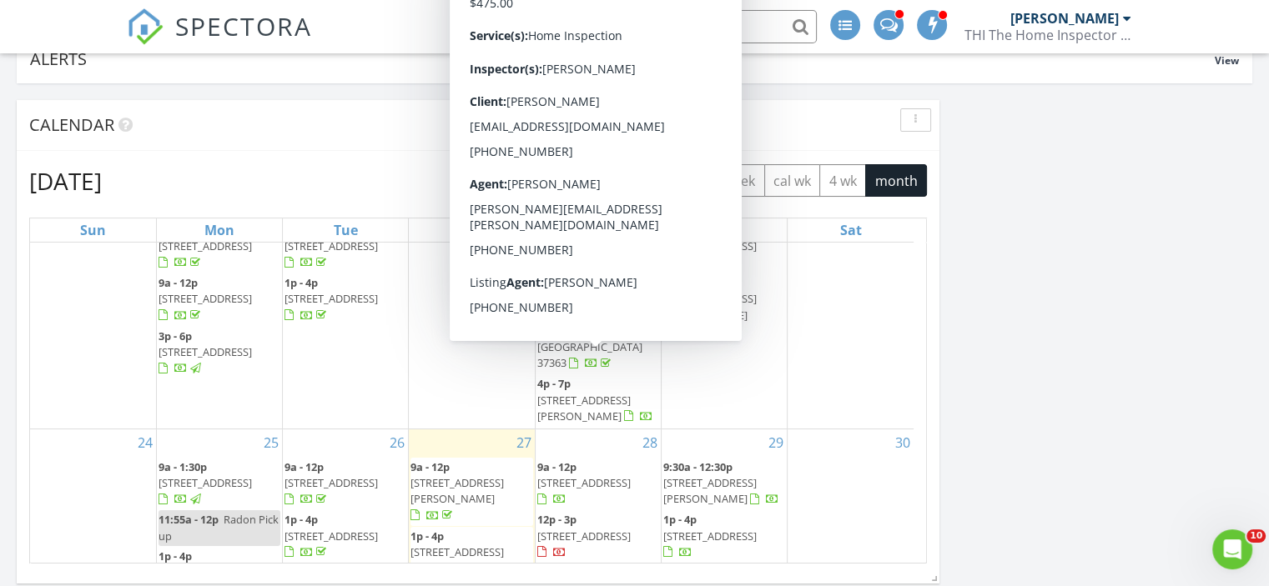
click at [596, 475] on span "532 E Garden Farm Rd, Rossville 30741" at bounding box center [583, 482] width 93 height 15
